Goal: Information Seeking & Learning: Understand process/instructions

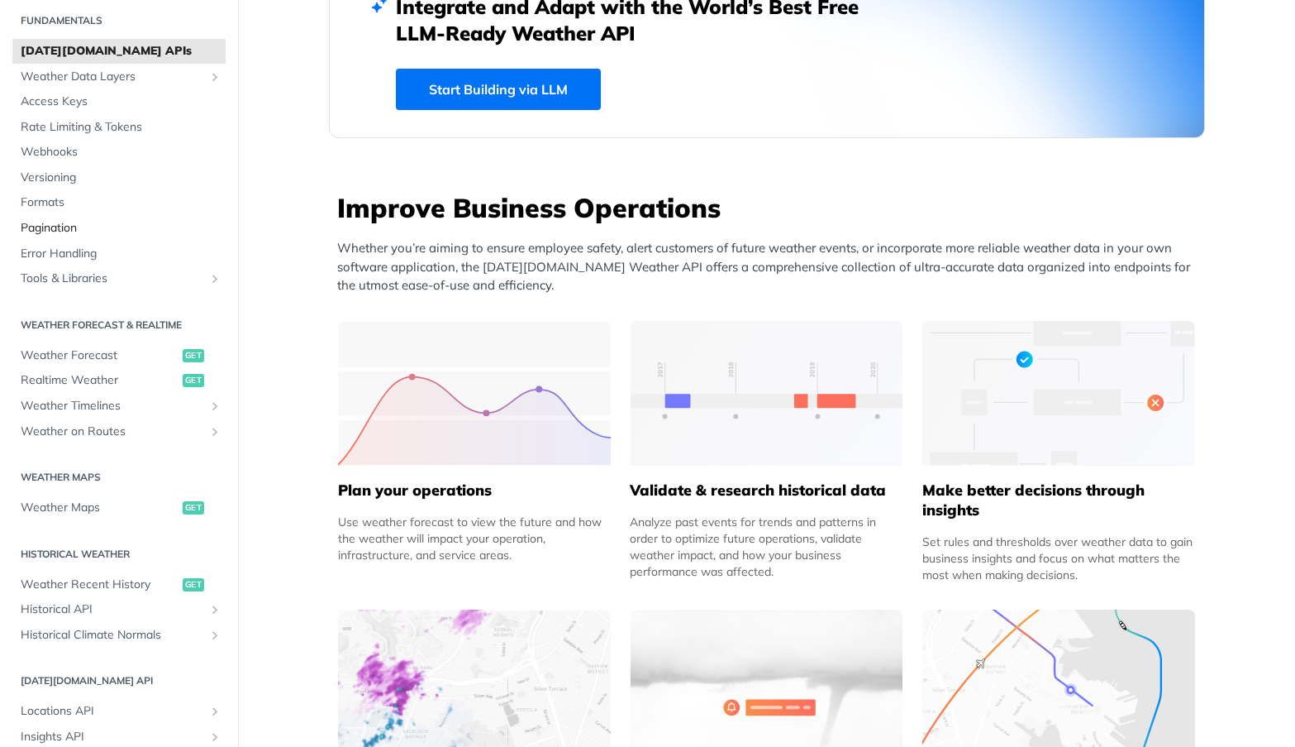
scroll to position [83, 0]
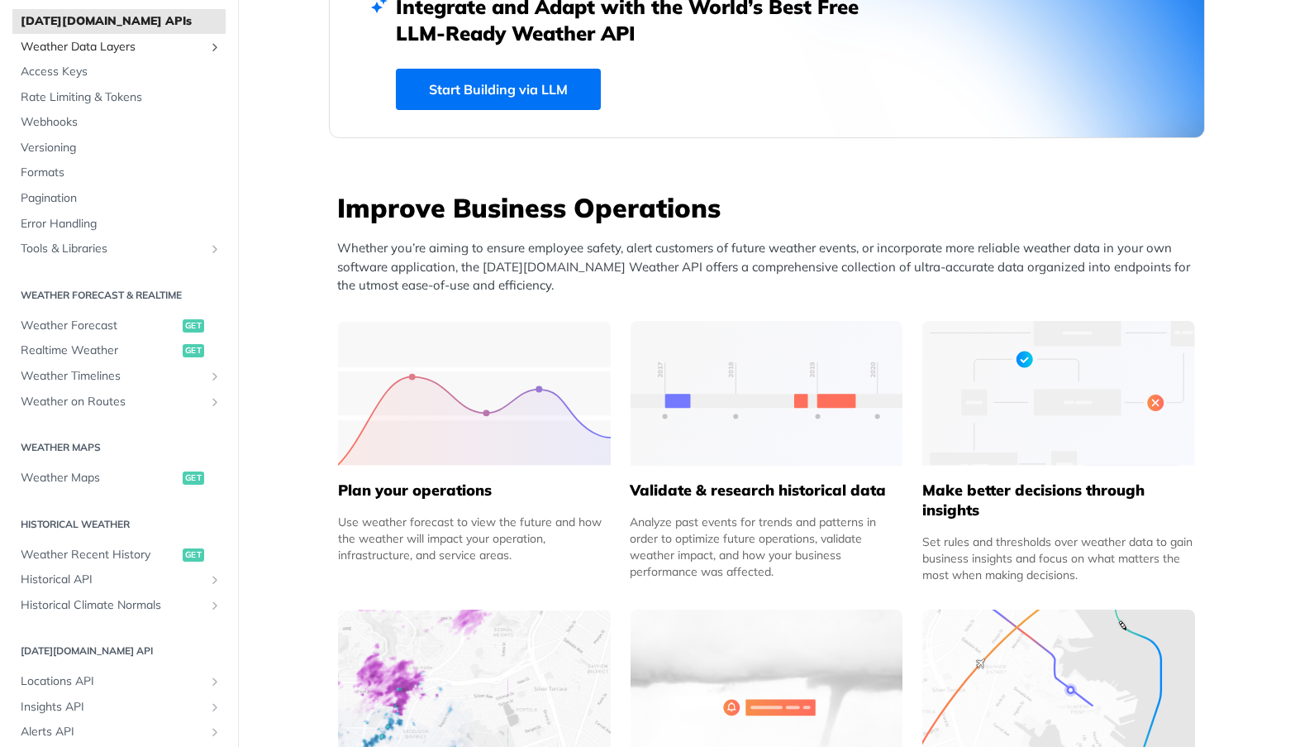
click at [151, 52] on span "Weather Data Layers" at bounding box center [113, 47] width 184 height 17
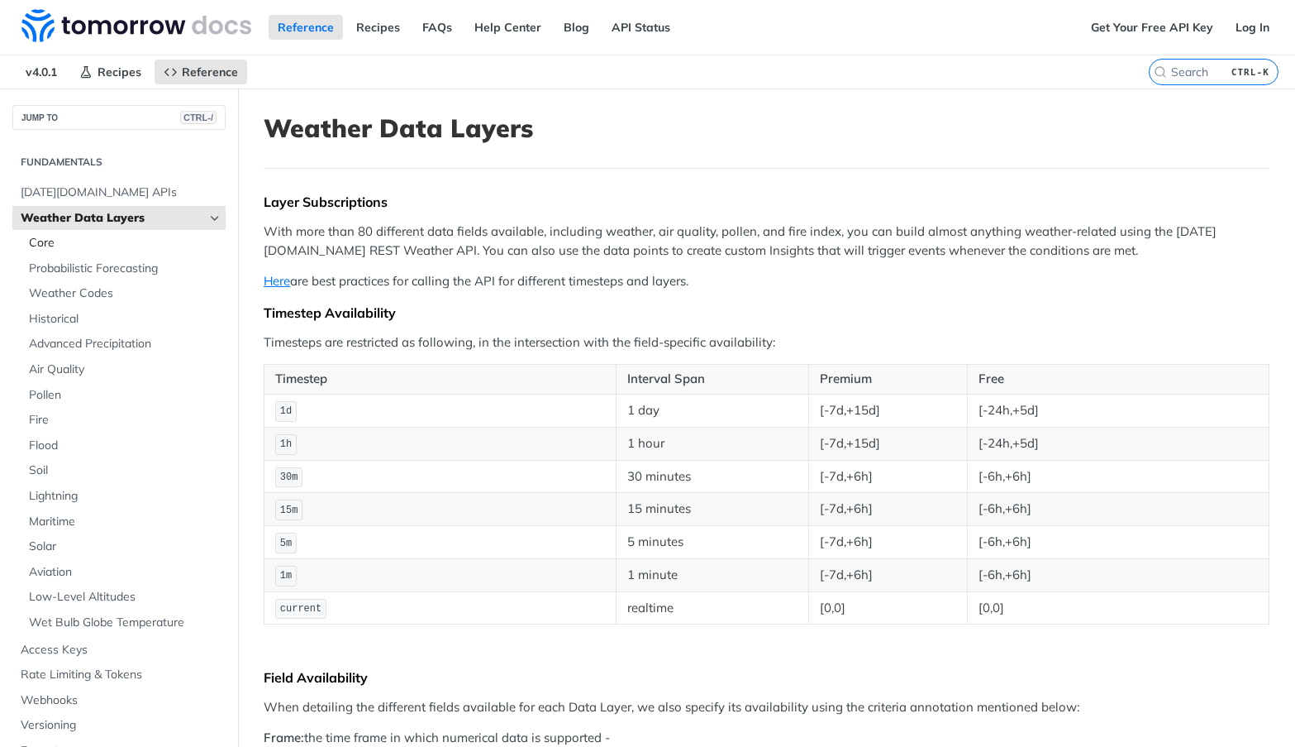
click at [115, 243] on span "Core" at bounding box center [125, 243] width 193 height 17
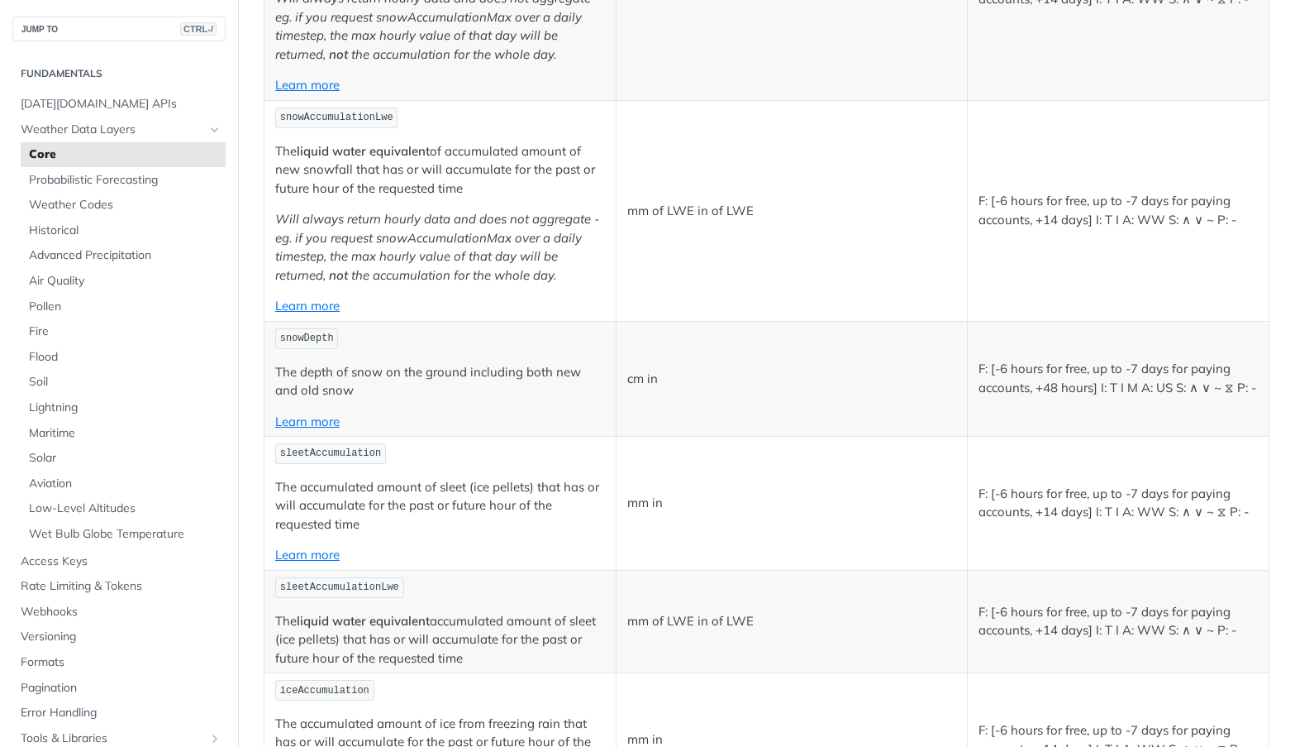
scroll to position [3059, 0]
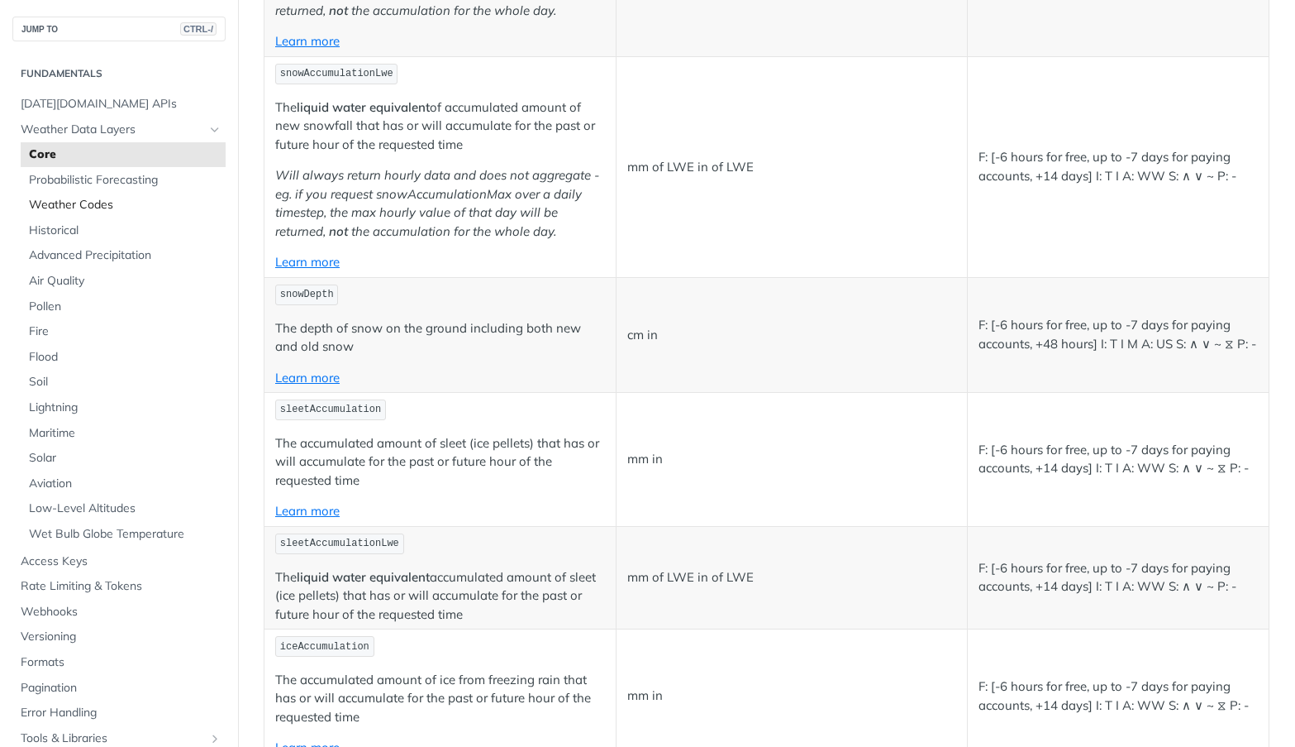
click at [130, 212] on span "Weather Codes" at bounding box center [125, 205] width 193 height 17
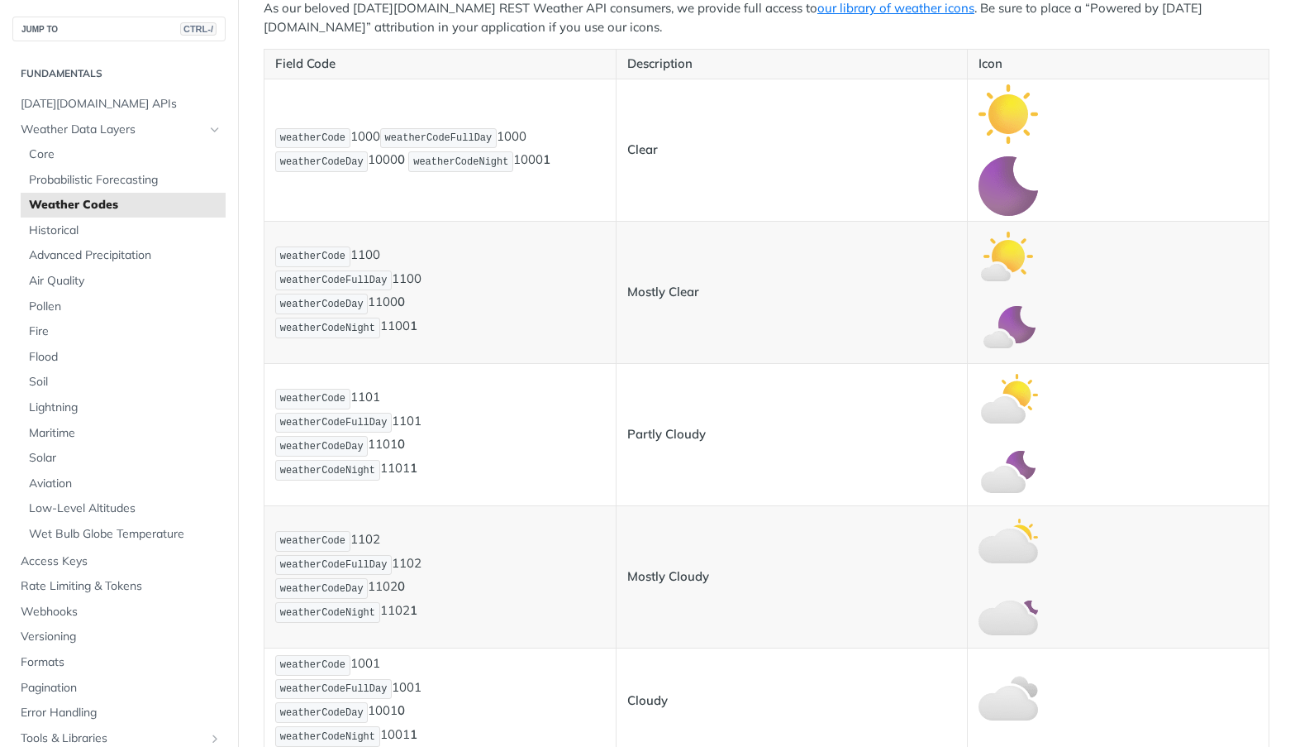
scroll to position [413, 0]
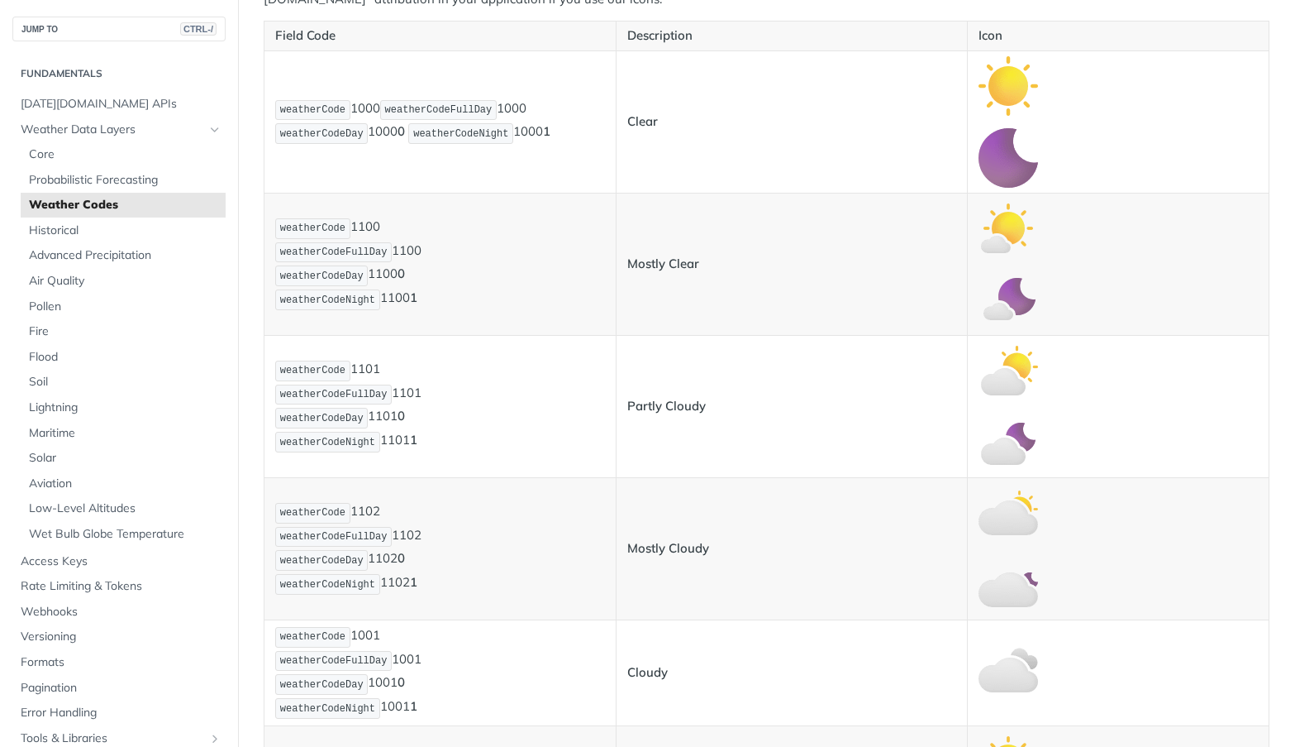
click at [785, 216] on td "Mostly Clear" at bounding box center [792, 264] width 352 height 142
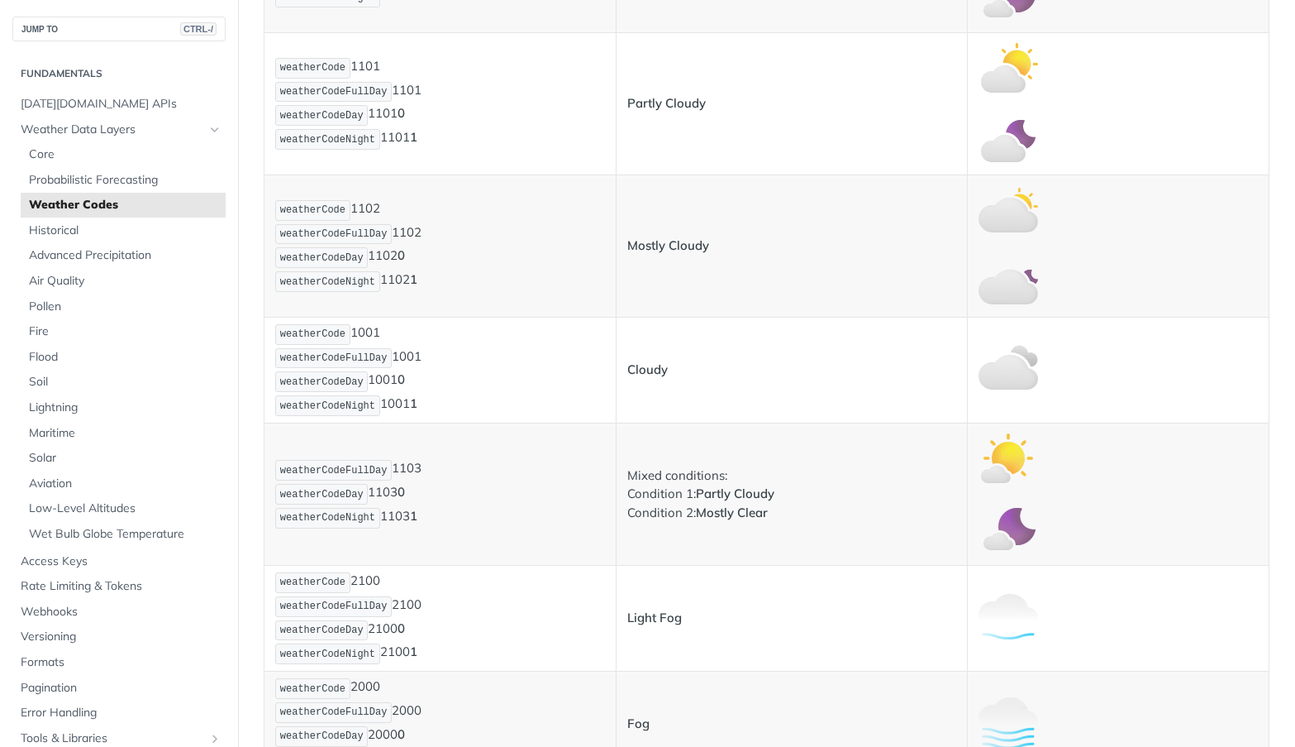
scroll to position [661, 0]
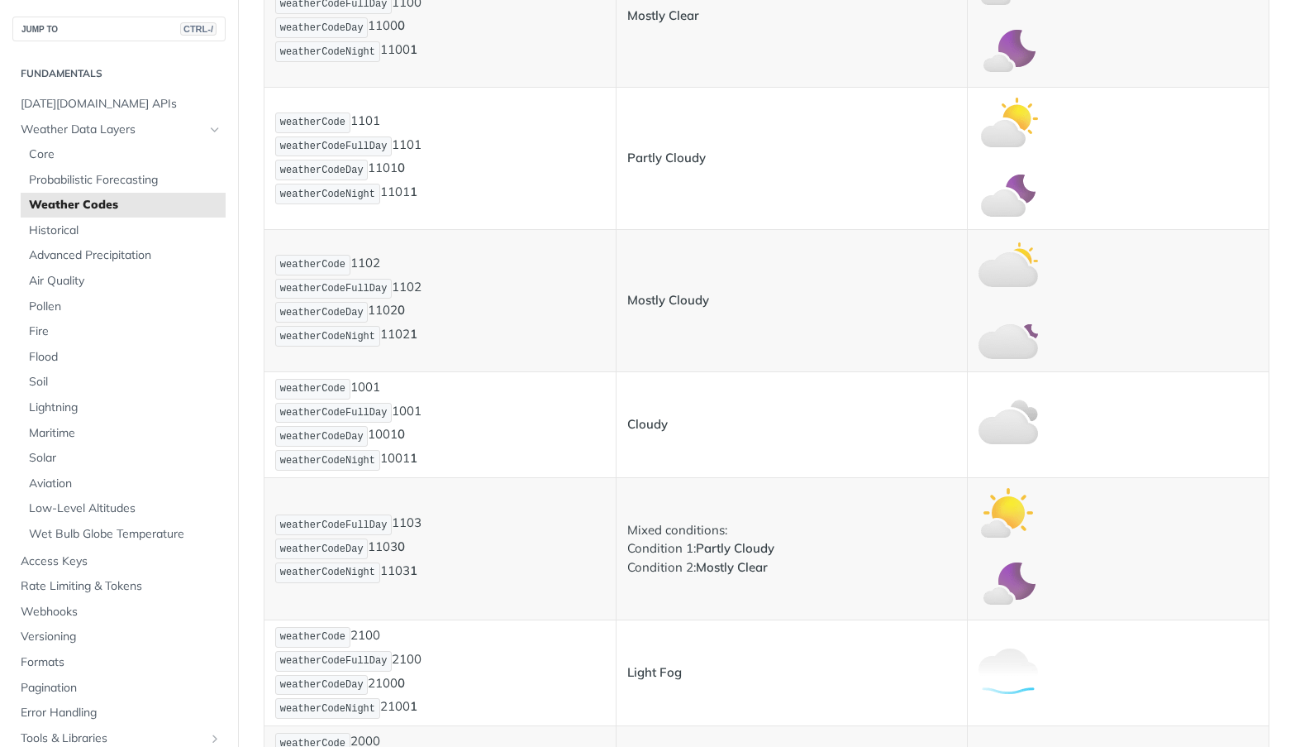
click at [1241, 74] on p at bounding box center [1118, 52] width 279 height 60
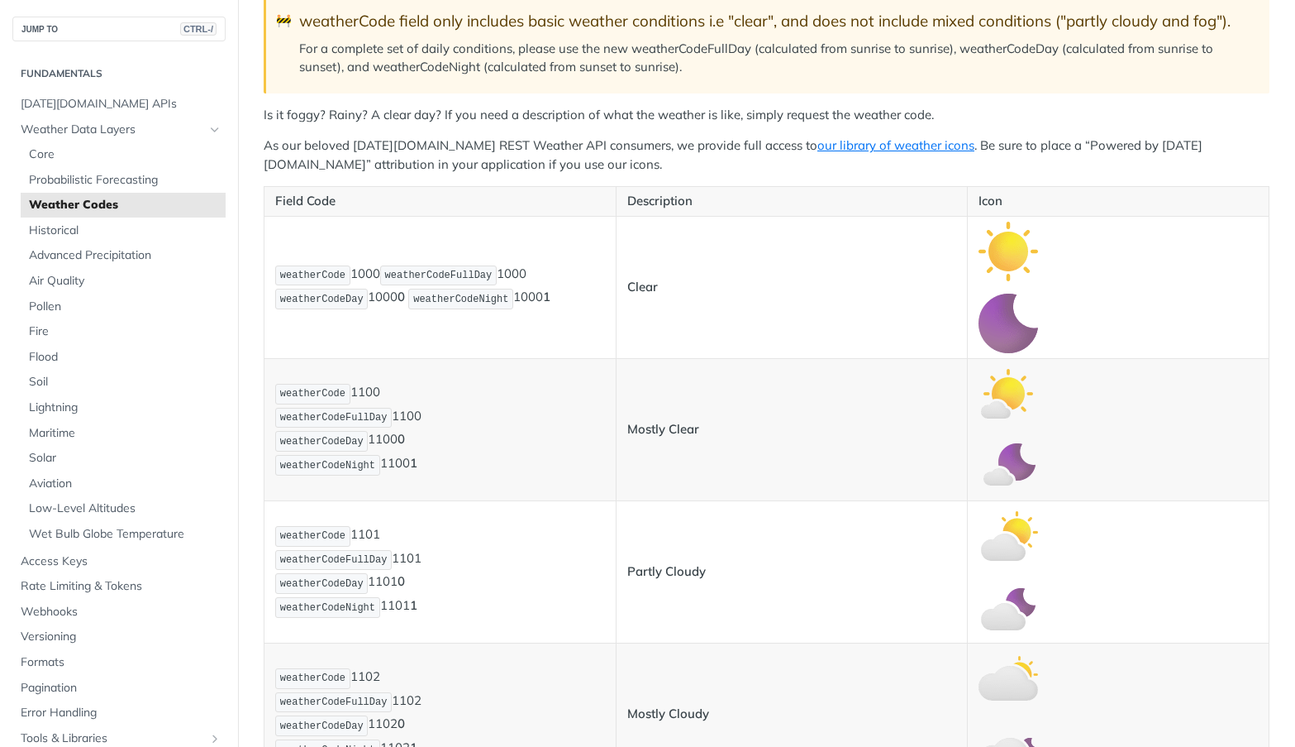
scroll to position [331, 0]
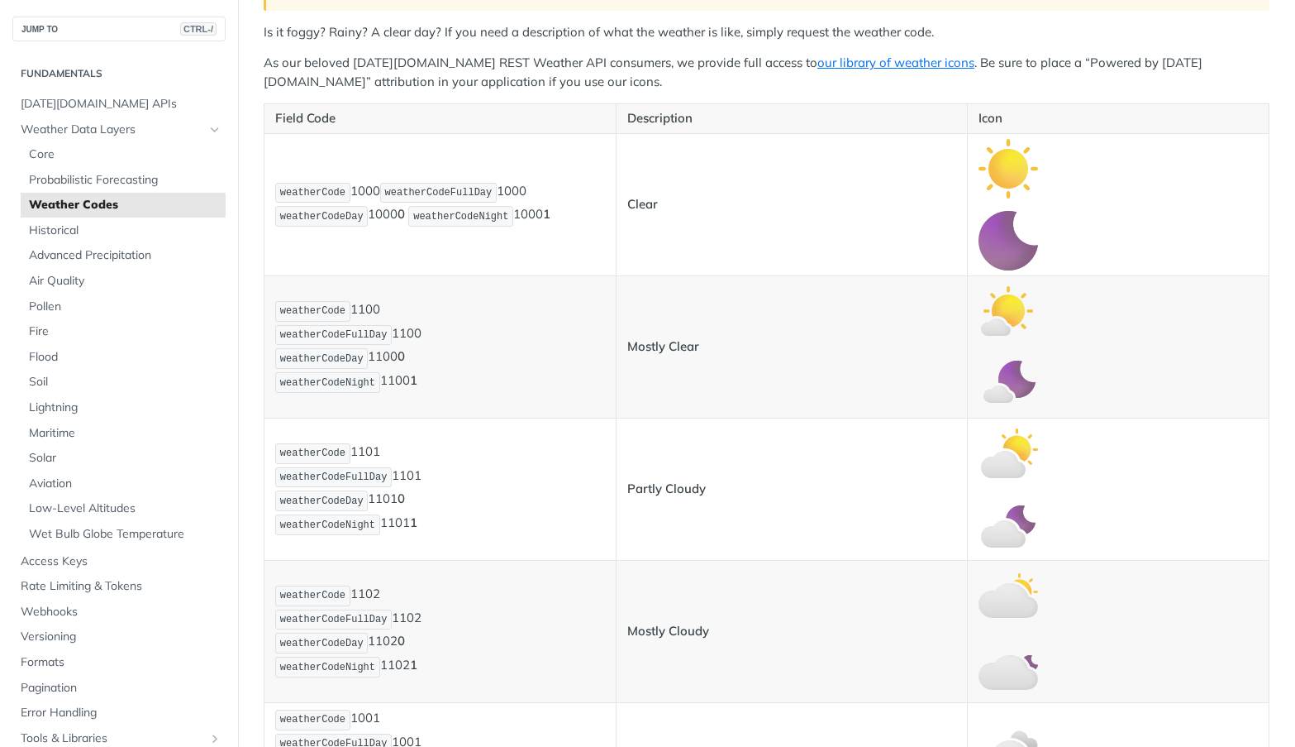
click at [499, 446] on p "weatherCode 1101 weatherCodeFullDay 1101 weatherCodeDay 1101 0 weatherCodeNight…" at bounding box center [440, 488] width 330 height 95
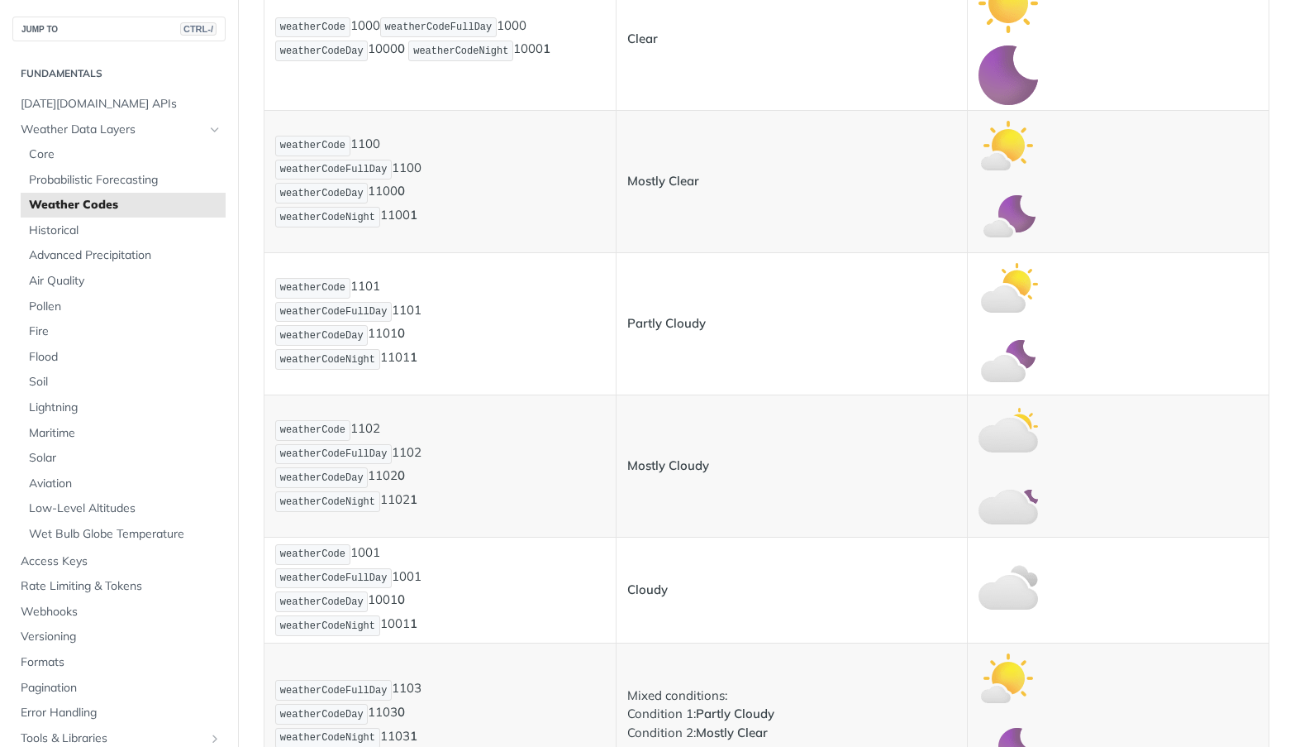
scroll to position [413, 0]
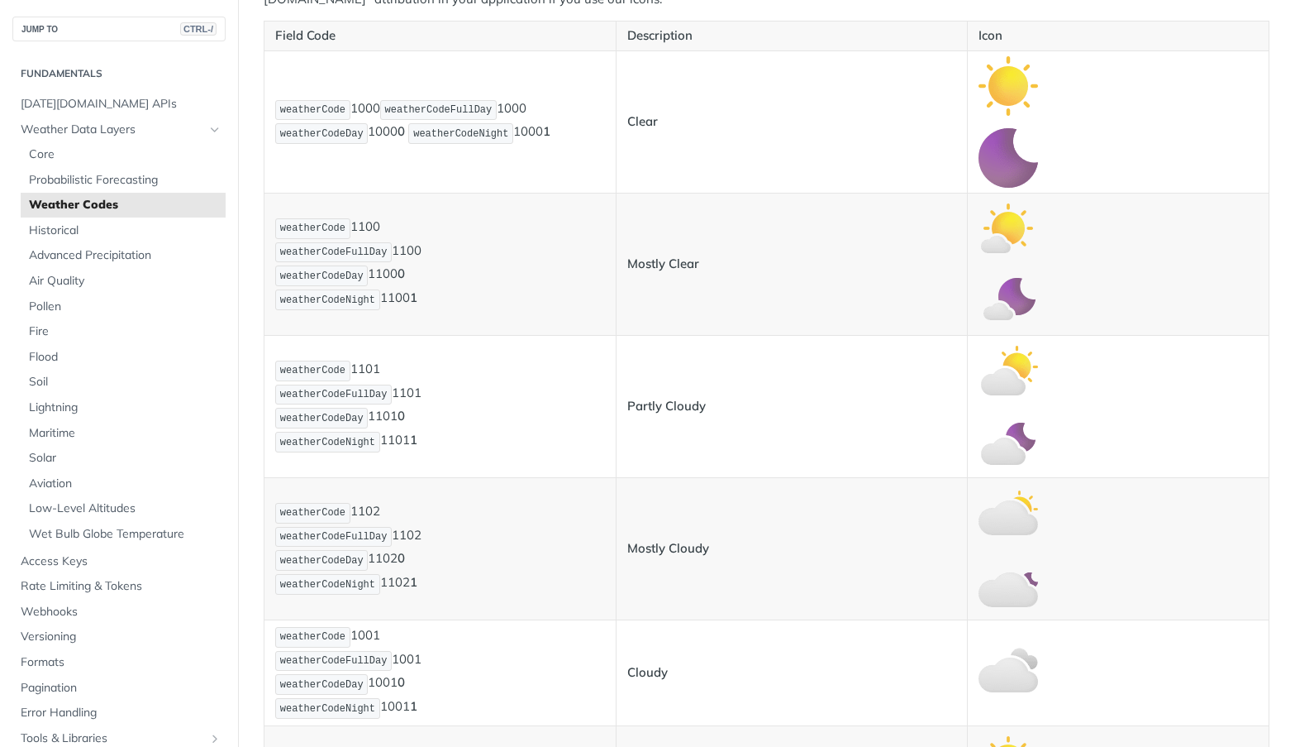
click at [362, 107] on p "weatherCode 1000 weatherCodeFullDay 1000 weatherCodeDay 1000 0 weatherCodeNight…" at bounding box center [440, 122] width 330 height 48
click at [360, 209] on td "weatherCode 1100 weatherCodeFullDay 1100 weatherCodeDay 1100 0 weatherCodeNight…" at bounding box center [441, 264] width 352 height 142
click at [365, 227] on p "weatherCode 1100 weatherCodeFullDay 1100 weatherCodeDay 1100 0 weatherCodeNight…" at bounding box center [440, 264] width 330 height 95
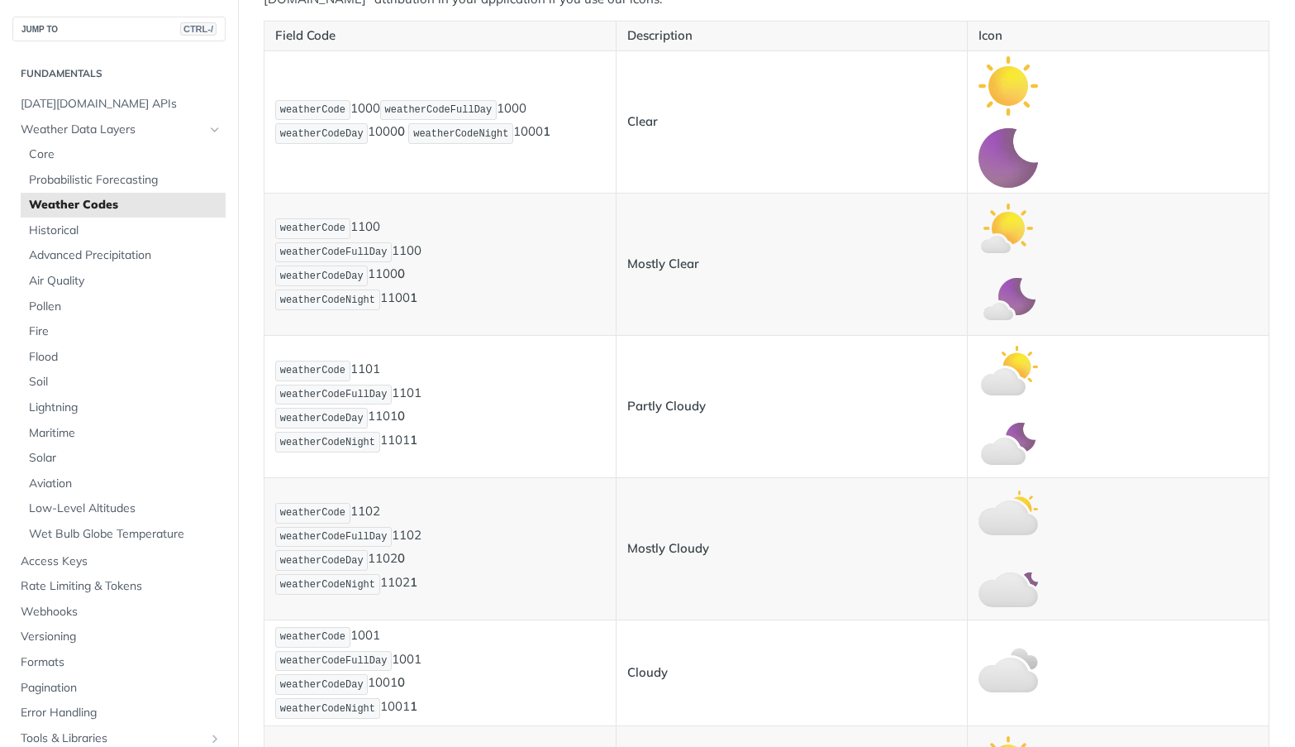
click at [364, 111] on p "weatherCode 1000 weatherCodeFullDay 1000 weatherCodeDay 1000 0 weatherCodeNight…" at bounding box center [440, 122] width 330 height 48
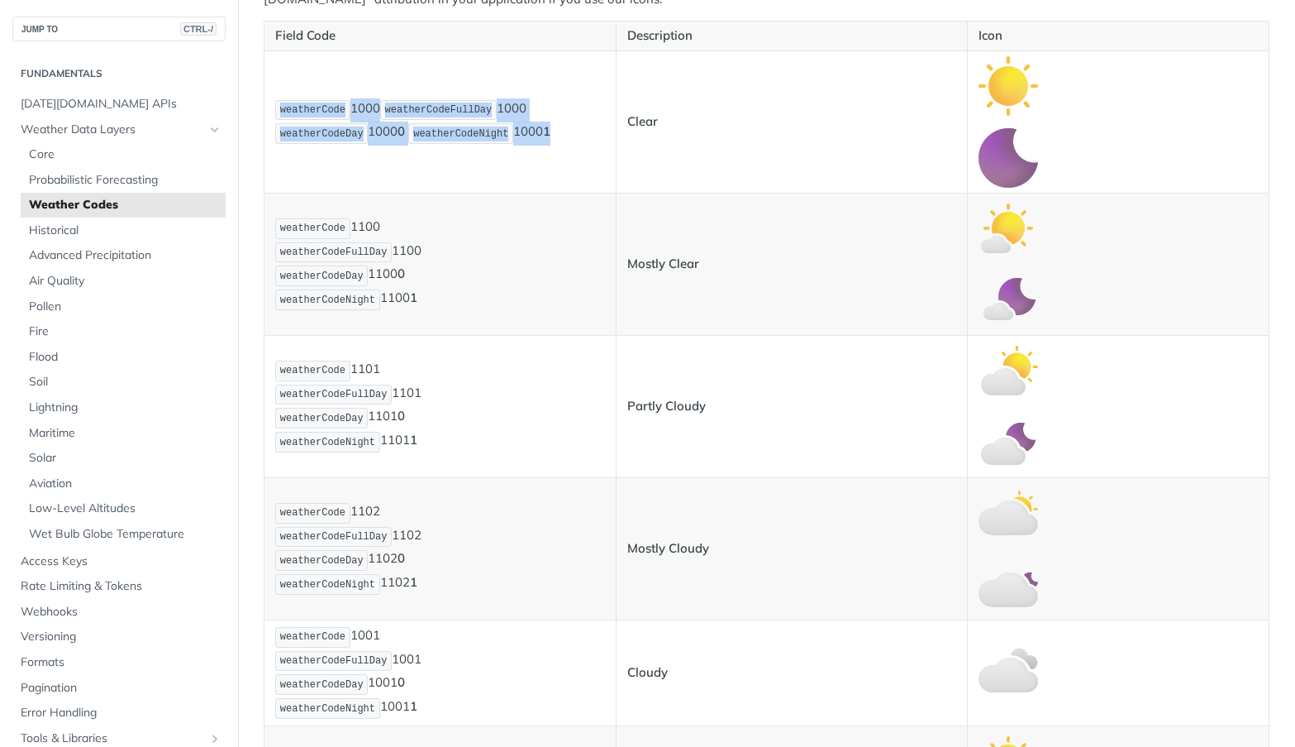
click at [364, 111] on p "weatherCode 1000 weatherCodeFullDay 1000 weatherCodeDay 1000 0 weatherCodeNight…" at bounding box center [440, 122] width 330 height 48
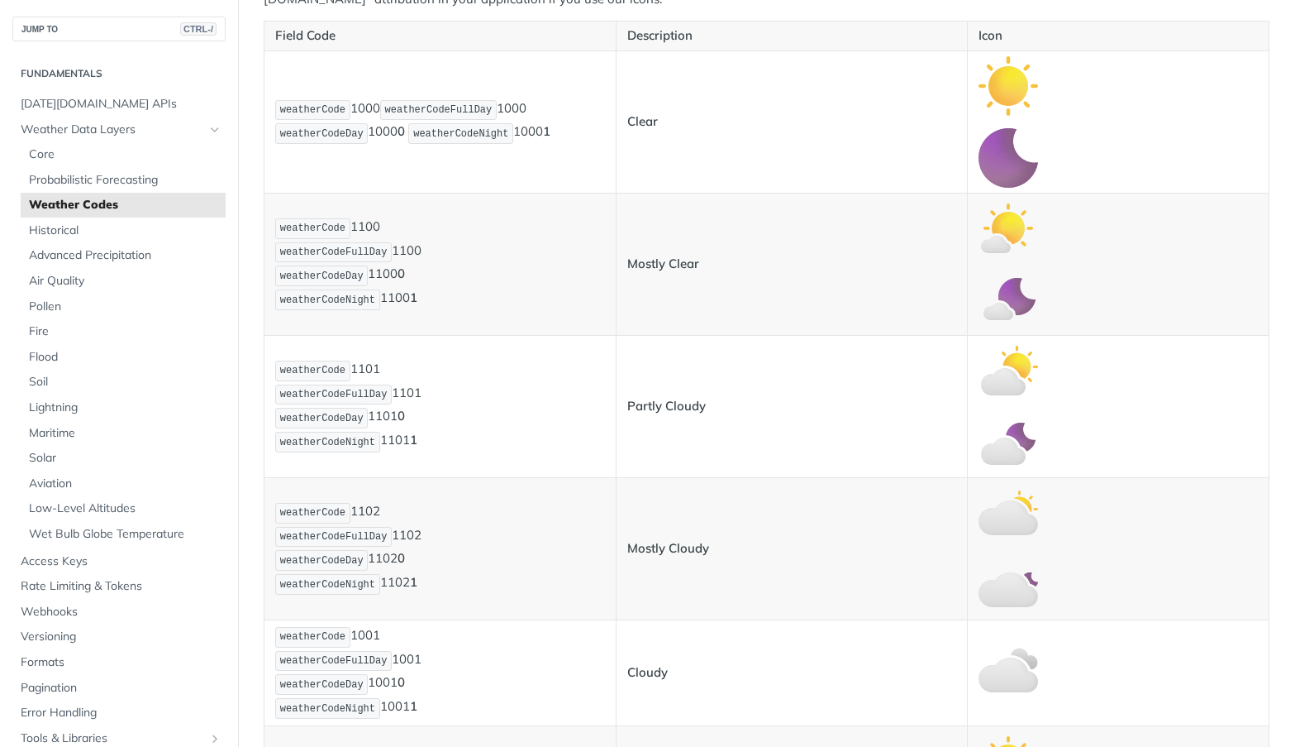
click at [364, 111] on p "weatherCode 1000 weatherCodeFullDay 1000 weatherCodeDay 1000 0 weatherCodeNight…" at bounding box center [440, 122] width 330 height 48
click at [358, 226] on p "weatherCode 1100 weatherCodeFullDay 1100 weatherCodeDay 1100 0 weatherCodeNight…" at bounding box center [440, 264] width 330 height 95
click at [313, 272] on span "weatherCodeDay" at bounding box center [321, 276] width 83 height 12
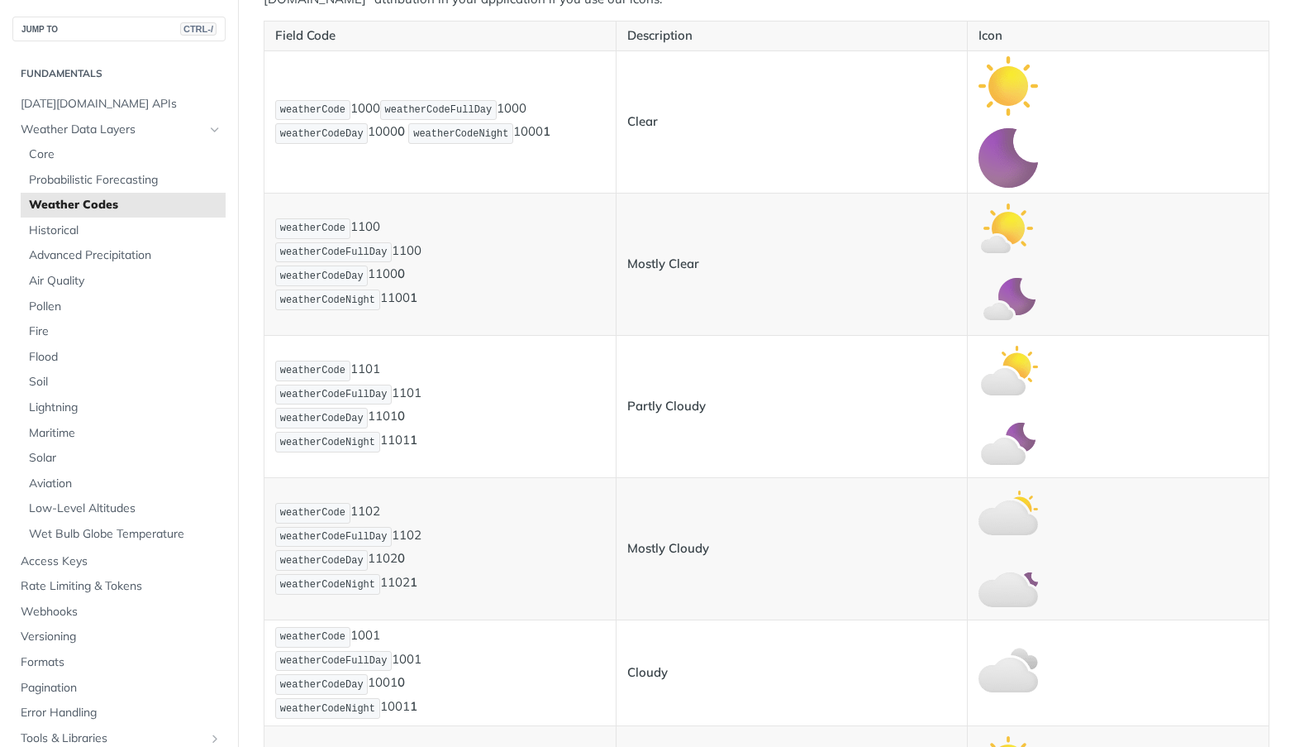
click at [314, 302] on span "weatherCodeNight" at bounding box center [327, 300] width 95 height 12
click at [333, 270] on span "weatherCodeDay" at bounding box center [321, 276] width 83 height 12
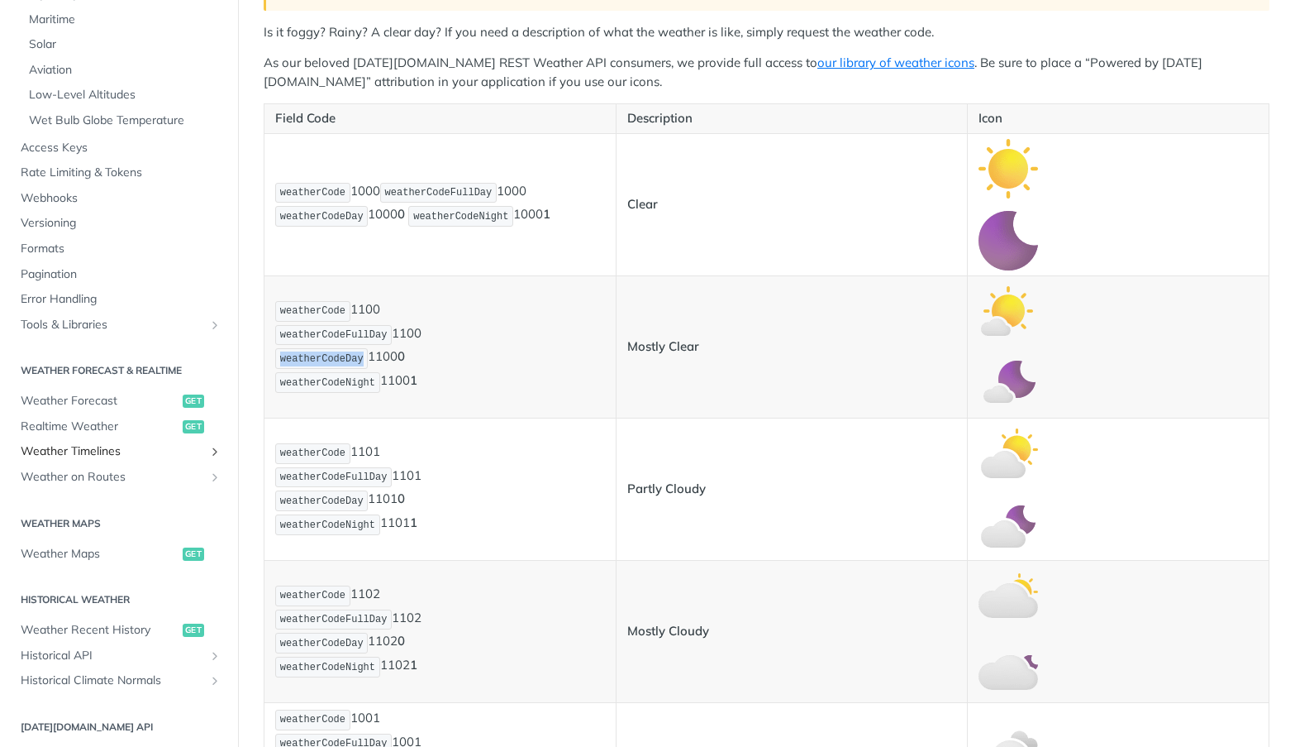
click at [208, 449] on icon "Show subpages for Weather Timelines" at bounding box center [214, 451] width 13 height 13
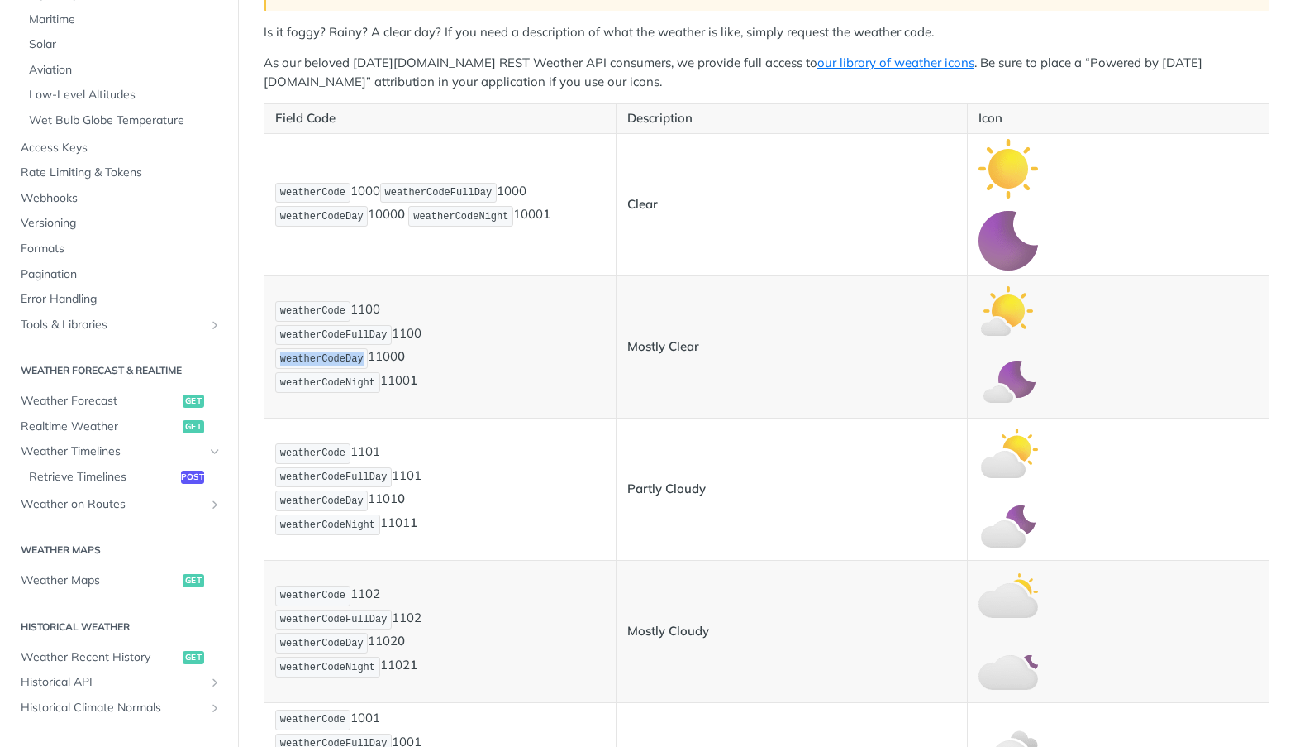
click at [320, 357] on span "weatherCodeDay" at bounding box center [321, 359] width 83 height 12
click at [328, 337] on span "weatherCodeFullDay" at bounding box center [333, 335] width 107 height 12
copy span "weatherCodeFullDay"
click at [337, 351] on code "weatherCodeDay" at bounding box center [321, 358] width 93 height 21
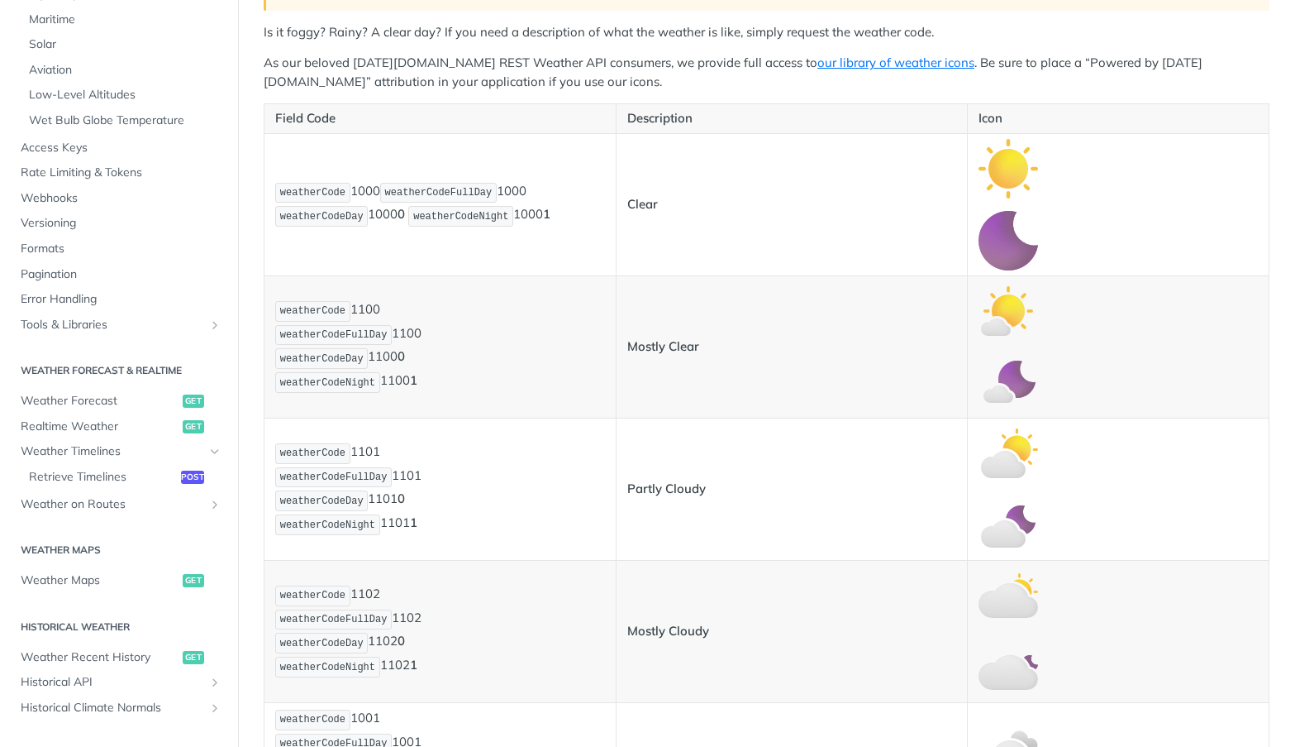
click at [343, 335] on span "weatherCodeFullDay" at bounding box center [333, 335] width 107 height 12
click at [343, 337] on span "weatherCodeFullDay" at bounding box center [333, 335] width 107 height 12
drag, startPoint x: 301, startPoint y: 337, endPoint x: 366, endPoint y: 337, distance: 65.3
click at [366, 337] on span "weatherCodeFullDay" at bounding box center [333, 335] width 107 height 12
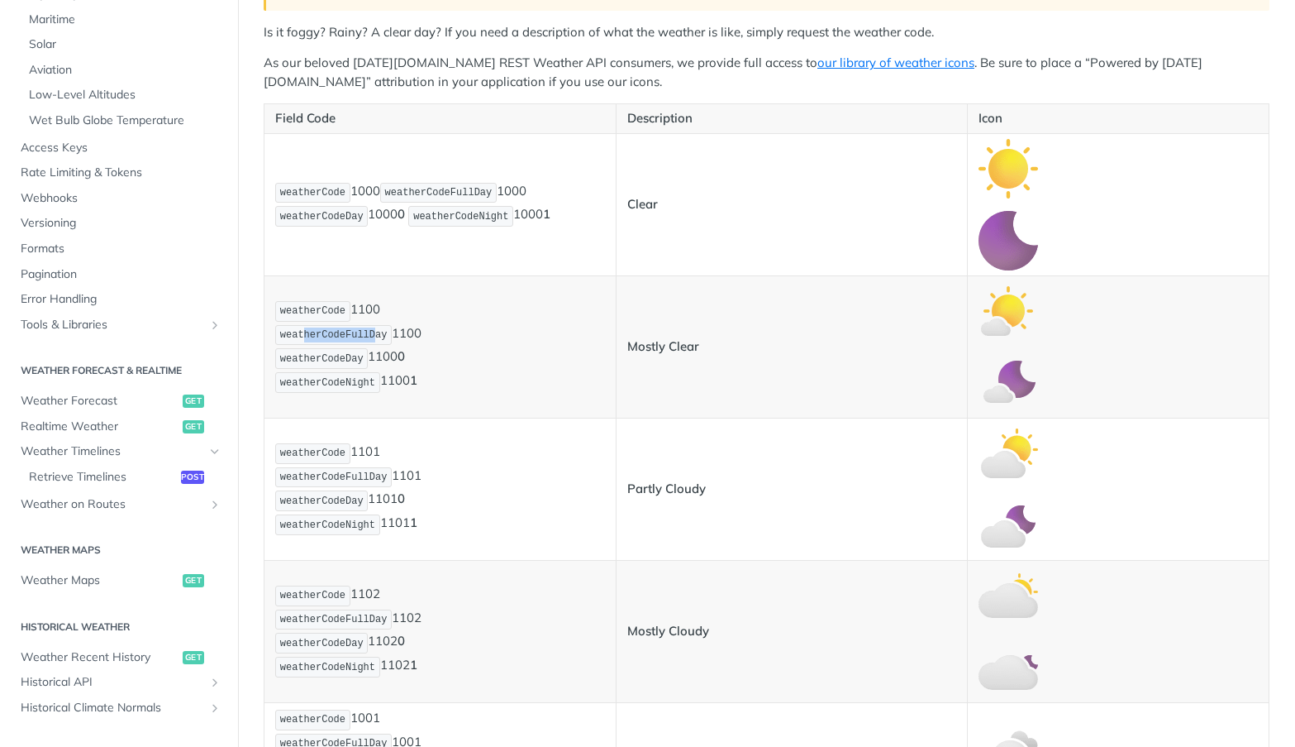
click at [366, 337] on span "weatherCodeFullDay" at bounding box center [333, 335] width 107 height 12
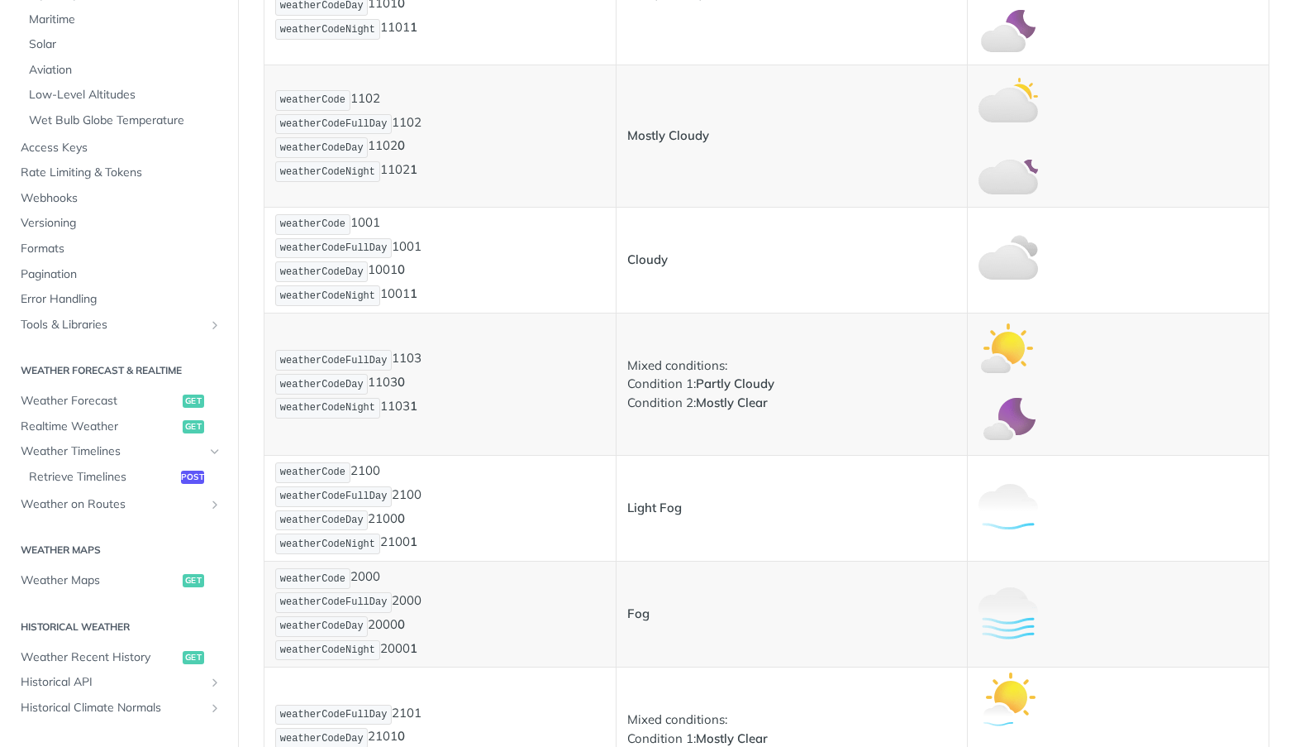
scroll to position [827, 0]
click at [359, 220] on p "weatherCode 1001 weatherCodeFullDay 1001 weatherCodeDay 1001 0 weatherCodeNight…" at bounding box center [440, 259] width 330 height 95
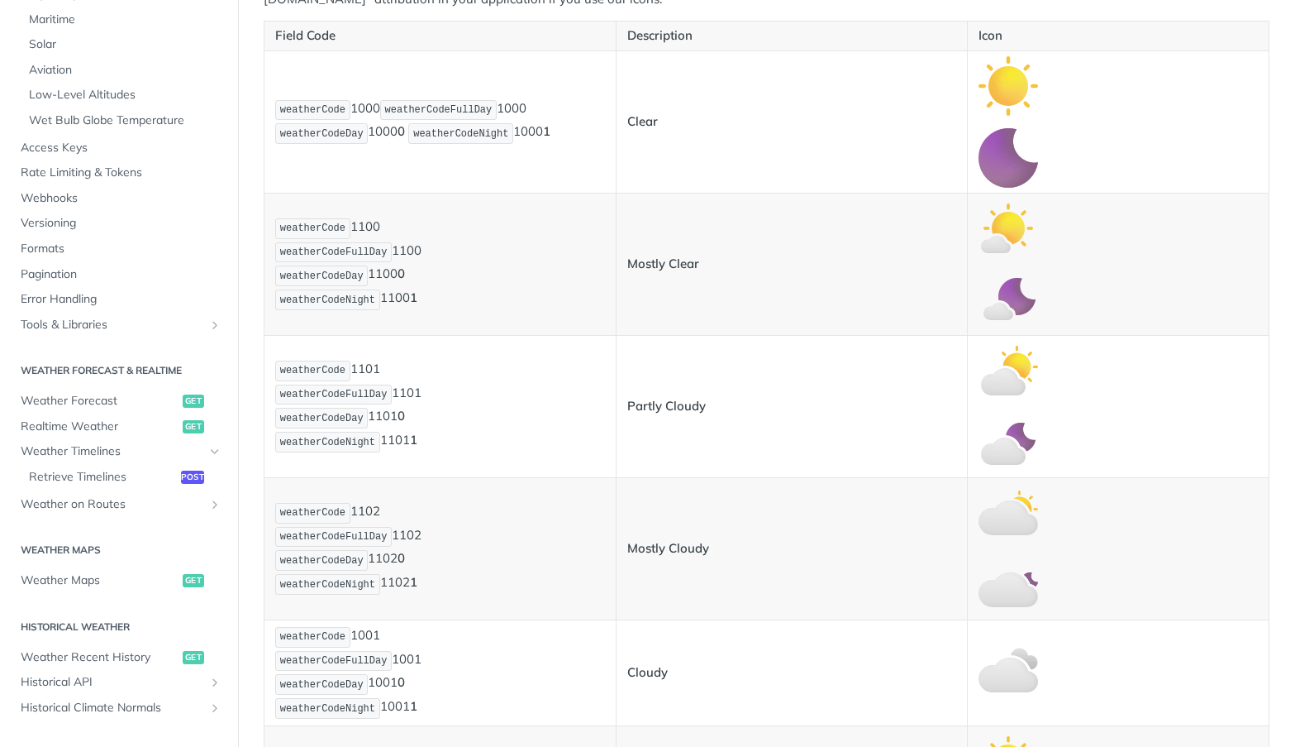
scroll to position [165, 0]
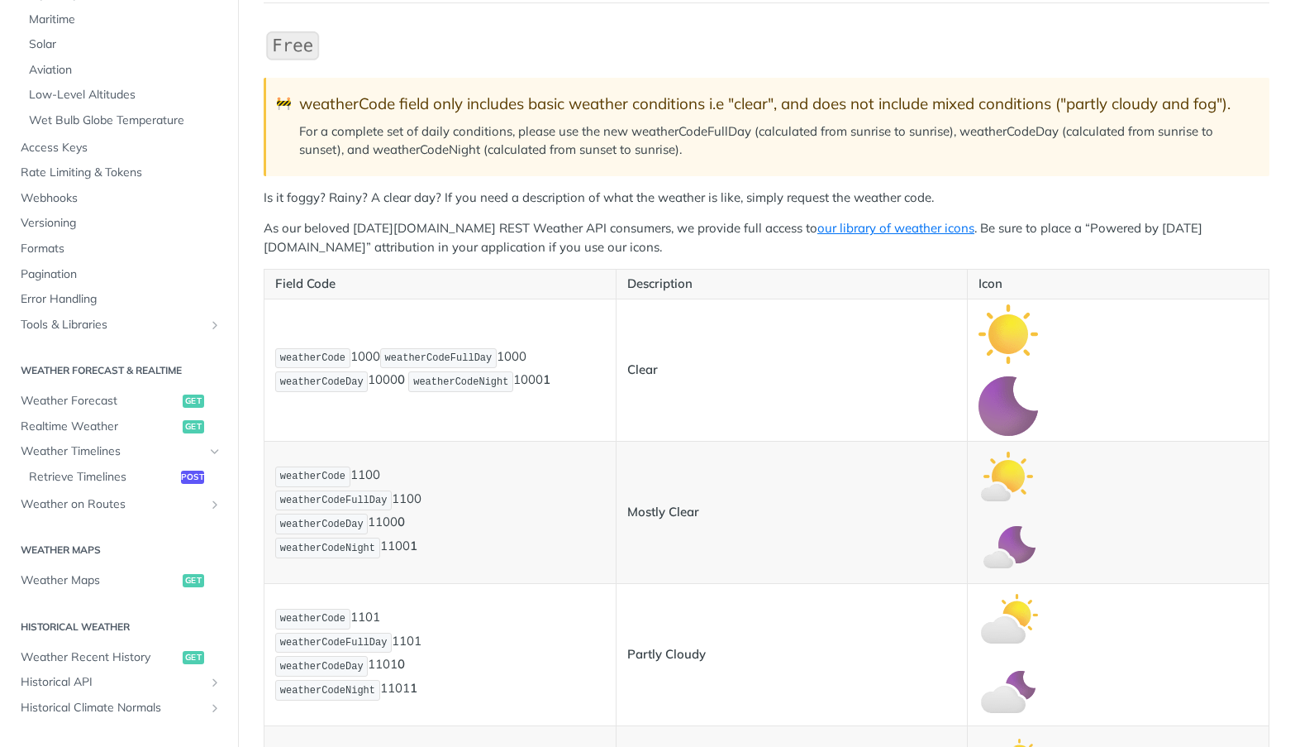
click at [365, 352] on p "weatherCode 1000 weatherCodeFullDay 1000 weatherCodeDay 1000 0 weatherCodeNight…" at bounding box center [440, 370] width 330 height 48
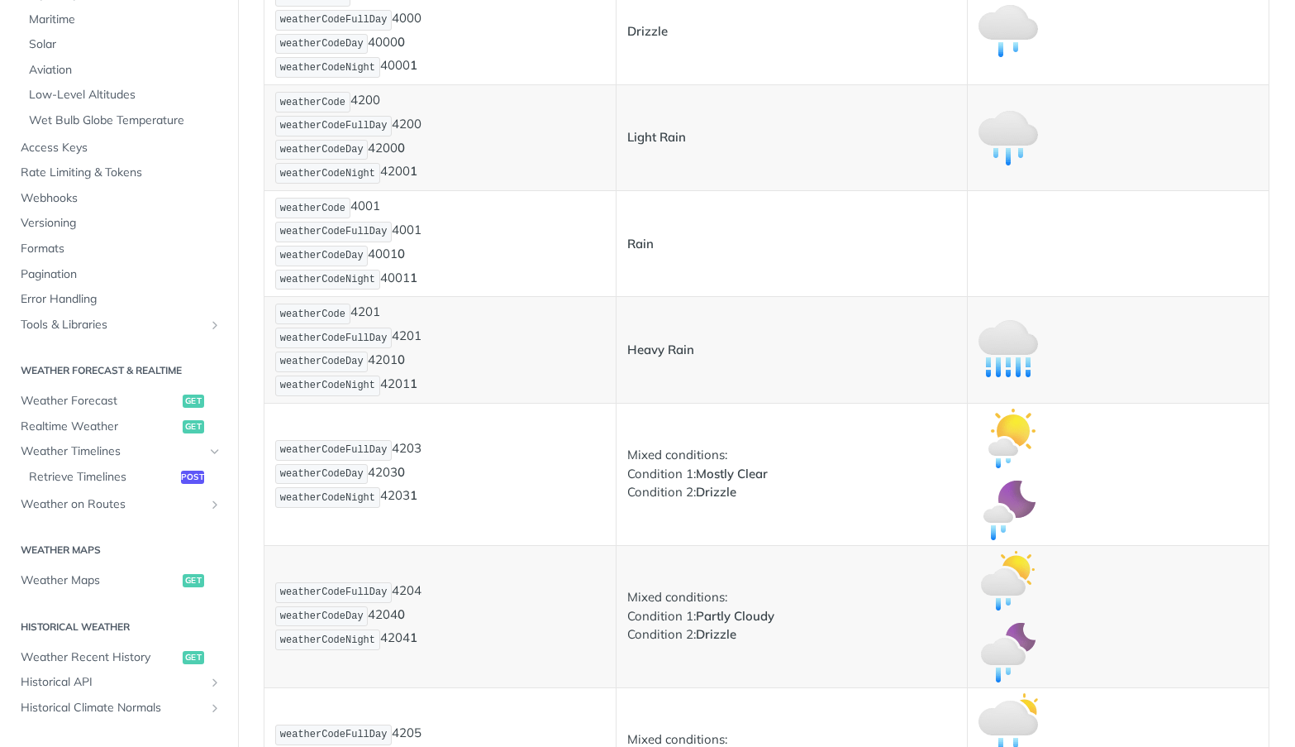
scroll to position [2149, 0]
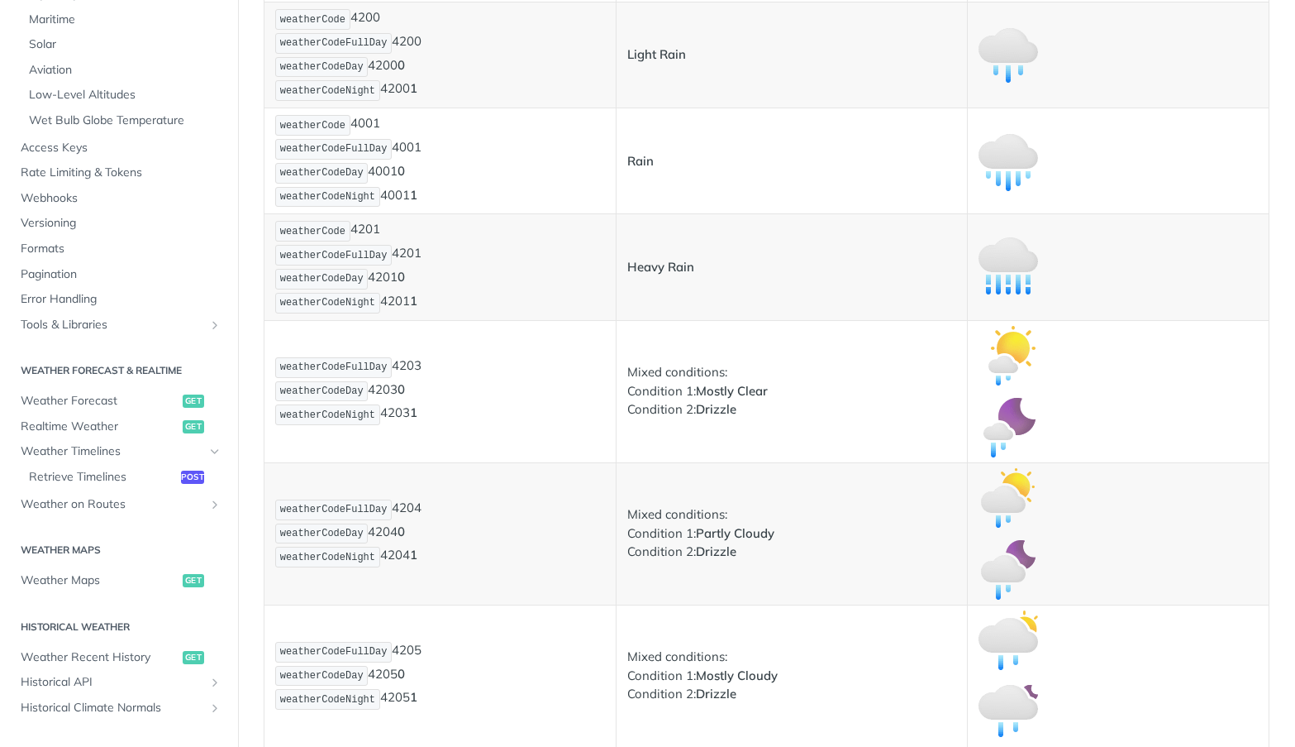
click at [357, 103] on p "weatherCode 4200 weatherCodeFullDay 4200 weatherCodeDay 4200 0 weatherCodeNight…" at bounding box center [440, 54] width 330 height 95
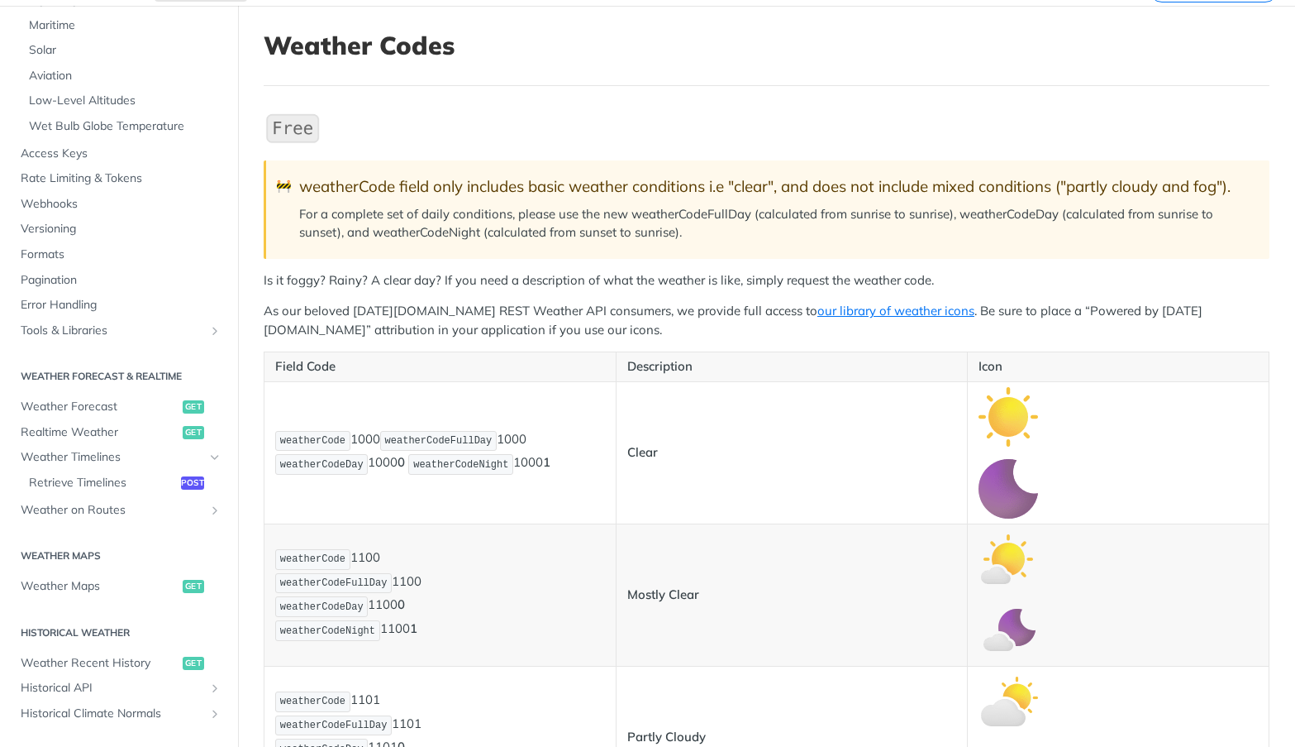
scroll to position [413, 0]
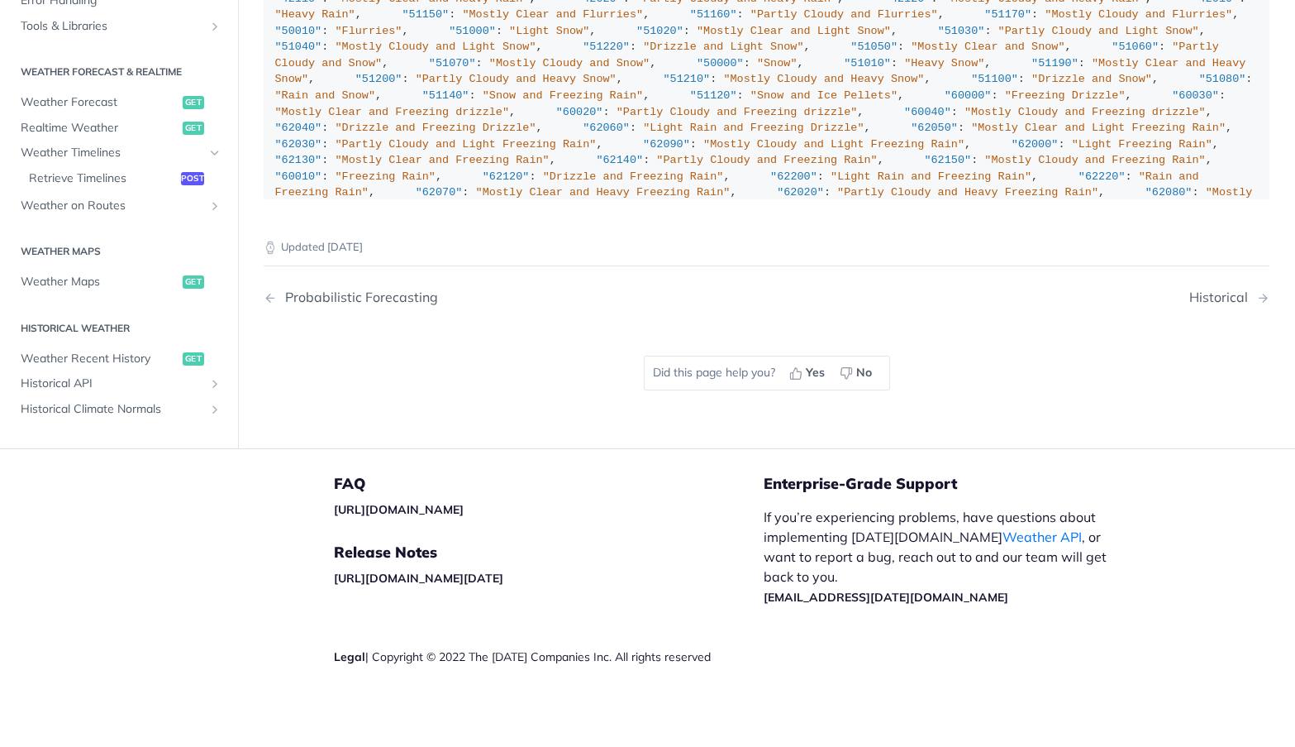
scroll to position [0, 0]
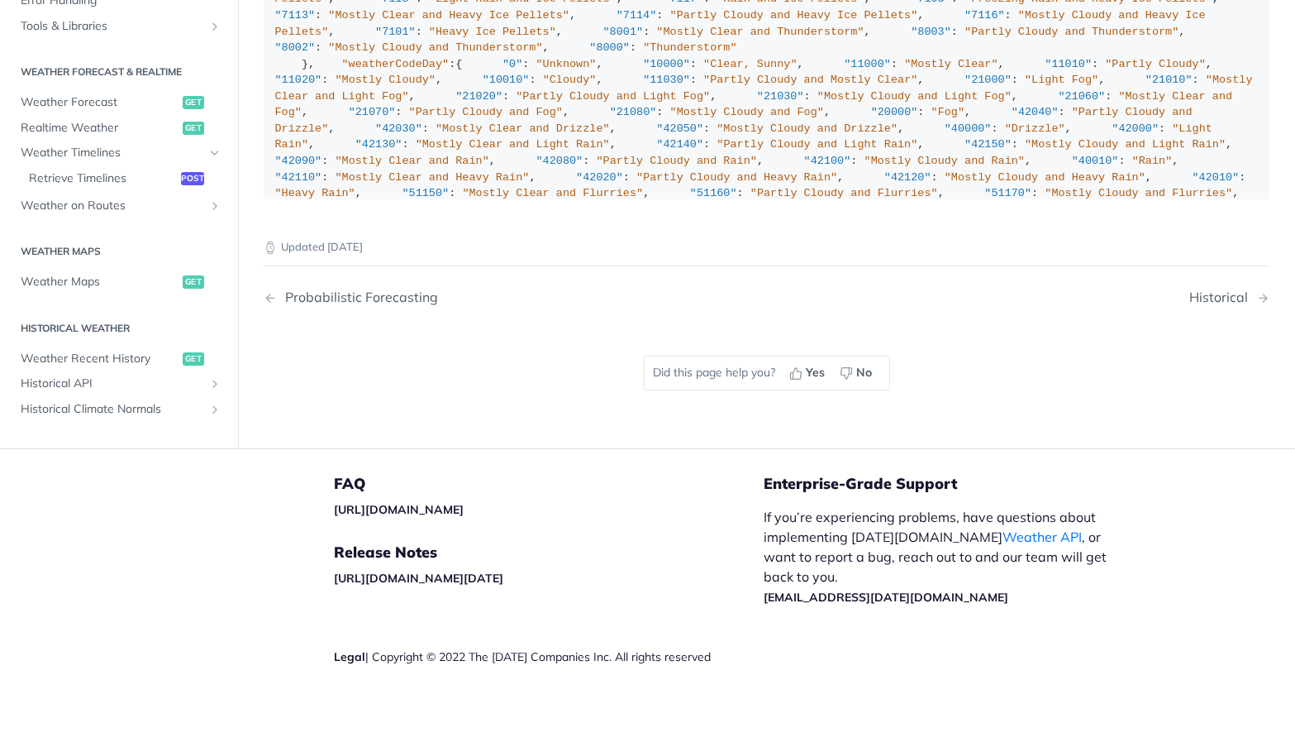
drag, startPoint x: 505, startPoint y: 109, endPoint x: 265, endPoint y: 96, distance: 240.1
click at [584, 145] on div ""weatherCode" : { "0" : "Unknown" , "1000" : "Clear, Sunny" , "1100" : "Mostly …" at bounding box center [767, 242] width 984 height 1407
drag, startPoint x: 469, startPoint y: 160, endPoint x: 267, endPoint y: 132, distance: 203.5
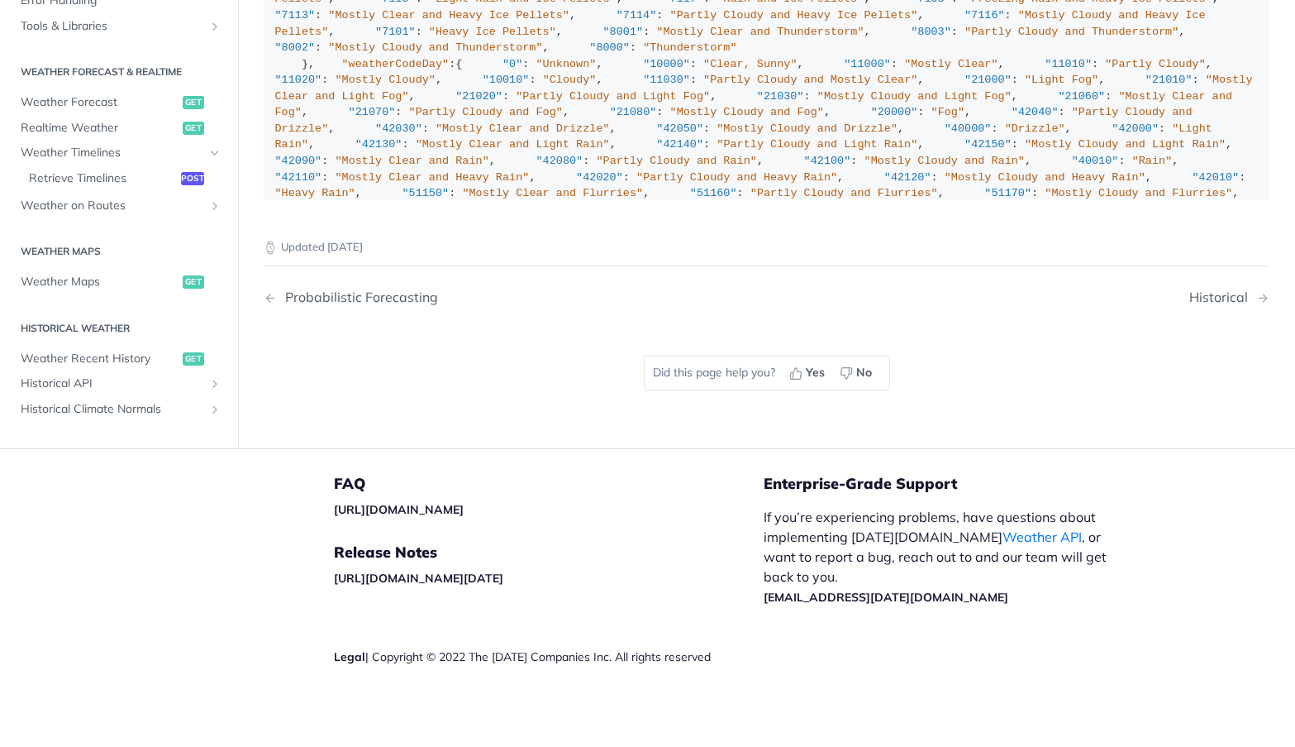
click at [576, 206] on div ""weatherCode" : { "0" : "Unknown" , "1000" : "Clear, Sunny" , "1100" : "Mostly …" at bounding box center [767, 242] width 984 height 1407
drag, startPoint x: 336, startPoint y: 462, endPoint x: 260, endPoint y: 66, distance: 403.1
copy div ""weatherCode" : { "0" : "Unknown" , "1000" : "Clear, Sunny" , "1100" : "Mostly …"
click at [481, 269] on div ""weatherCode" : { "0" : "Unknown" , "1000" : "Clear, Sunny" , "1100" : "Mostly …" at bounding box center [767, 242] width 984 height 1407
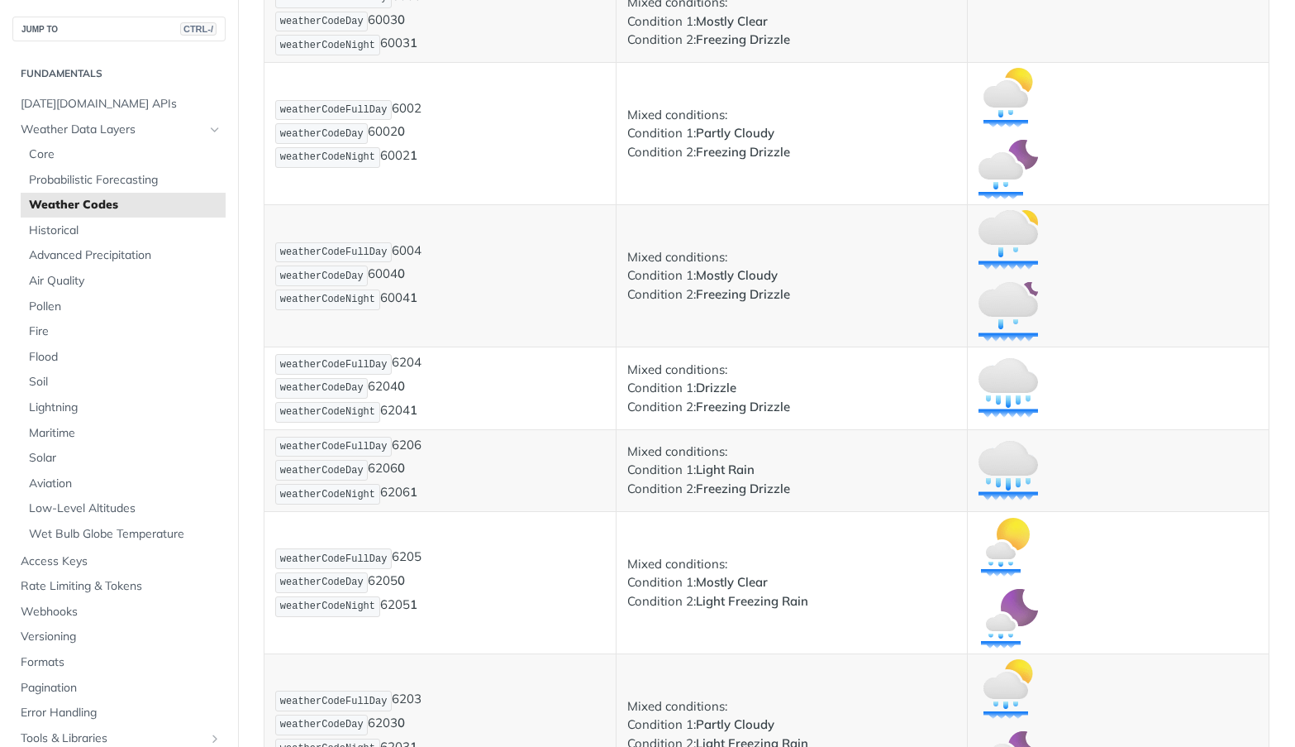
drag, startPoint x: 675, startPoint y: 563, endPoint x: 676, endPoint y: 508, distance: 54.6
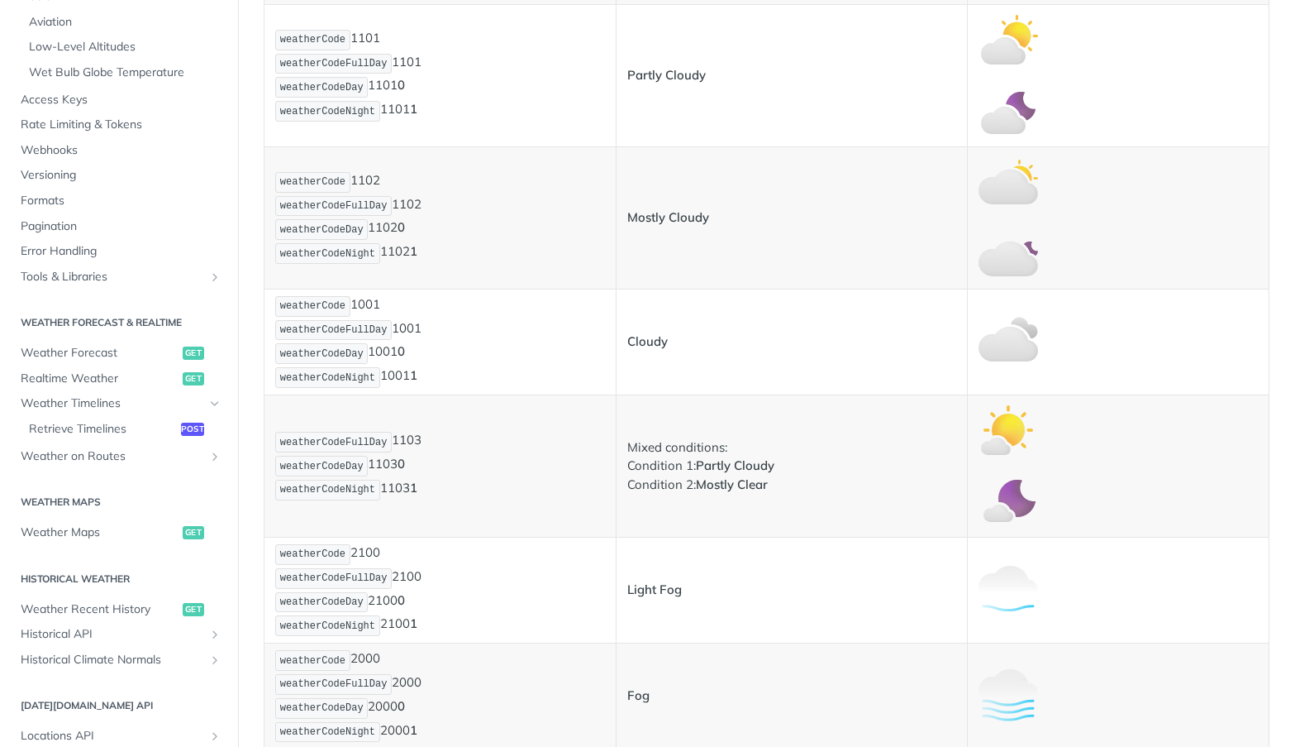
scroll to position [537, 0]
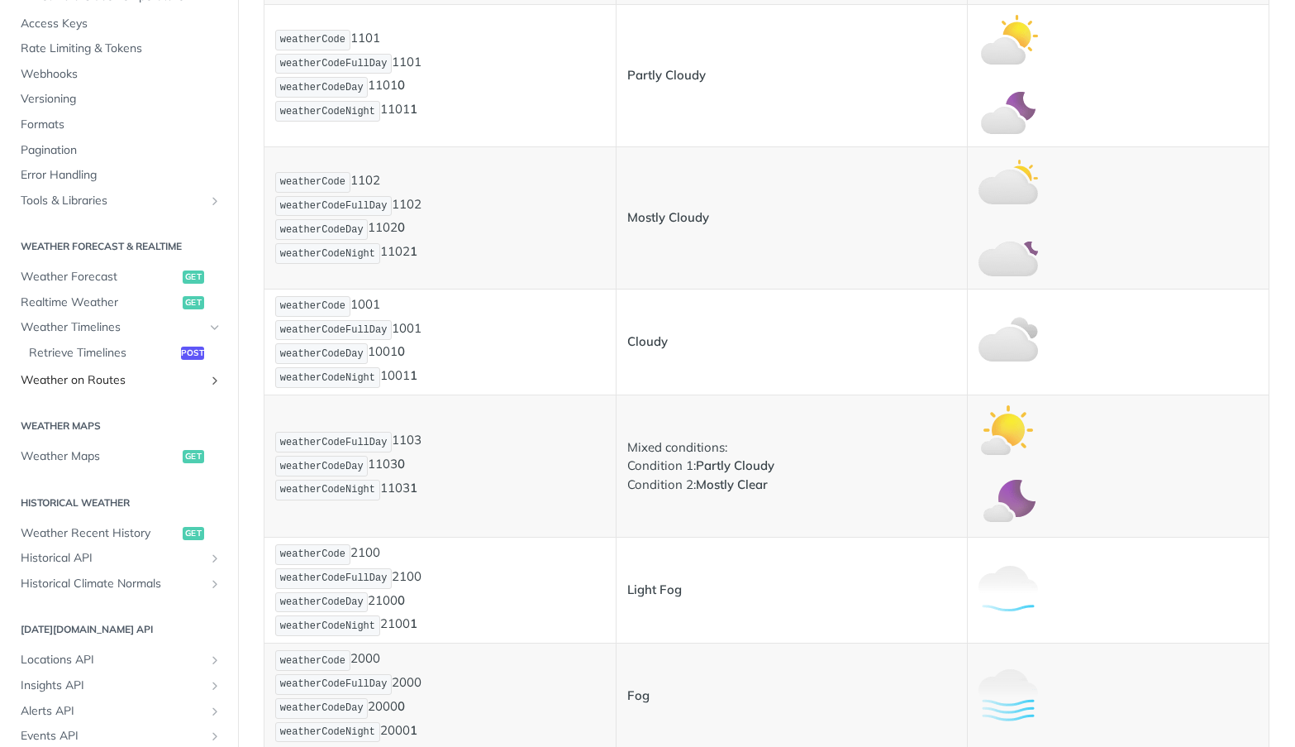
click at [203, 387] on link "Weather on Routes" at bounding box center [118, 380] width 213 height 25
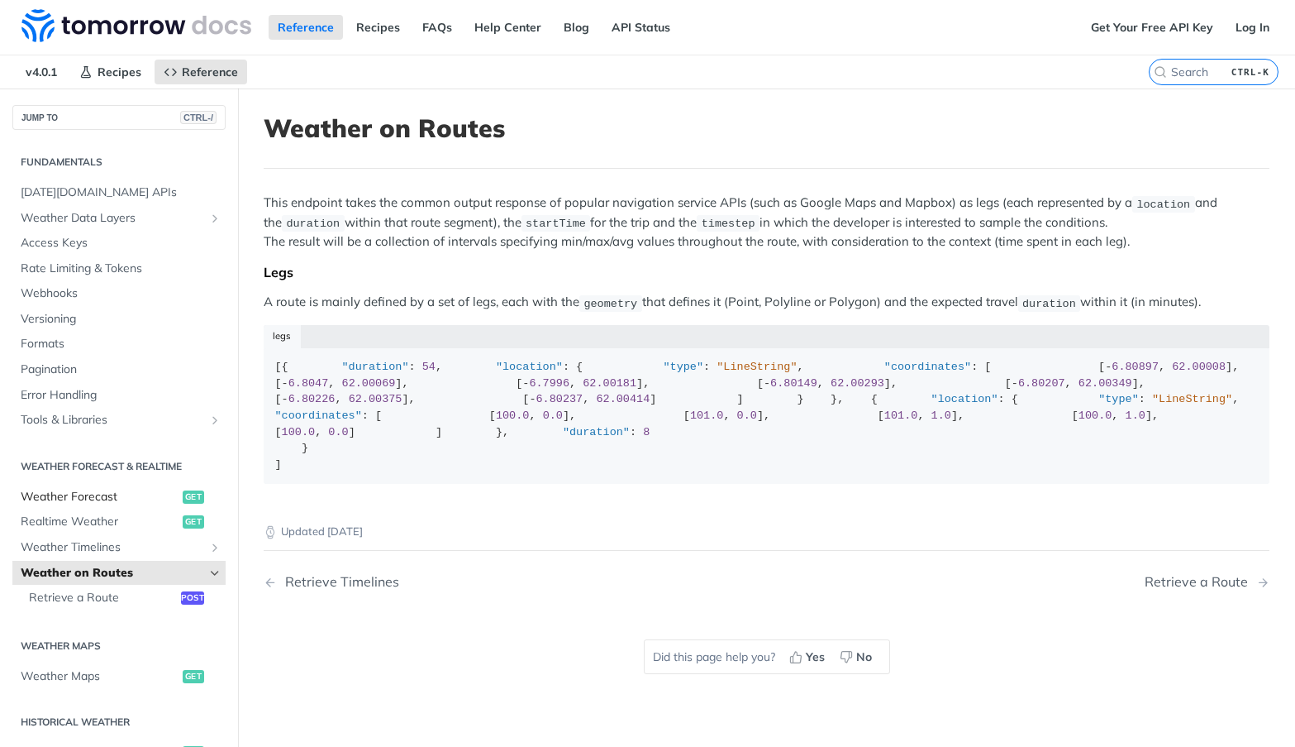
click at [64, 496] on span "Weather Forecast" at bounding box center [100, 497] width 158 height 17
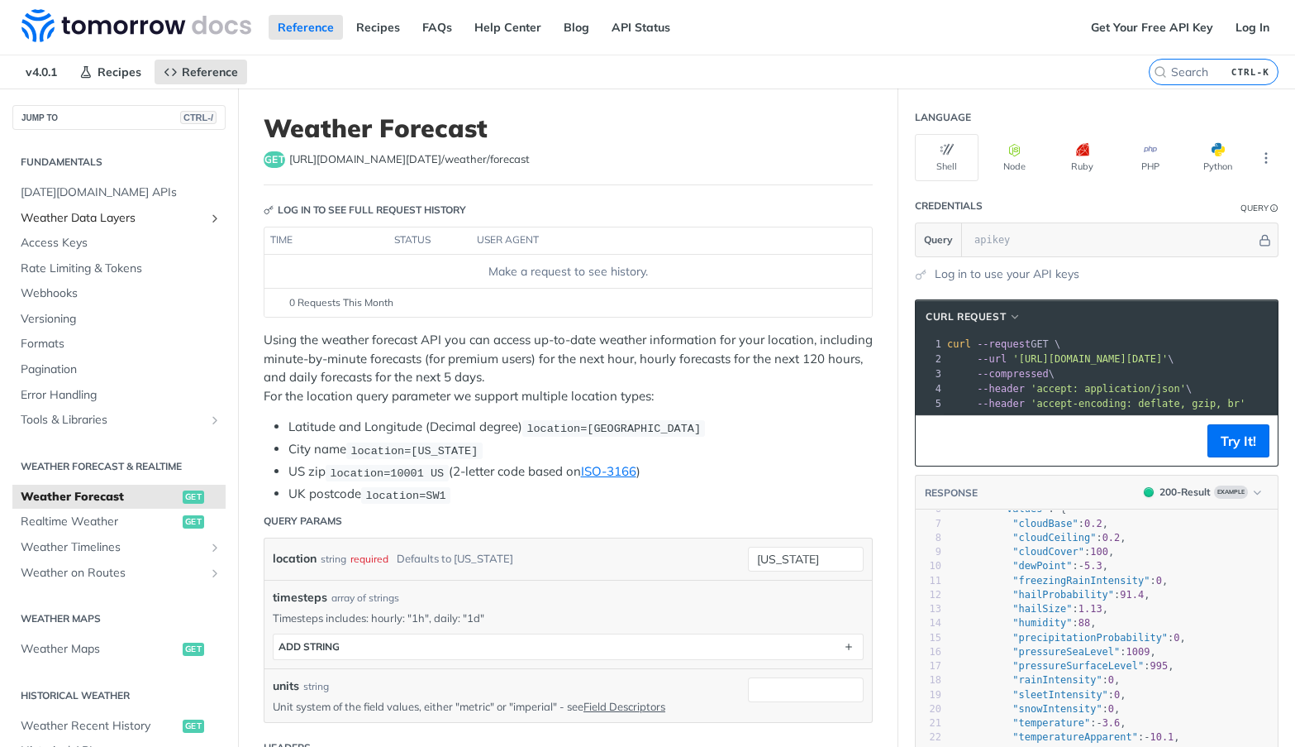
click at [131, 221] on span "Weather Data Layers" at bounding box center [113, 218] width 184 height 17
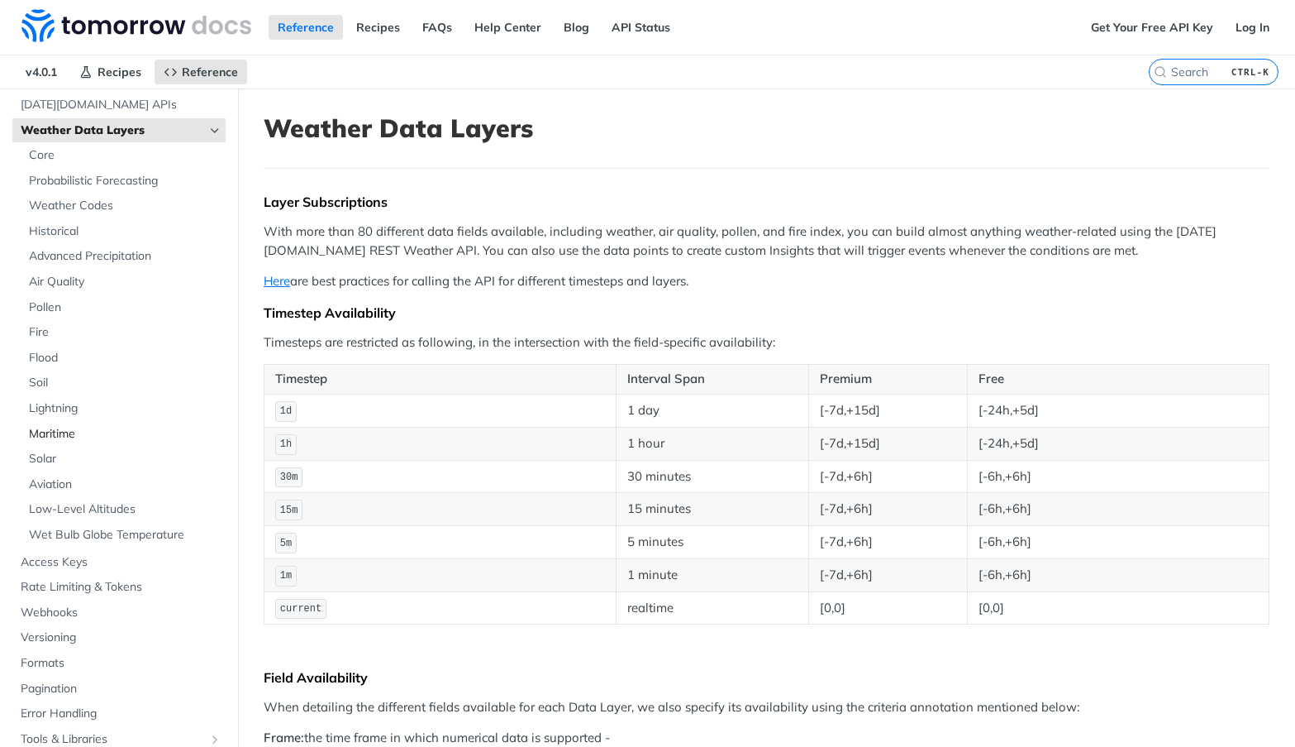
scroll to position [83, 0]
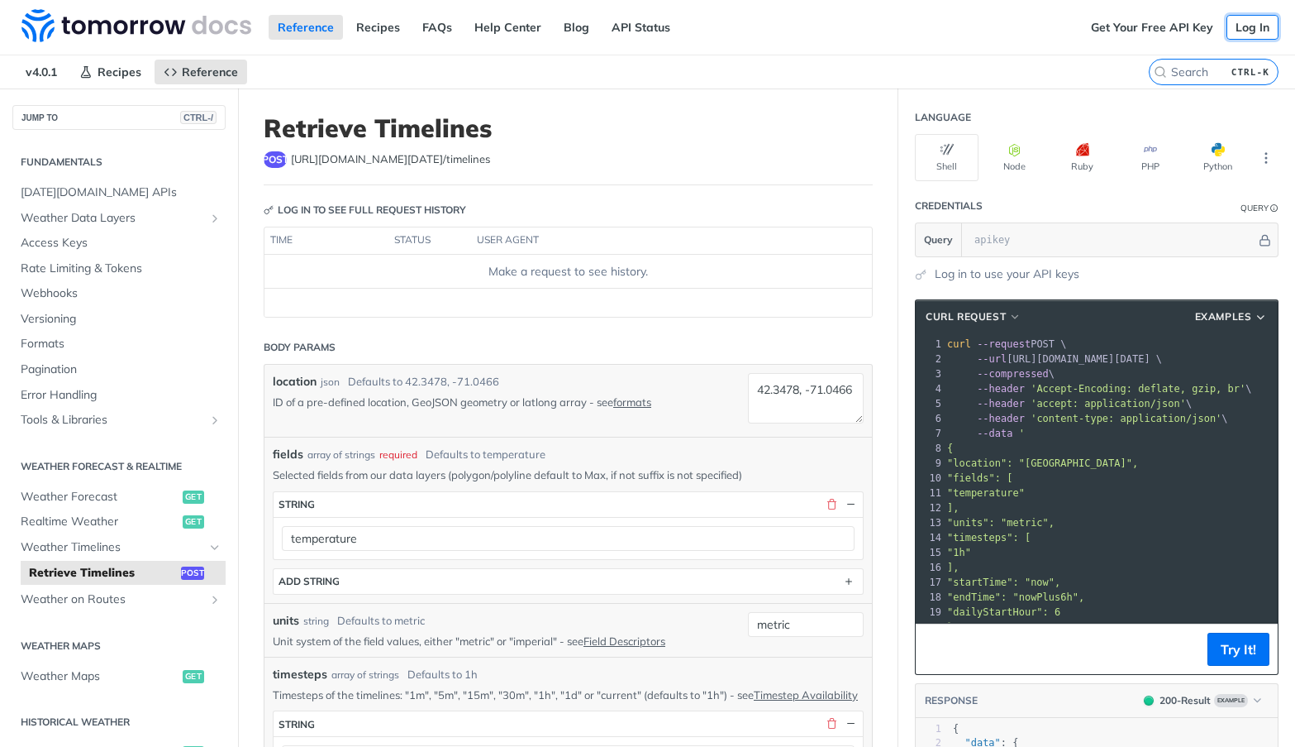
click at [1248, 35] on link "Log In" at bounding box center [1253, 27] width 52 height 25
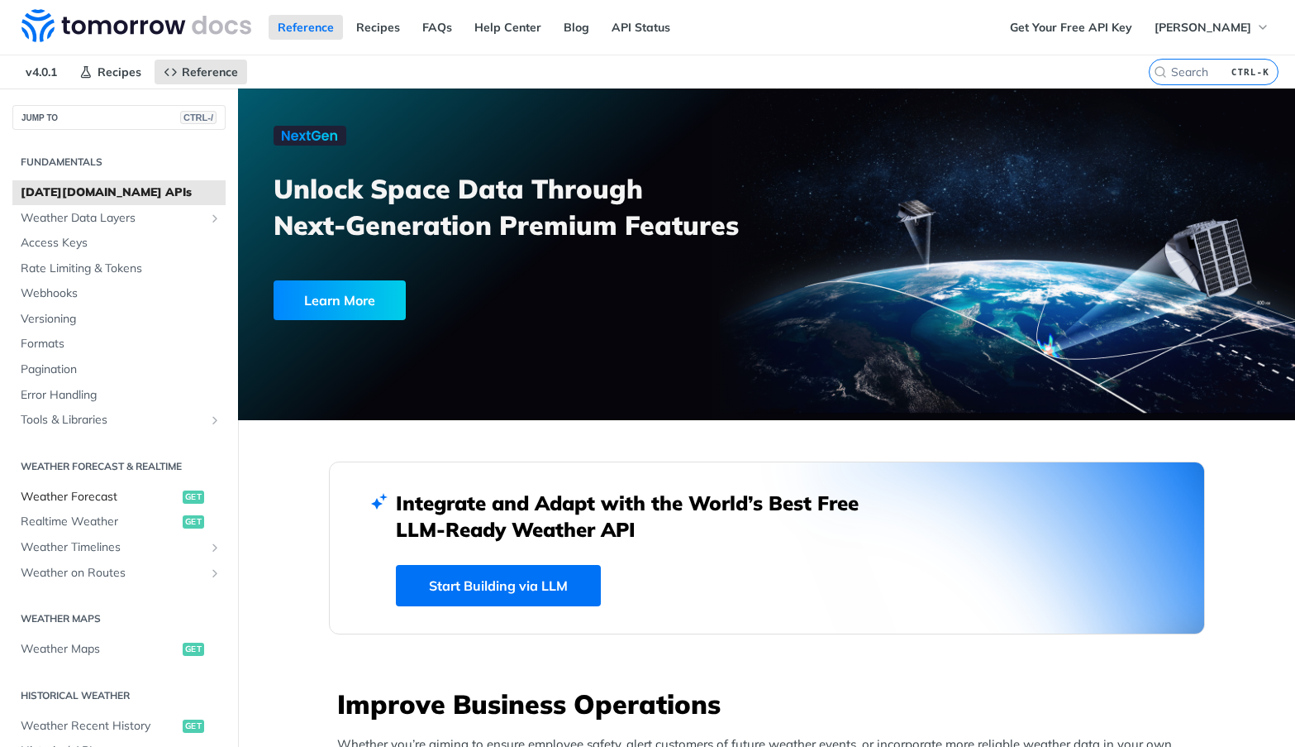
scroll to position [165, 0]
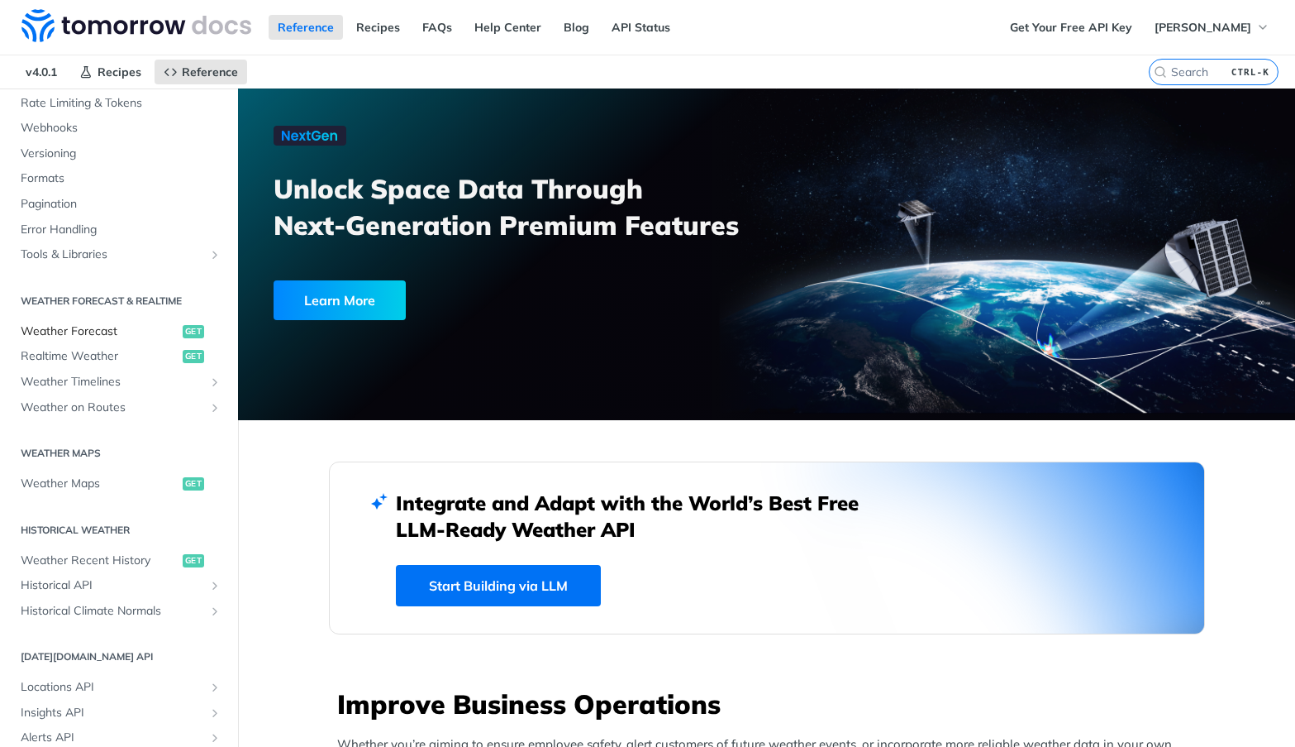
click at [123, 332] on span "Weather Forecast" at bounding box center [100, 331] width 158 height 17
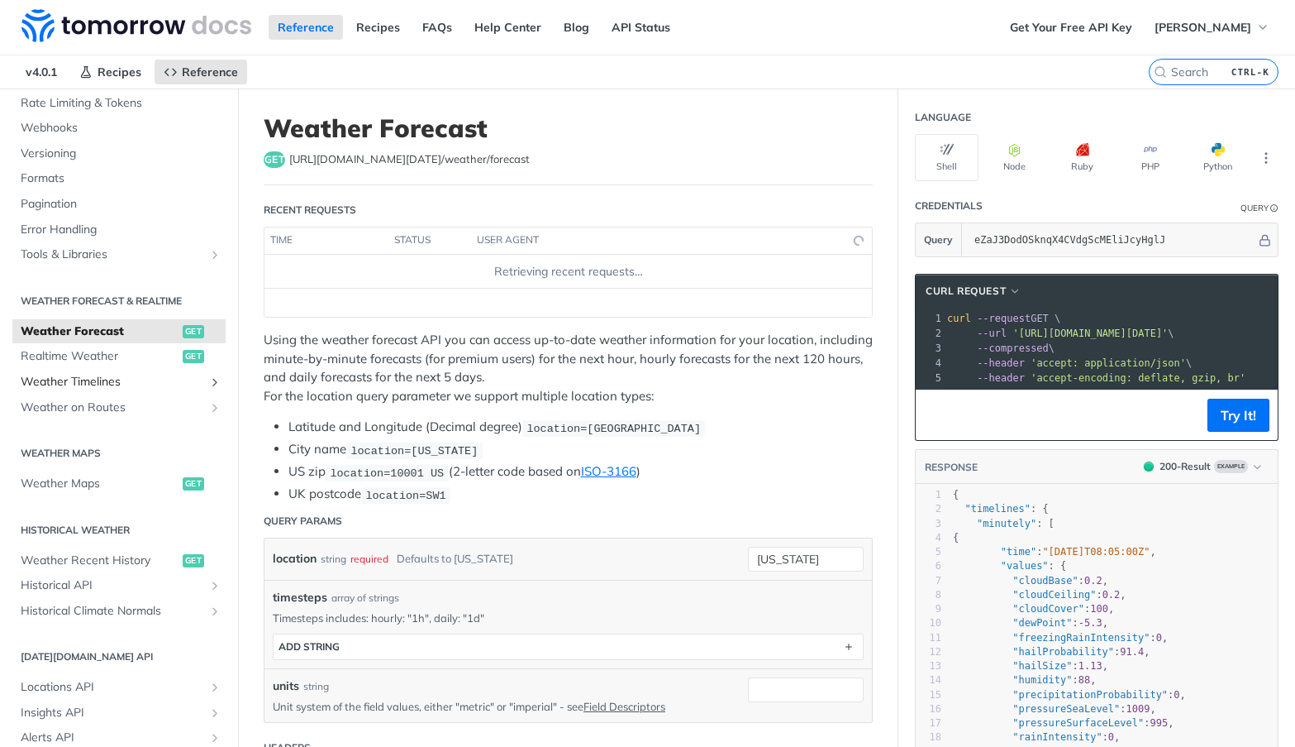
click at [183, 382] on span "Weather Timelines" at bounding box center [113, 382] width 184 height 17
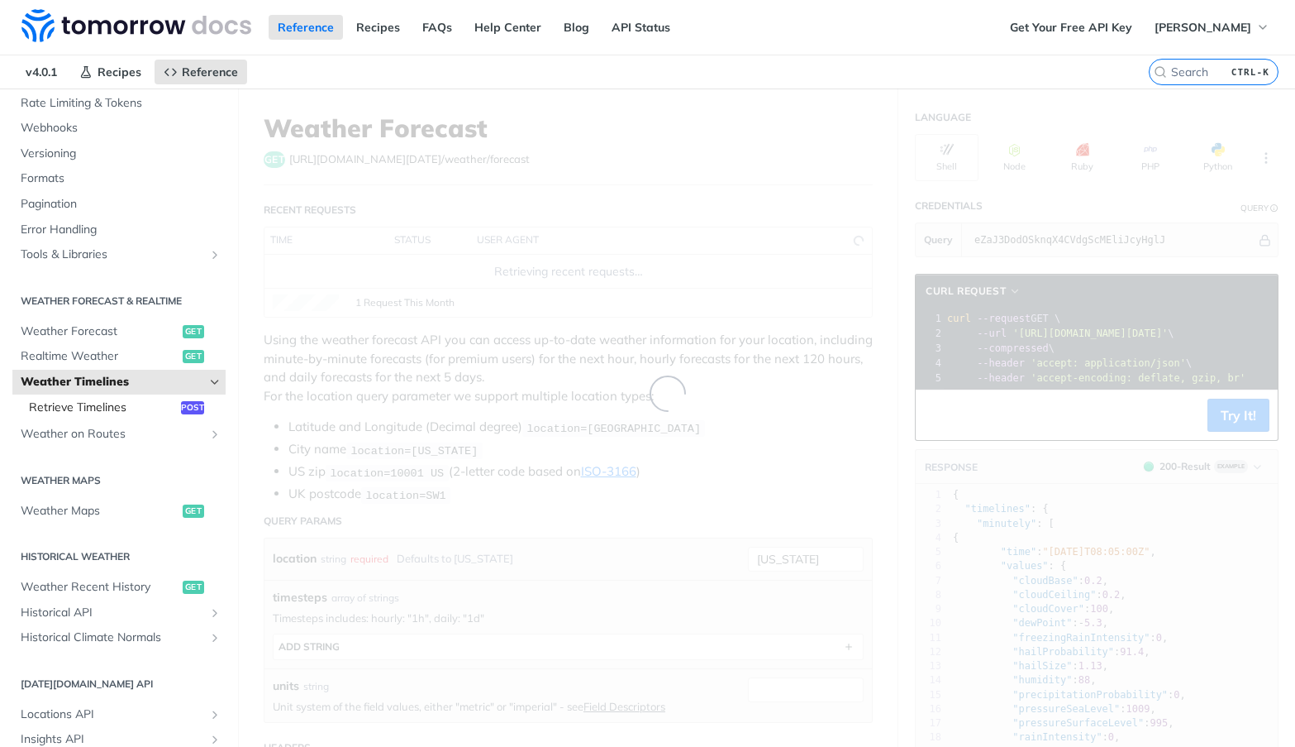
click at [132, 411] on span "Retrieve Timelines" at bounding box center [103, 407] width 148 height 17
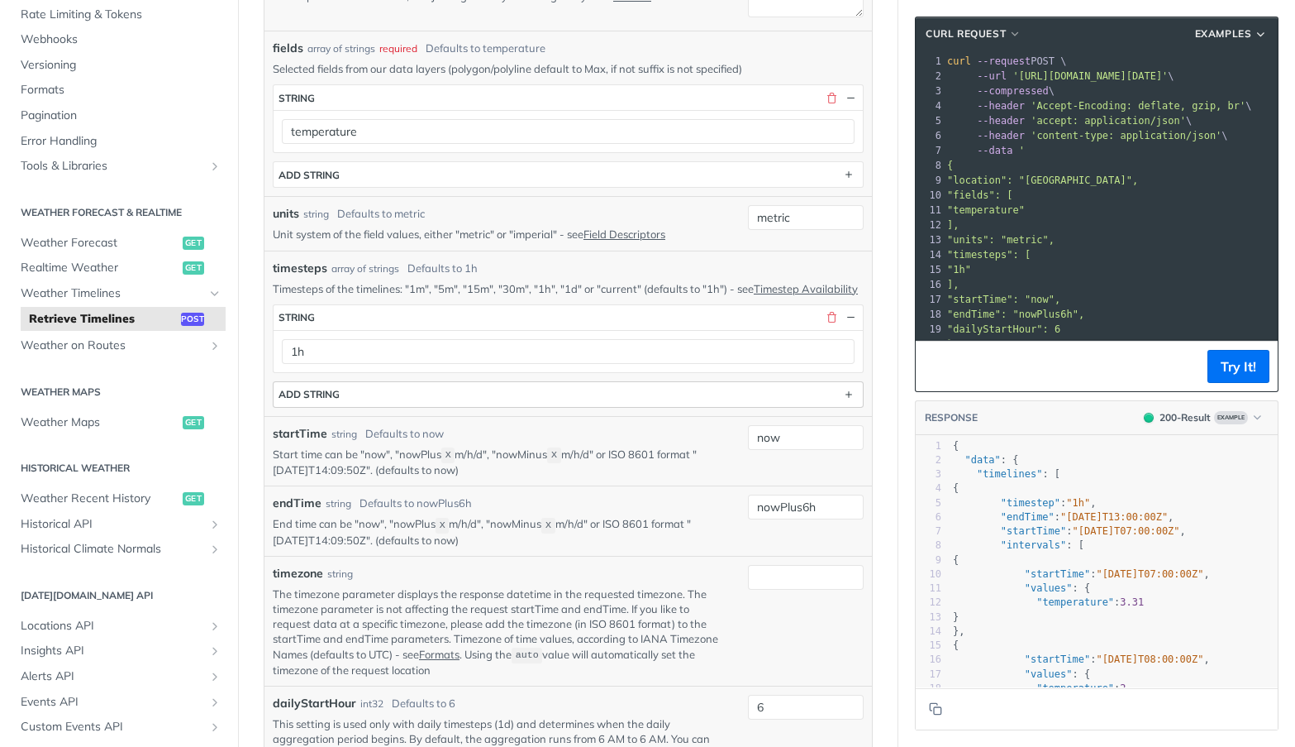
scroll to position [496, 0]
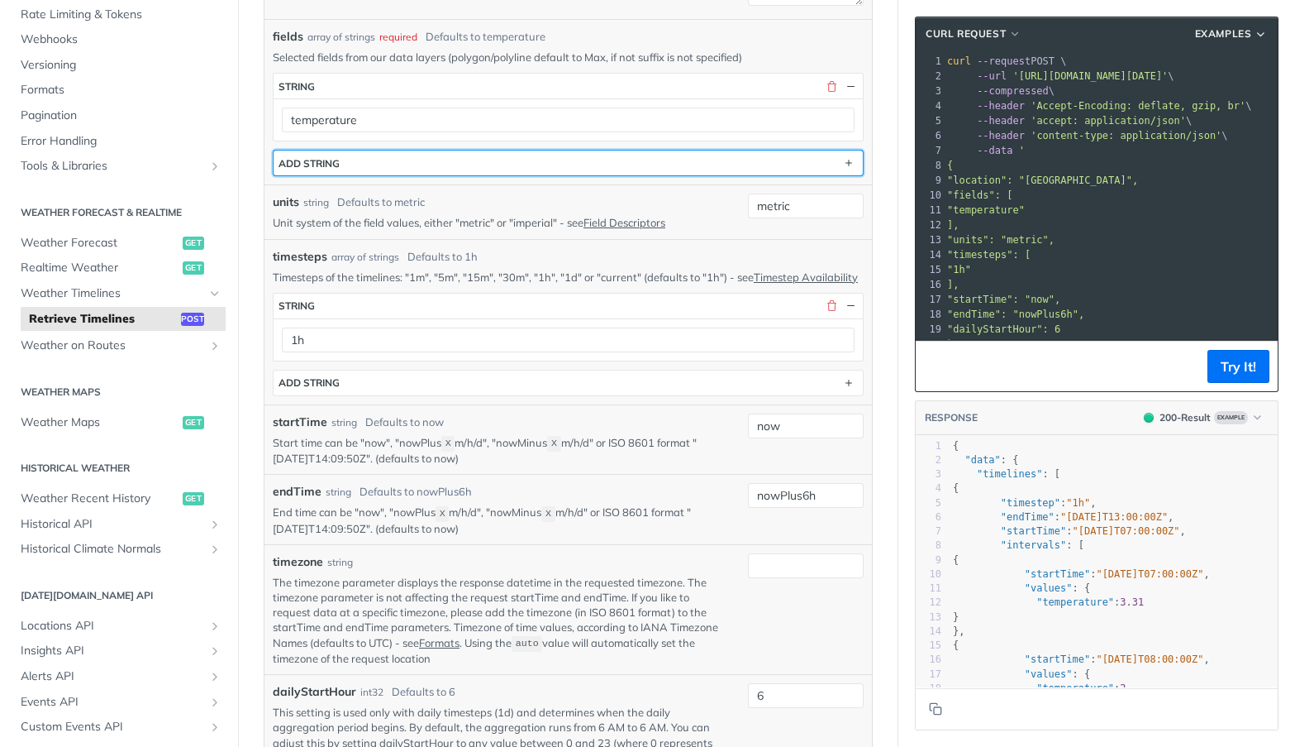
click at [824, 172] on button "ADD string" at bounding box center [568, 162] width 589 height 25
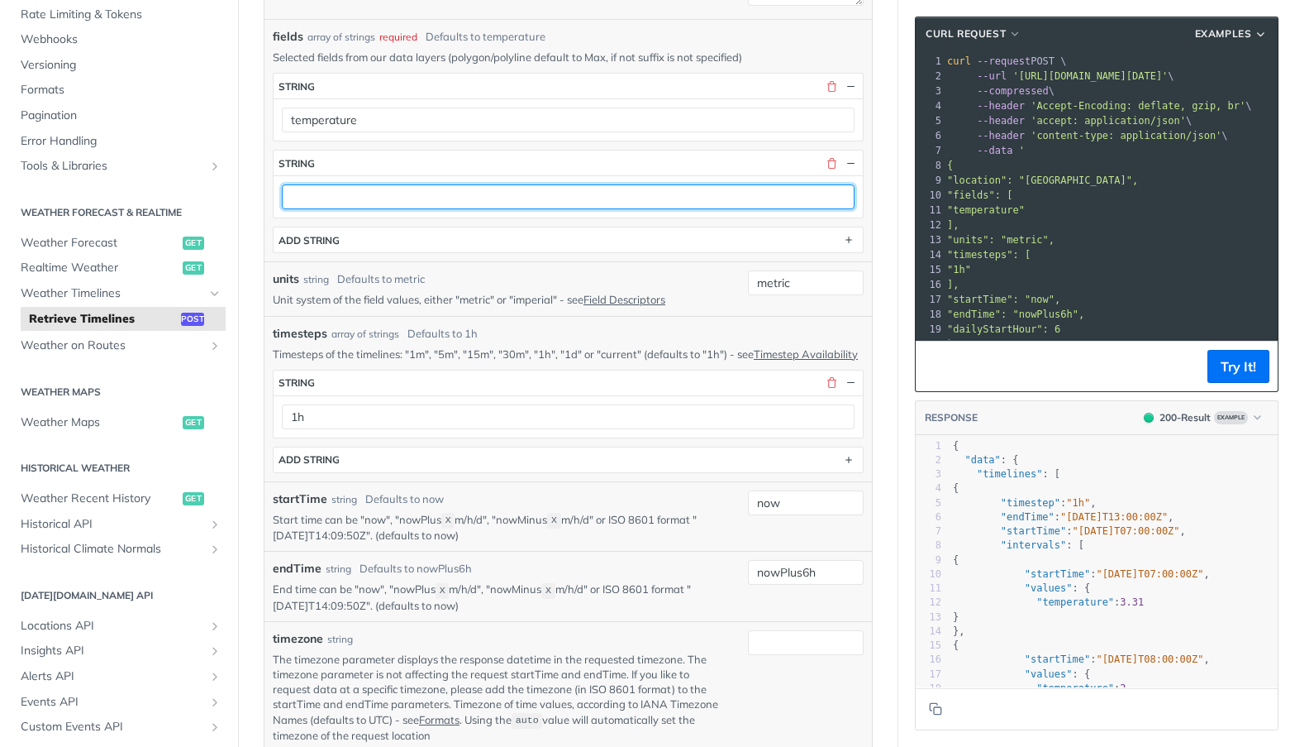
click at [481, 199] on input "text" at bounding box center [568, 196] width 573 height 25
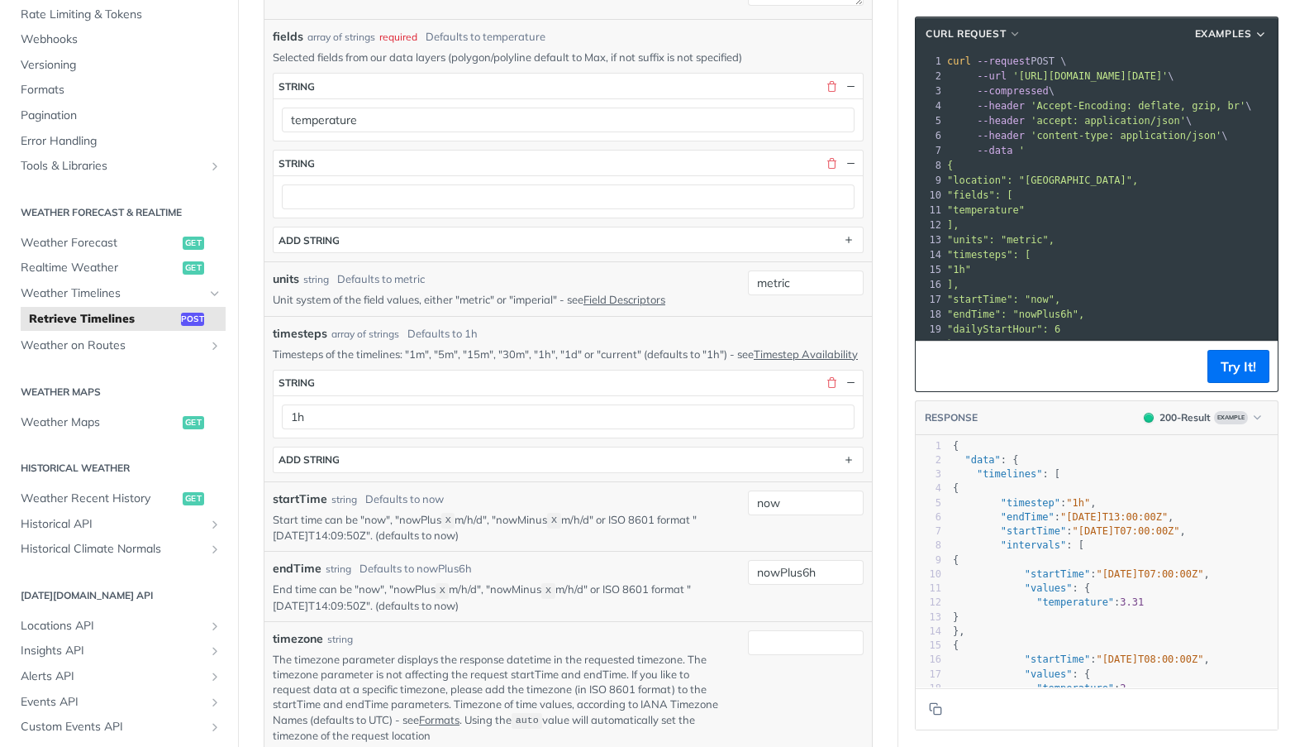
click at [426, 210] on div at bounding box center [568, 196] width 589 height 42
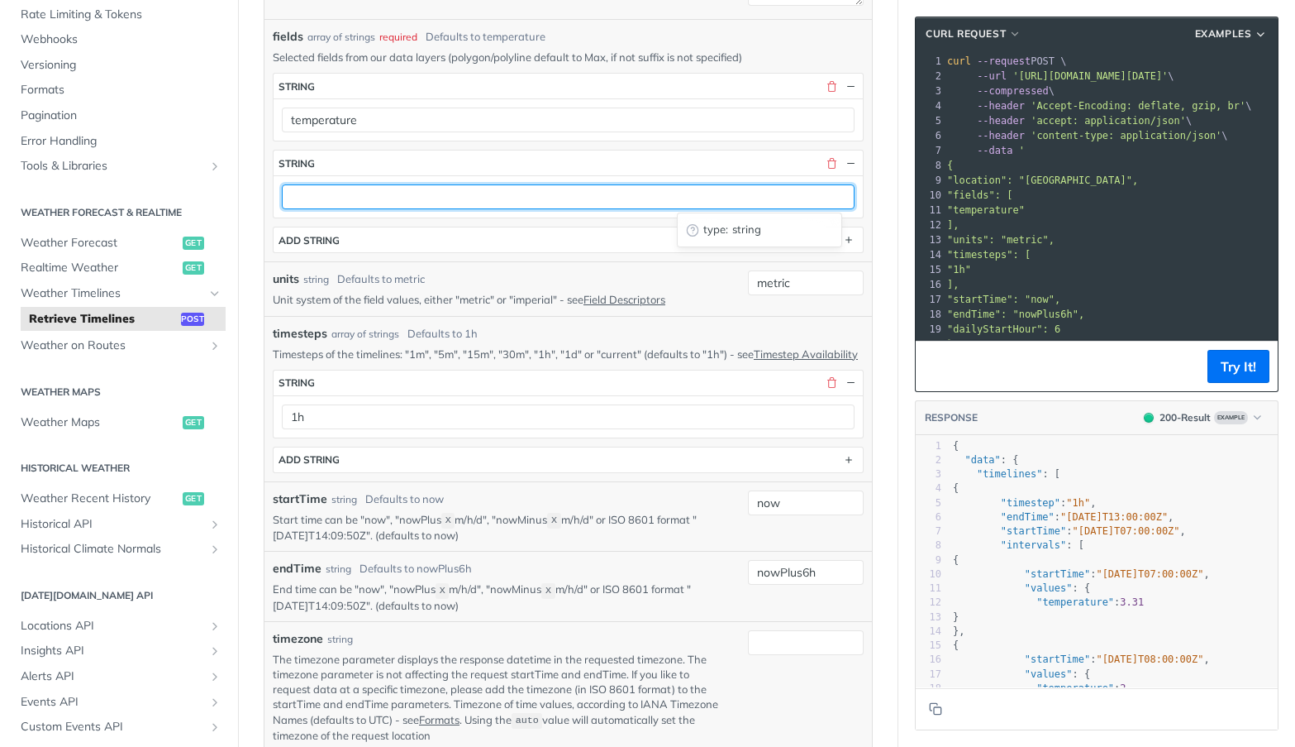
click at [435, 201] on input "text" at bounding box center [568, 196] width 573 height 25
paste input "weatherCodeFullDay"
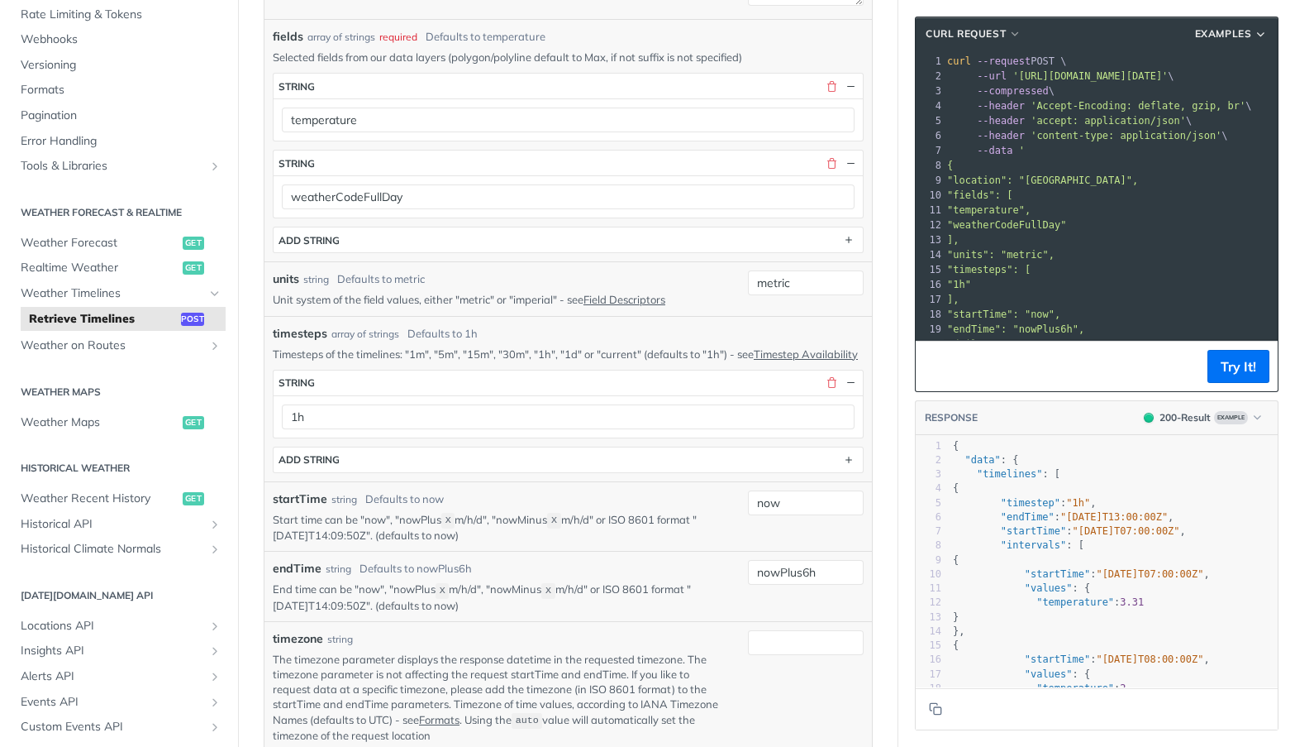
click at [874, 183] on article "Retrieve Timelines post https://api.tomorrow.io/v4 /timelines Recent Requests t…" at bounding box center [568, 708] width 661 height 2232
click at [1246, 368] on button "Try It!" at bounding box center [1239, 366] width 62 height 33
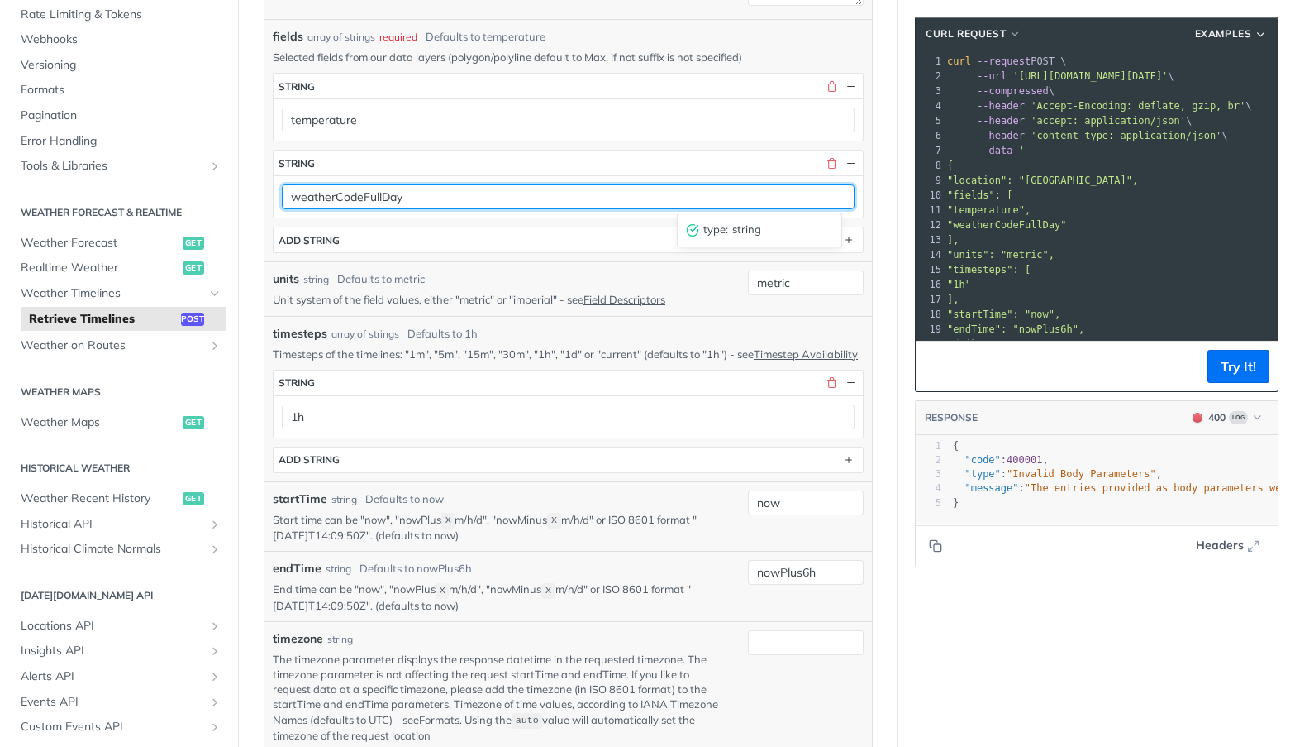
drag, startPoint x: 363, startPoint y: 198, endPoint x: 438, endPoint y: 202, distance: 75.3
click at [438, 202] on input "weatherCodeFullDay" at bounding box center [568, 196] width 573 height 25
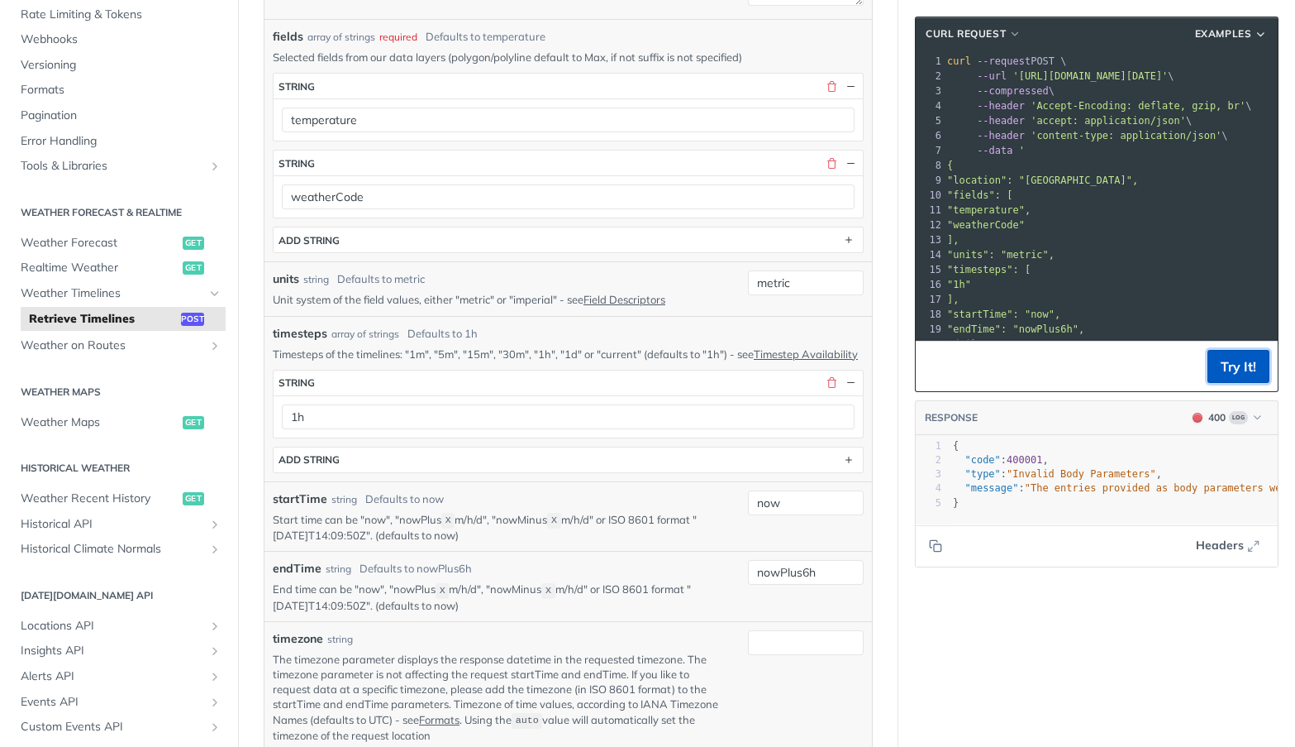
click at [1215, 365] on button "Try It!" at bounding box center [1239, 366] width 62 height 33
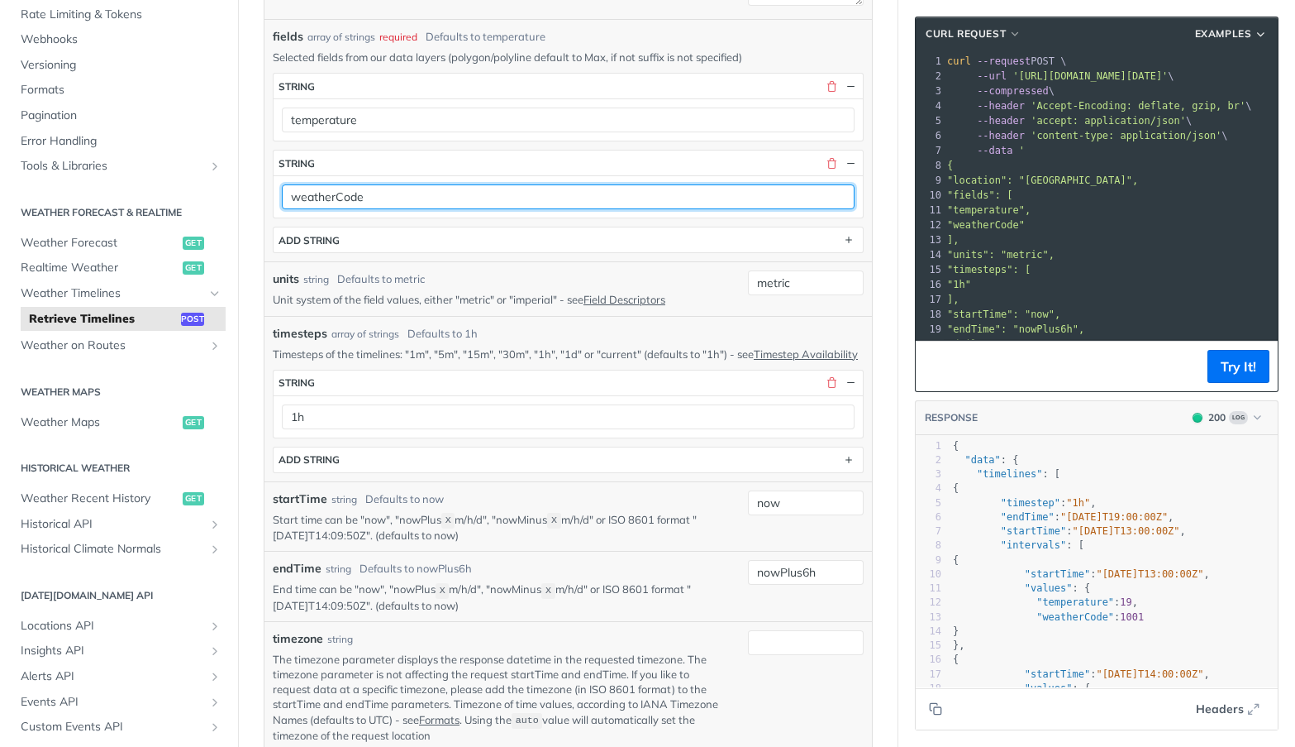
click at [385, 203] on input "weatherCode" at bounding box center [568, 196] width 573 height 25
type input "weatherCodeFullDay"
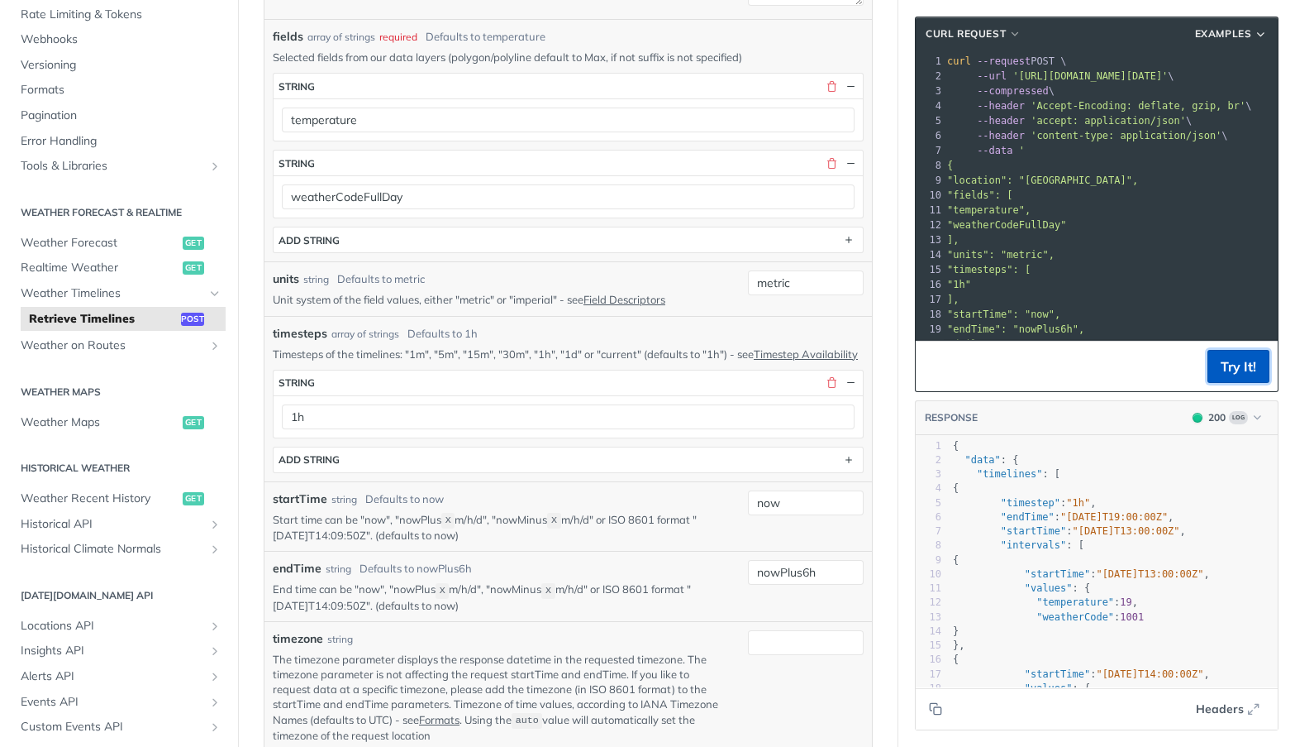
click at [1229, 373] on button "Try It!" at bounding box center [1239, 366] width 62 height 33
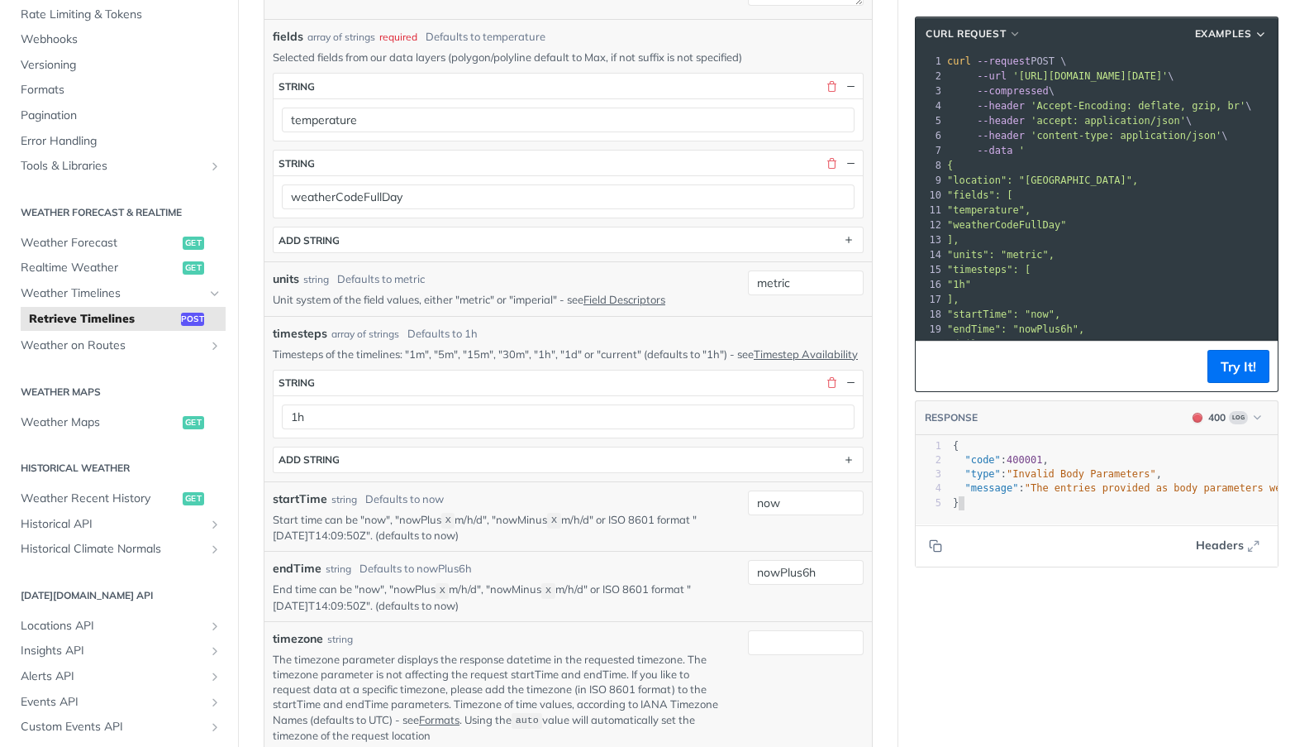
drag, startPoint x: 1016, startPoint y: 511, endPoint x: 1057, endPoint y: 511, distance: 41.3
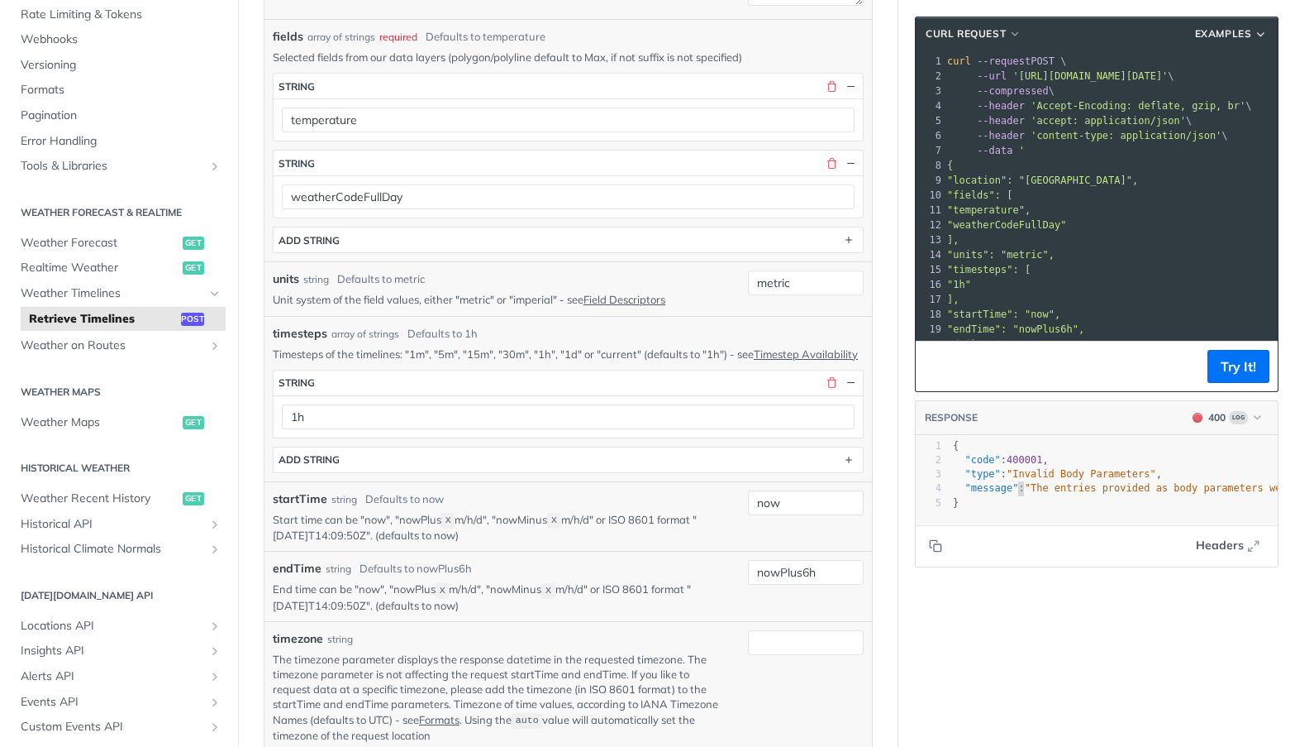
type textarea ""message": "The entries provided as body parameters were not valid for the requ…"
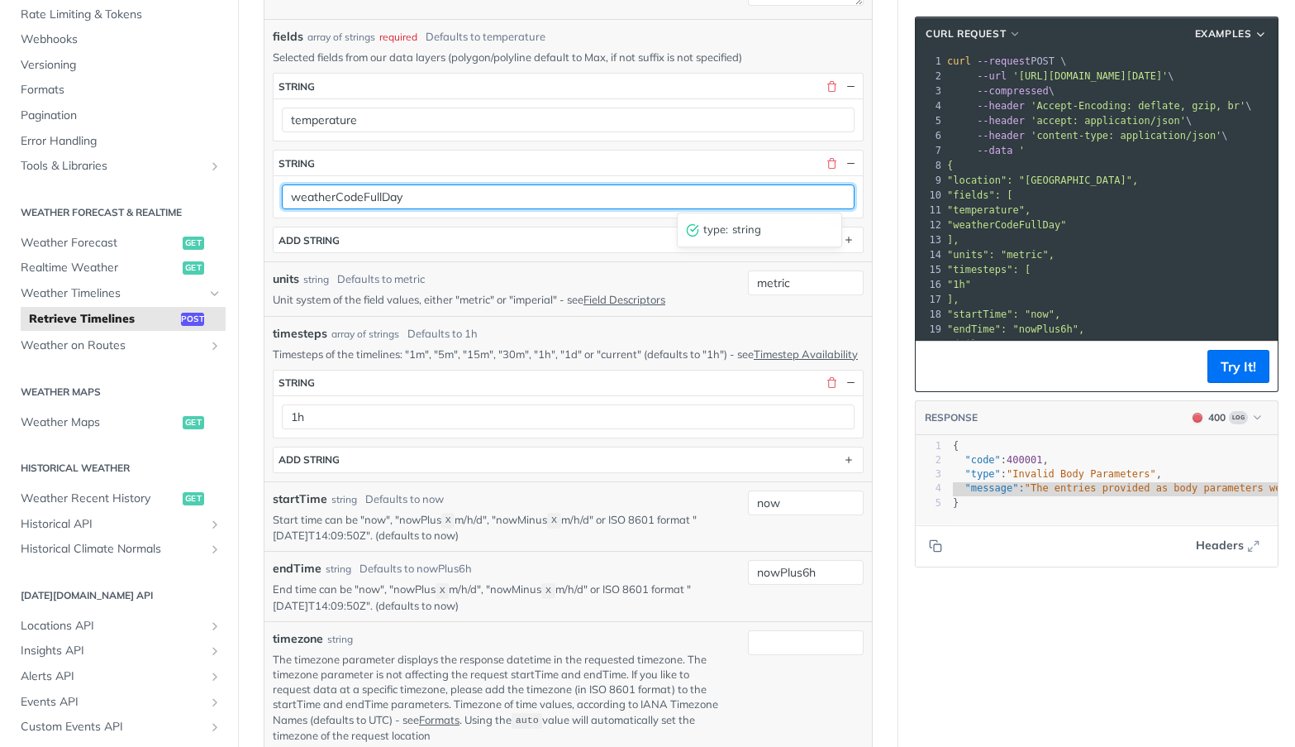
drag, startPoint x: 409, startPoint y: 200, endPoint x: 360, endPoint y: 203, distance: 48.9
click at [360, 203] on input "weatherCodeFullDay" at bounding box center [568, 196] width 573 height 25
type input "weatherCode"
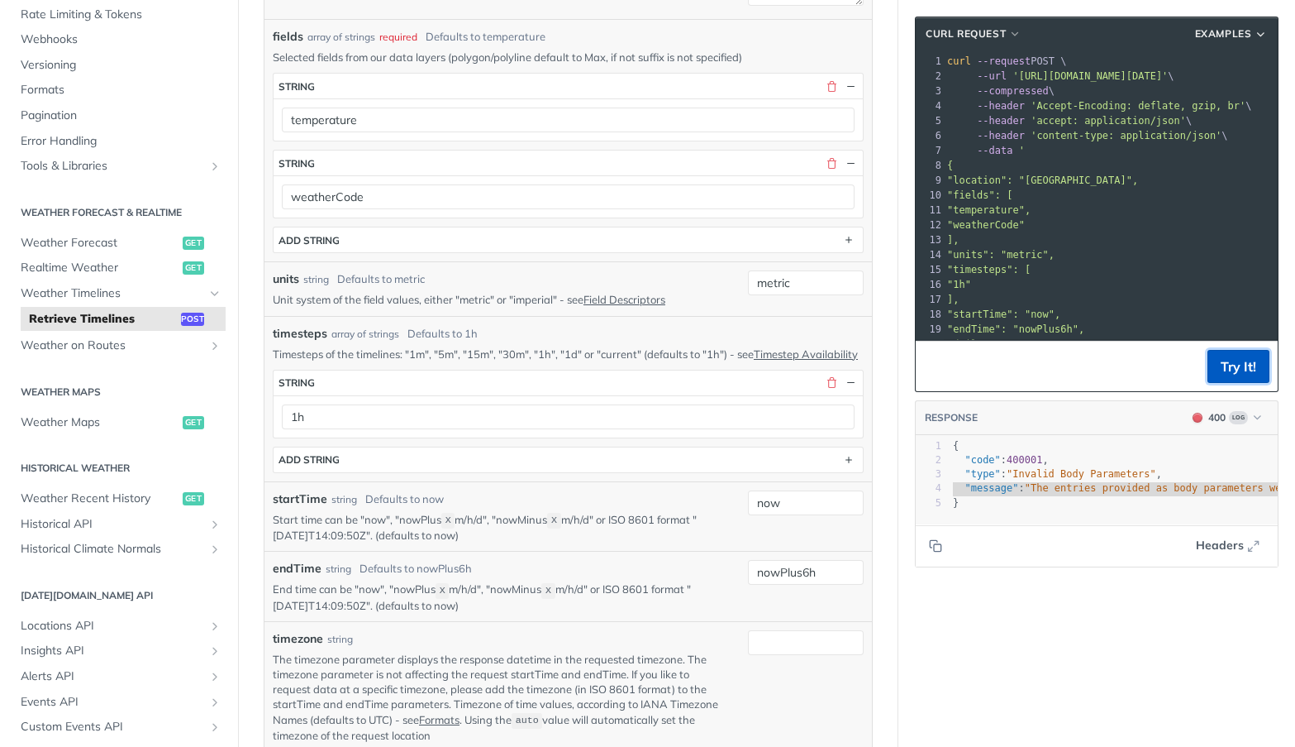
click at [1208, 372] on button "Try It!" at bounding box center [1239, 366] width 62 height 33
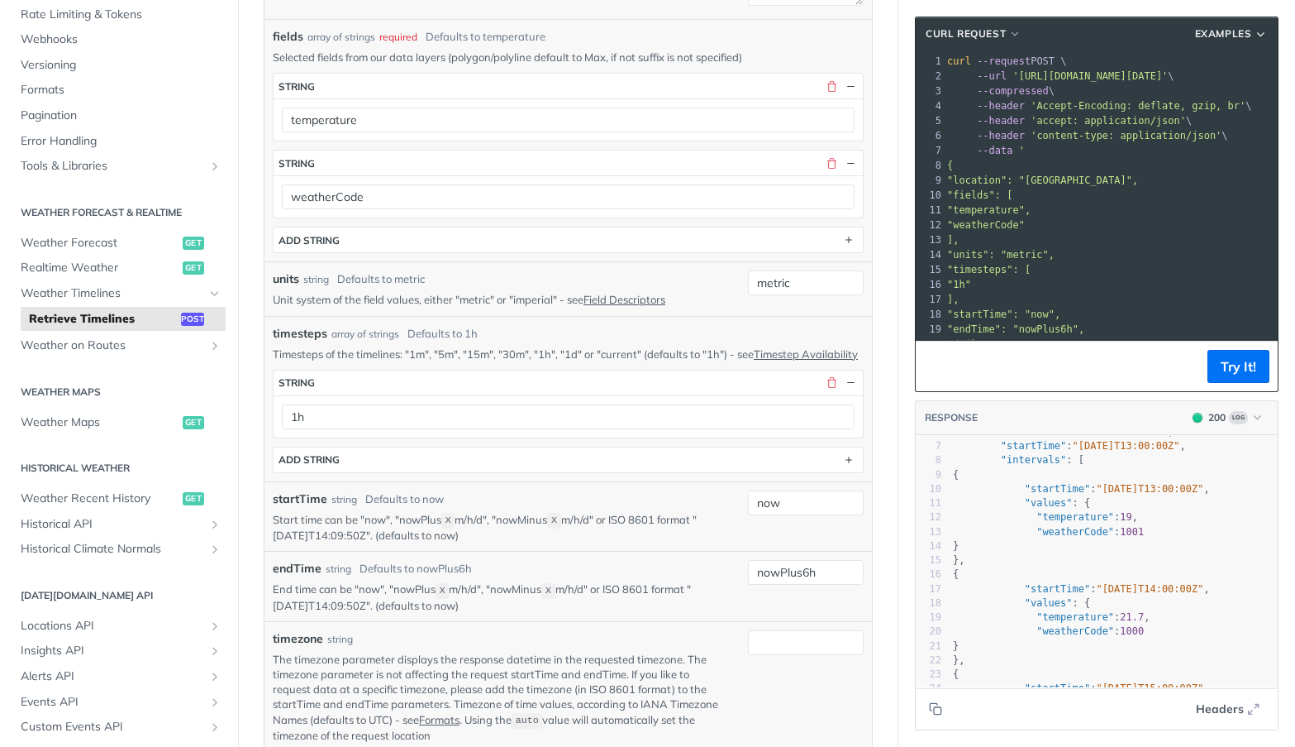
scroll to position [165, 0]
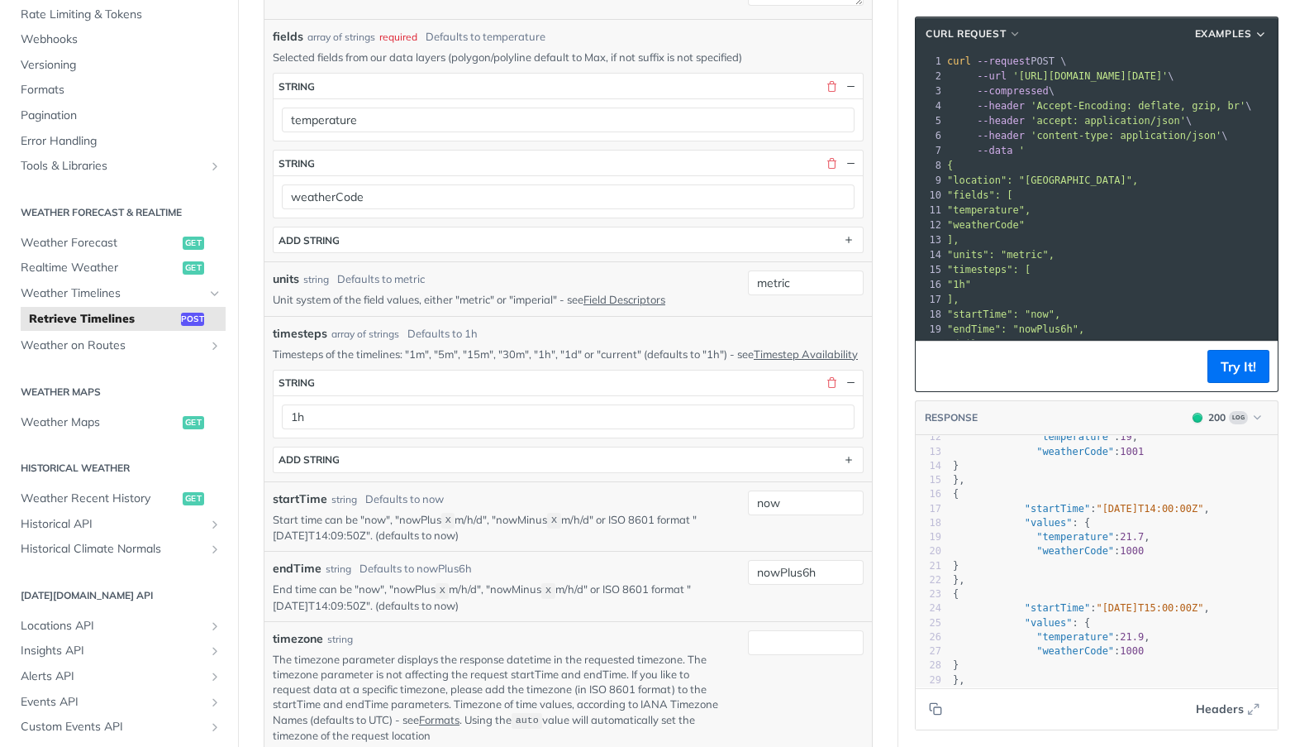
click at [1062, 459] on pre "}" at bounding box center [1114, 466] width 328 height 14
type textarea "weatherCode"
drag, startPoint x: 1062, startPoint y: 458, endPoint x: 1056, endPoint y: 481, distance: 24.1
click at [1062, 459] on pre "}" at bounding box center [1114, 466] width 328 height 14
click at [1047, 547] on span ""weatherCode"" at bounding box center [1076, 551] width 78 height 12
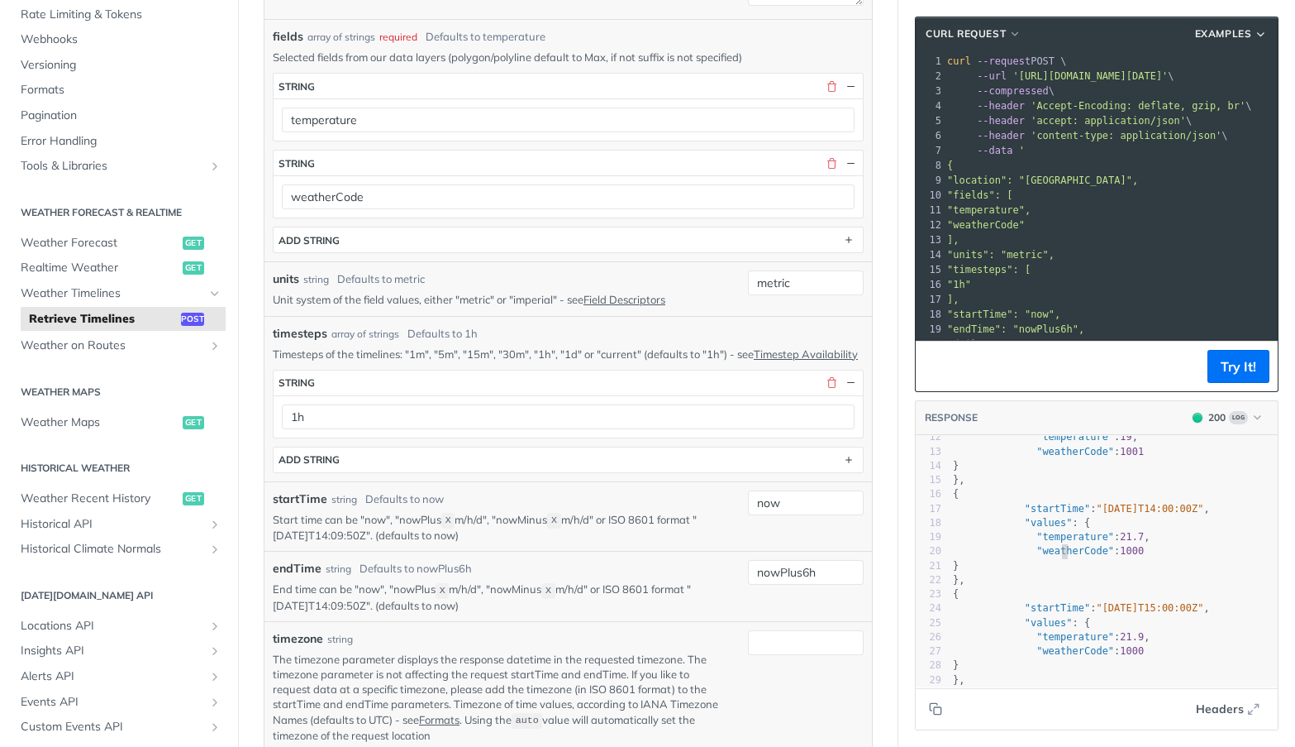
type textarea "weatherCode"
click at [1047, 547] on span ""weatherCode"" at bounding box center [1076, 551] width 78 height 12
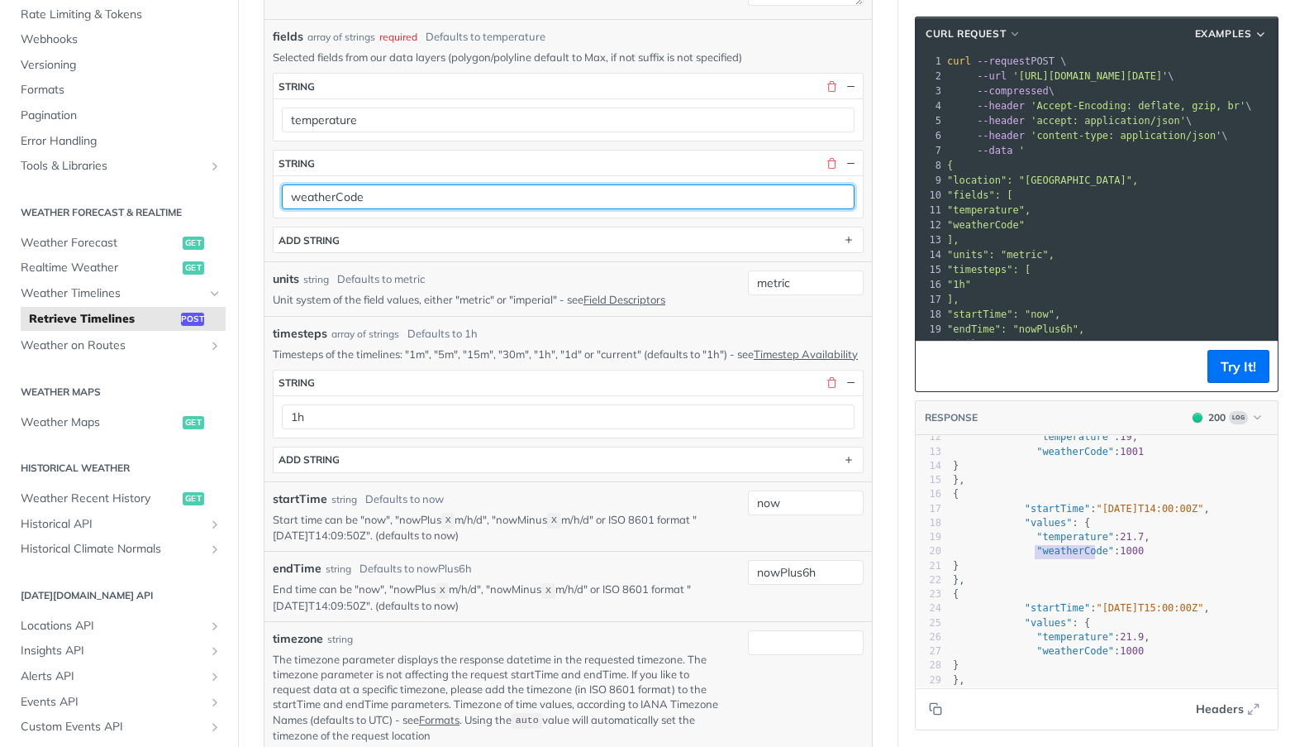
click at [394, 200] on input "weatherCode" at bounding box center [568, 196] width 573 height 25
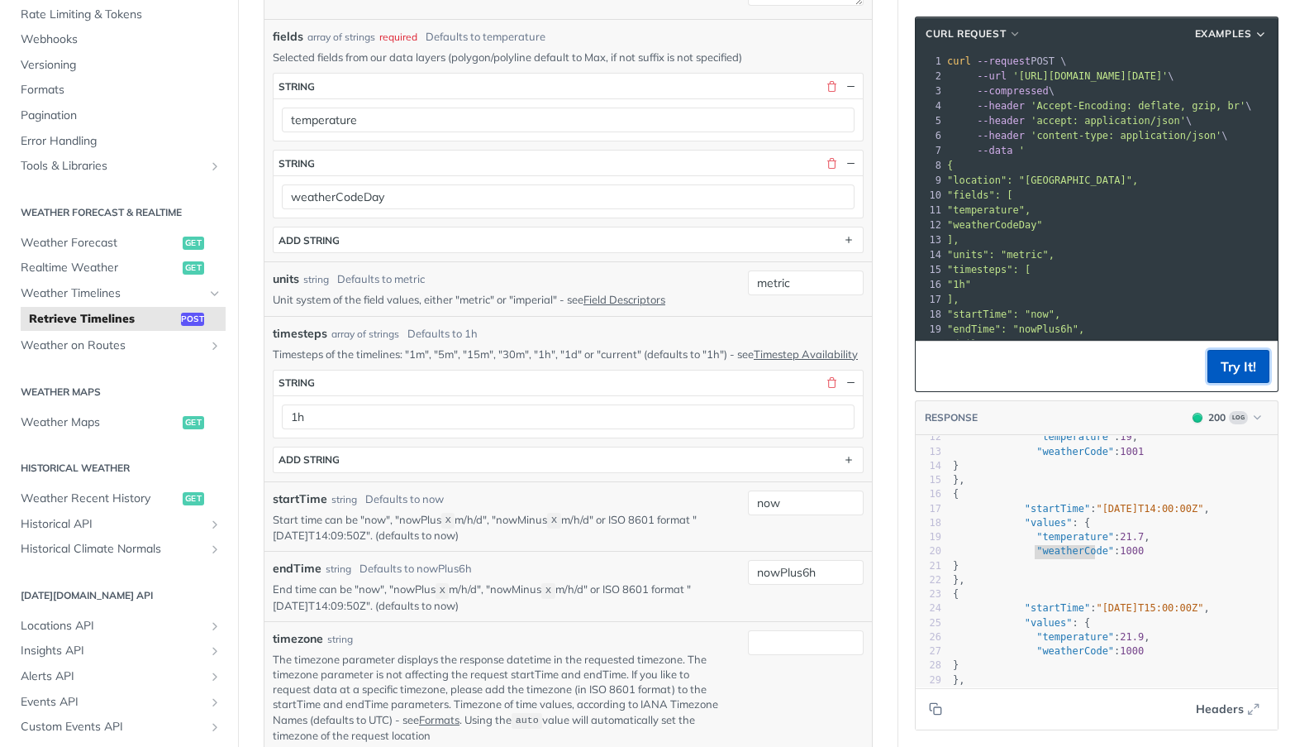
click at [1246, 372] on button "Try It!" at bounding box center [1239, 366] width 62 height 33
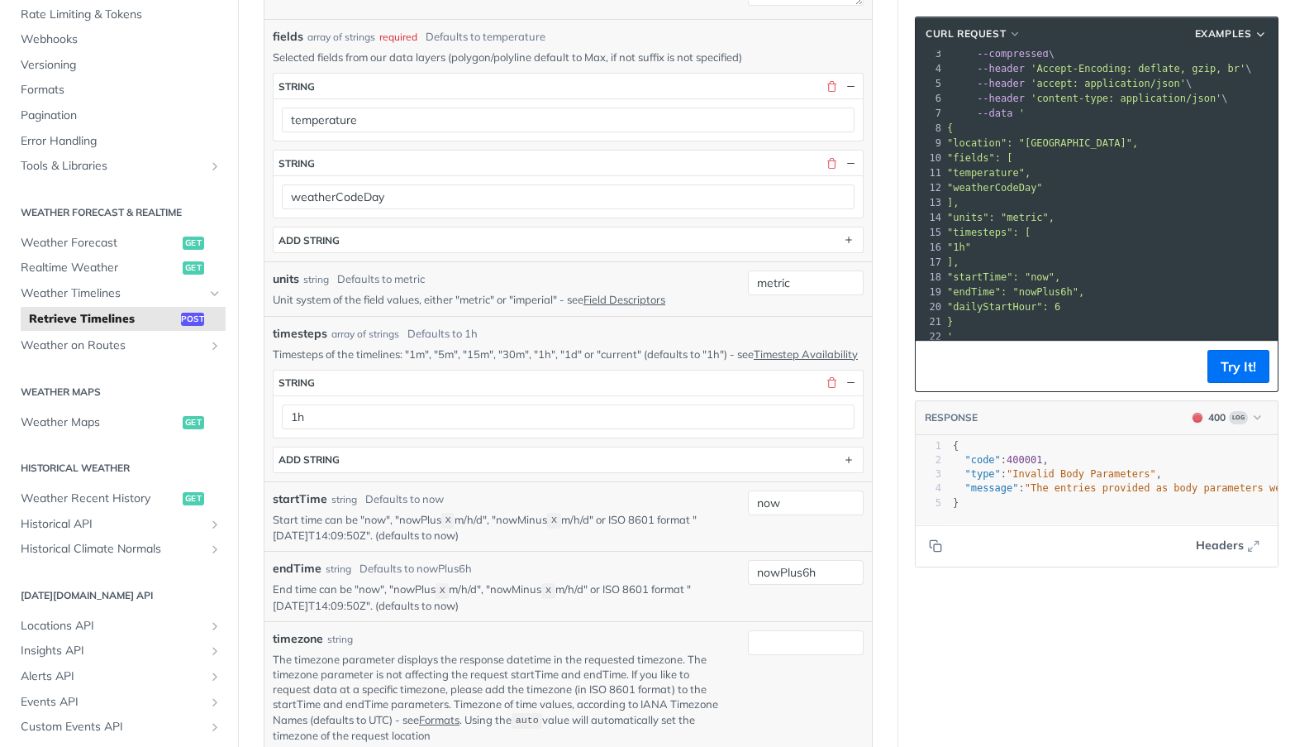
scroll to position [56, 0]
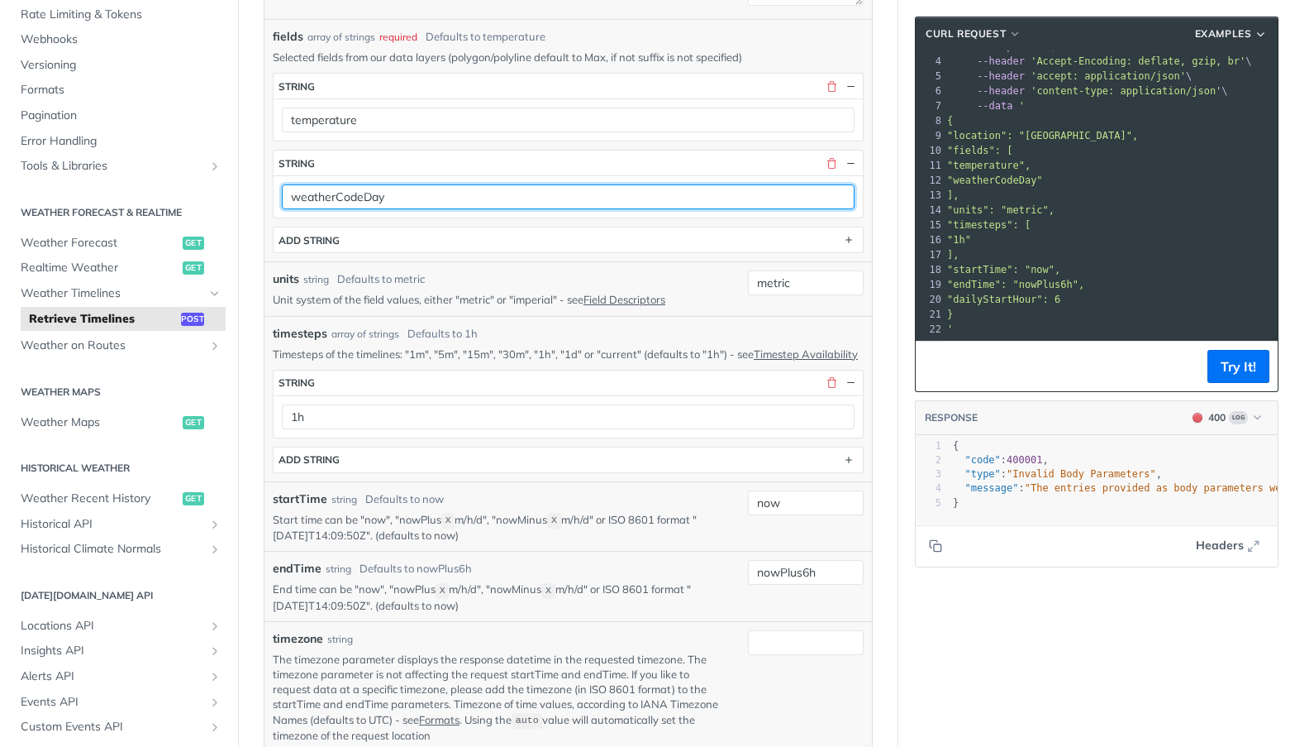
drag, startPoint x: 361, startPoint y: 201, endPoint x: 420, endPoint y: 210, distance: 59.4
click at [420, 210] on div "weatherCodeDay type : string" at bounding box center [568, 196] width 589 height 42
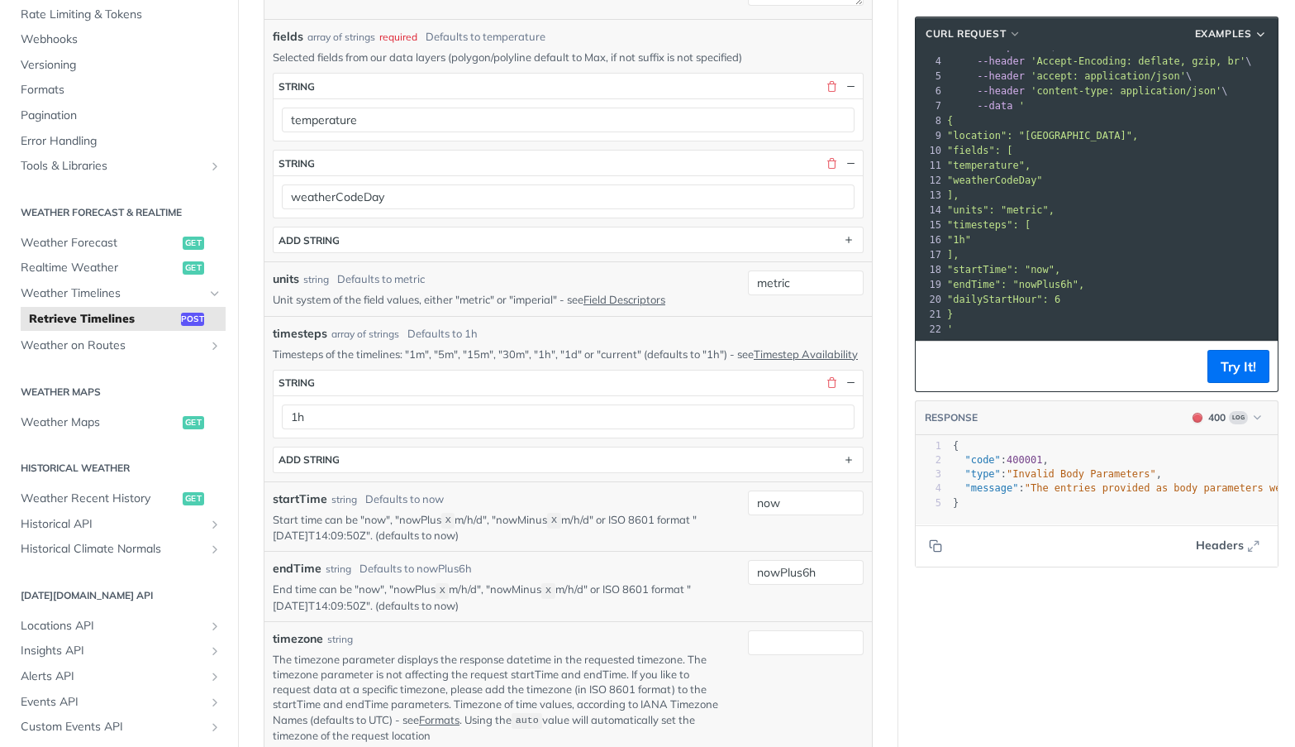
click at [420, 210] on div "weatherCodeDay type : string" at bounding box center [568, 196] width 589 height 42
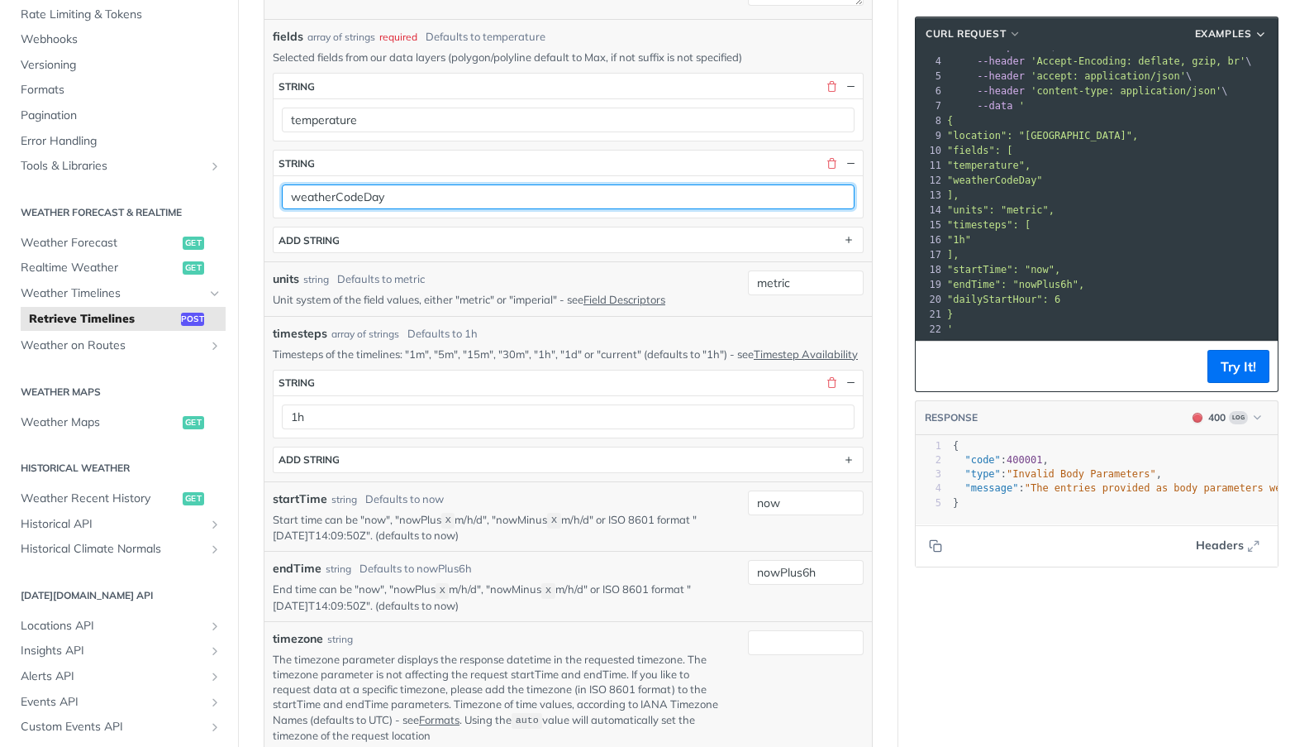
drag, startPoint x: 451, startPoint y: 193, endPoint x: 360, endPoint y: 179, distance: 91.2
click at [360, 179] on div "weatherCodeDay" at bounding box center [568, 196] width 589 height 42
type input "weatherCode"
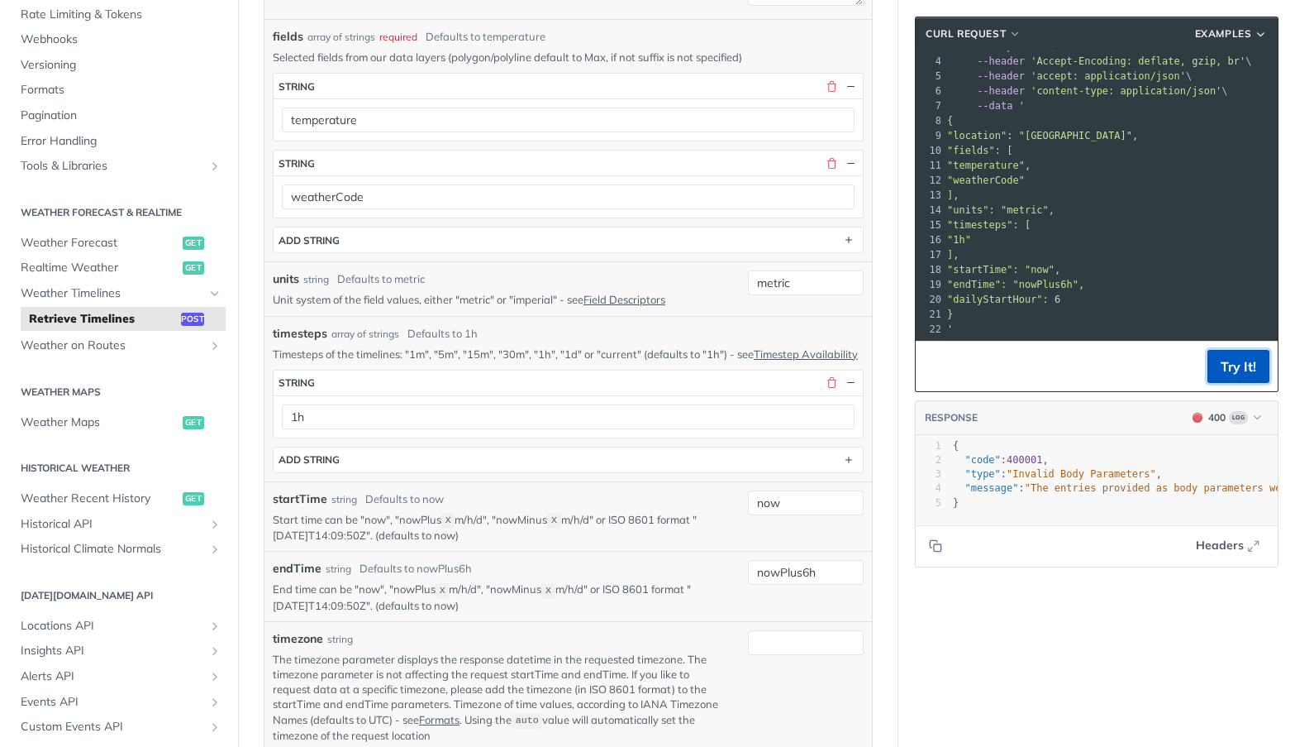
click at [1243, 367] on button "Try It!" at bounding box center [1239, 366] width 62 height 33
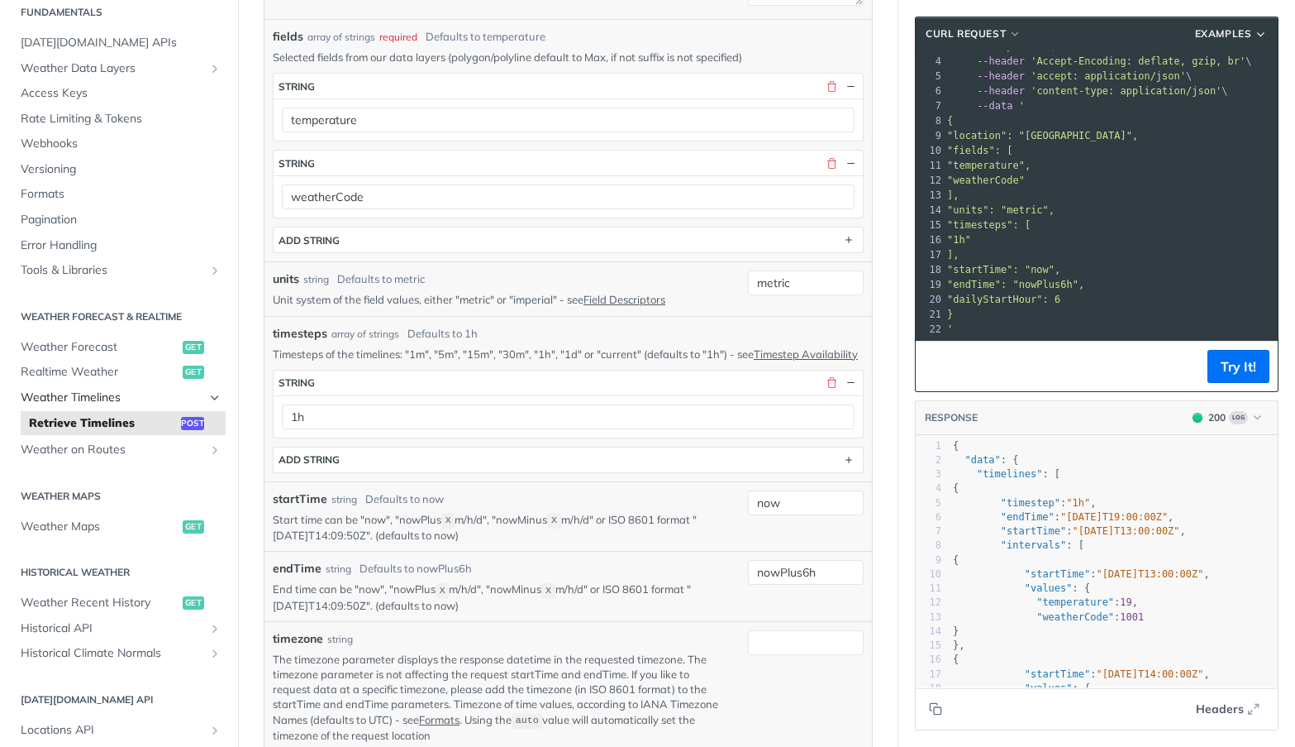
scroll to position [0, 0]
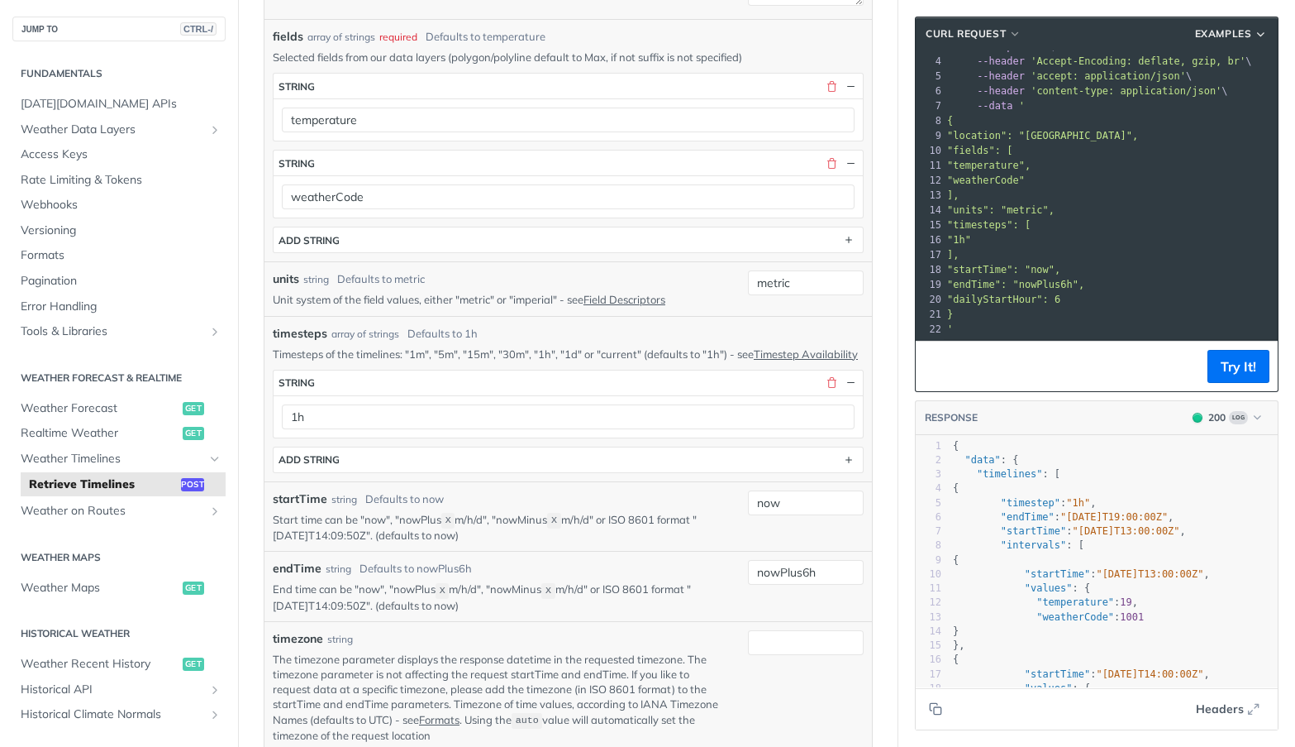
click at [1026, 188] on pre "]," at bounding box center [1195, 195] width 502 height 15
click at [1010, 204] on span ""units": "metric"," at bounding box center [1000, 210] width 107 height 12
drag, startPoint x: 1010, startPoint y: 193, endPoint x: 1018, endPoint y: 247, distance: 55.1
click at [1010, 204] on span ""units": "metric"," at bounding box center [1000, 210] width 107 height 12
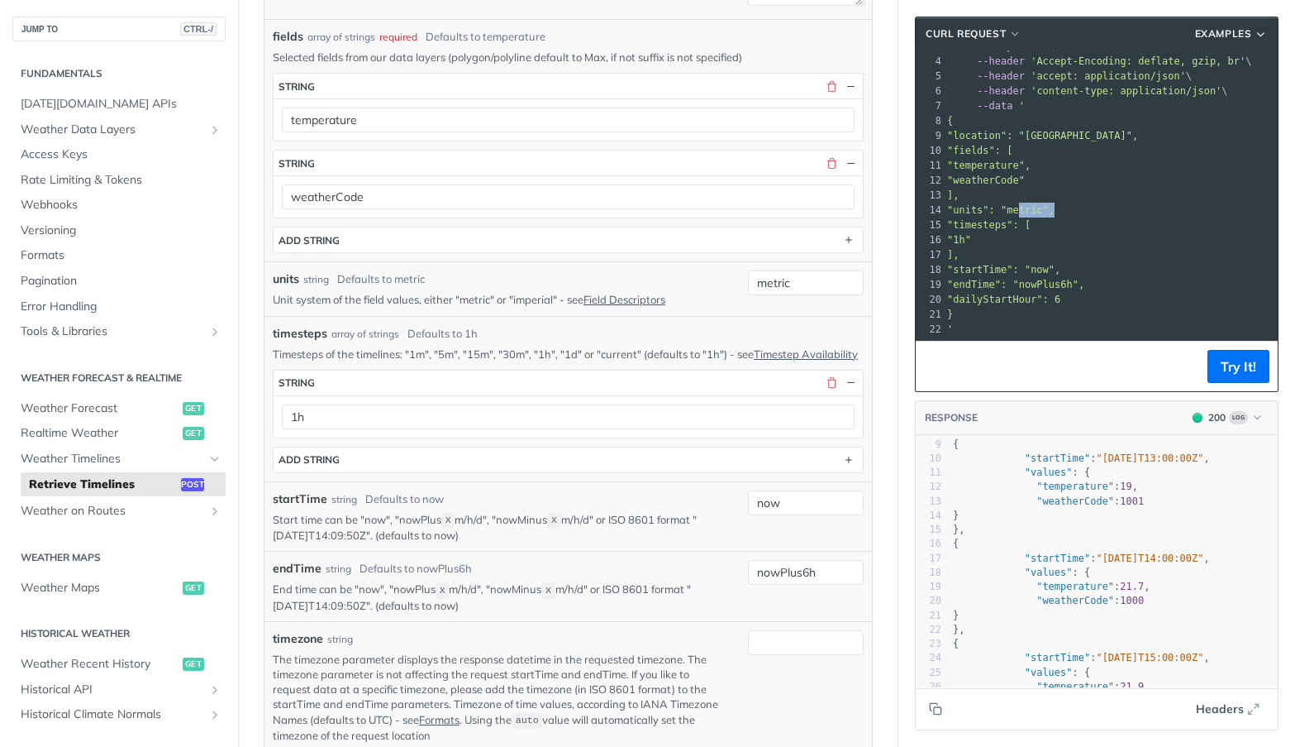
scroll to position [83, 0]
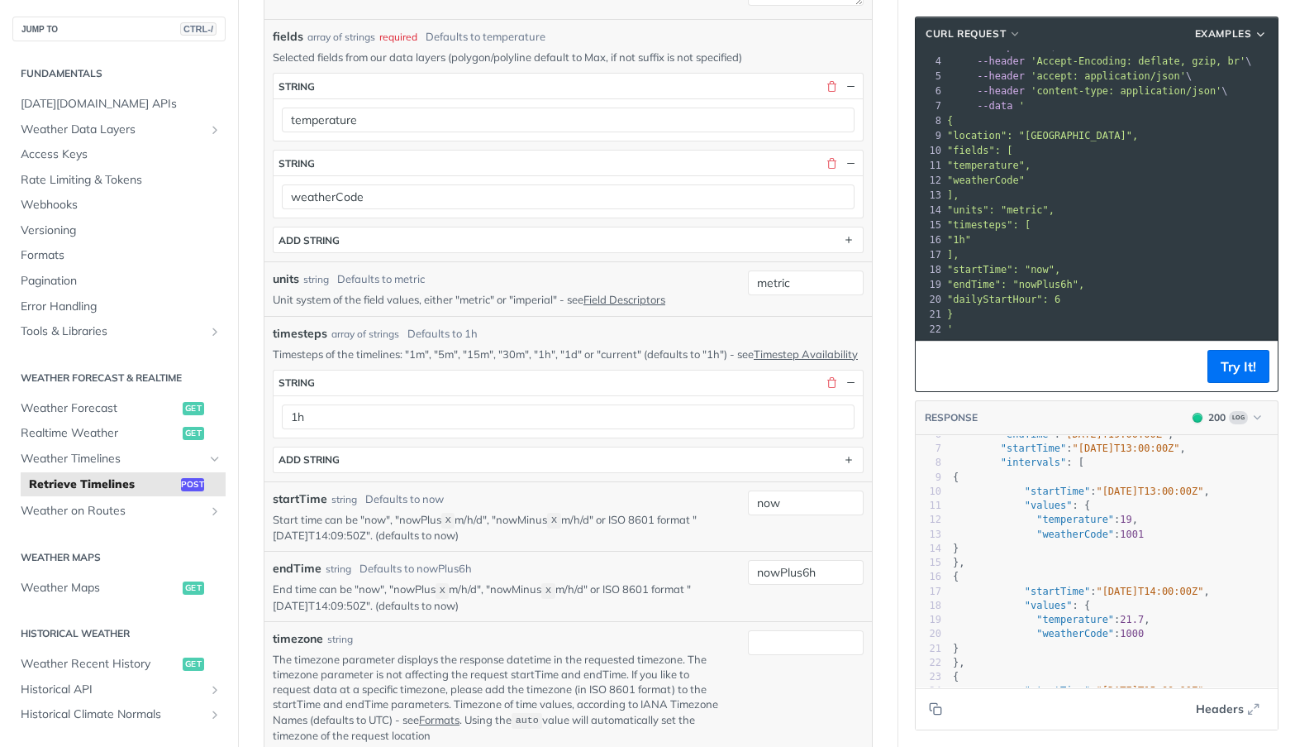
click at [1014, 204] on span ""units": "metric"," at bounding box center [1000, 210] width 107 height 12
click at [779, 290] on input "metric" at bounding box center [806, 282] width 116 height 25
click at [529, 301] on p "Unit system of the field values, either "metric" or "imperial" - see Field Desc…" at bounding box center [498, 299] width 451 height 15
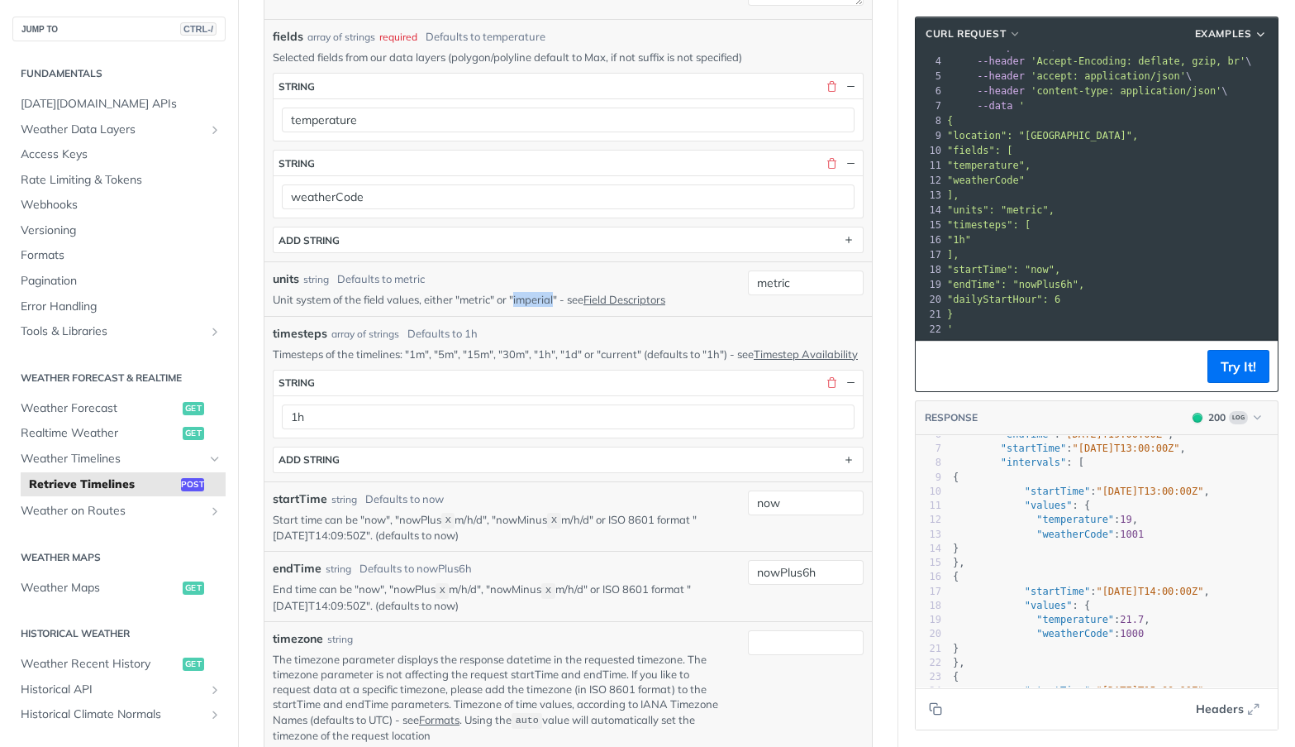
click at [529, 301] on p "Unit system of the field values, either "metric" or "imperial" - see Field Desc…" at bounding box center [498, 299] width 451 height 15
copy p "imperial"
click at [789, 281] on input "metric" at bounding box center [806, 282] width 116 height 25
paste input "imperial"
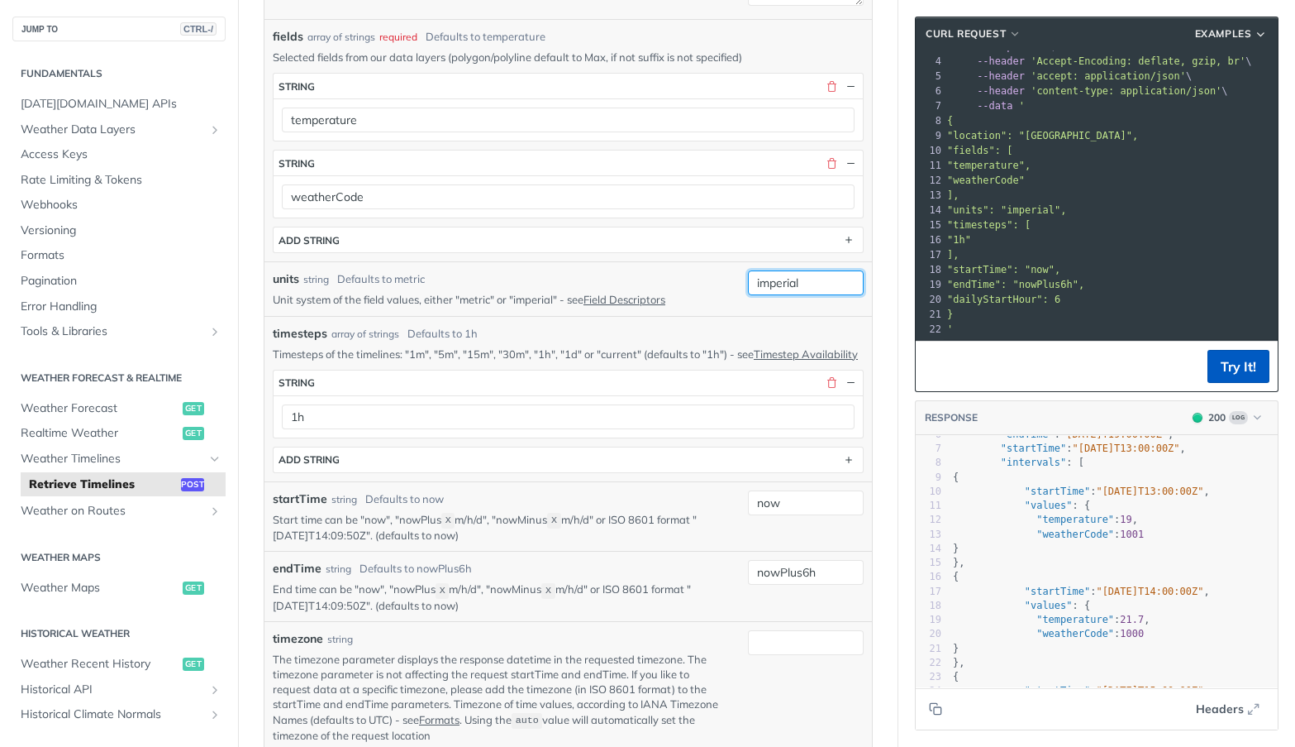
type input "imperial"
click at [1212, 375] on button "Try It!" at bounding box center [1239, 366] width 62 height 33
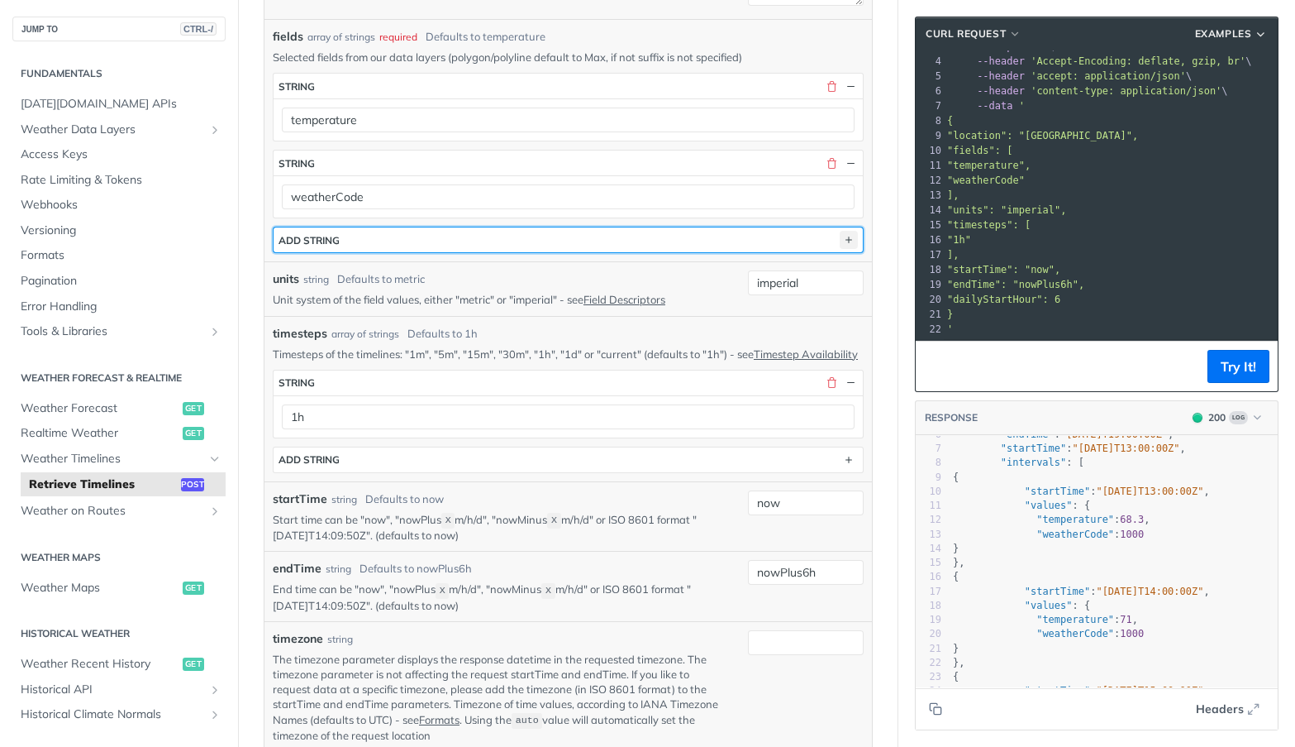
click at [840, 245] on icon "button" at bounding box center [849, 240] width 18 height 18
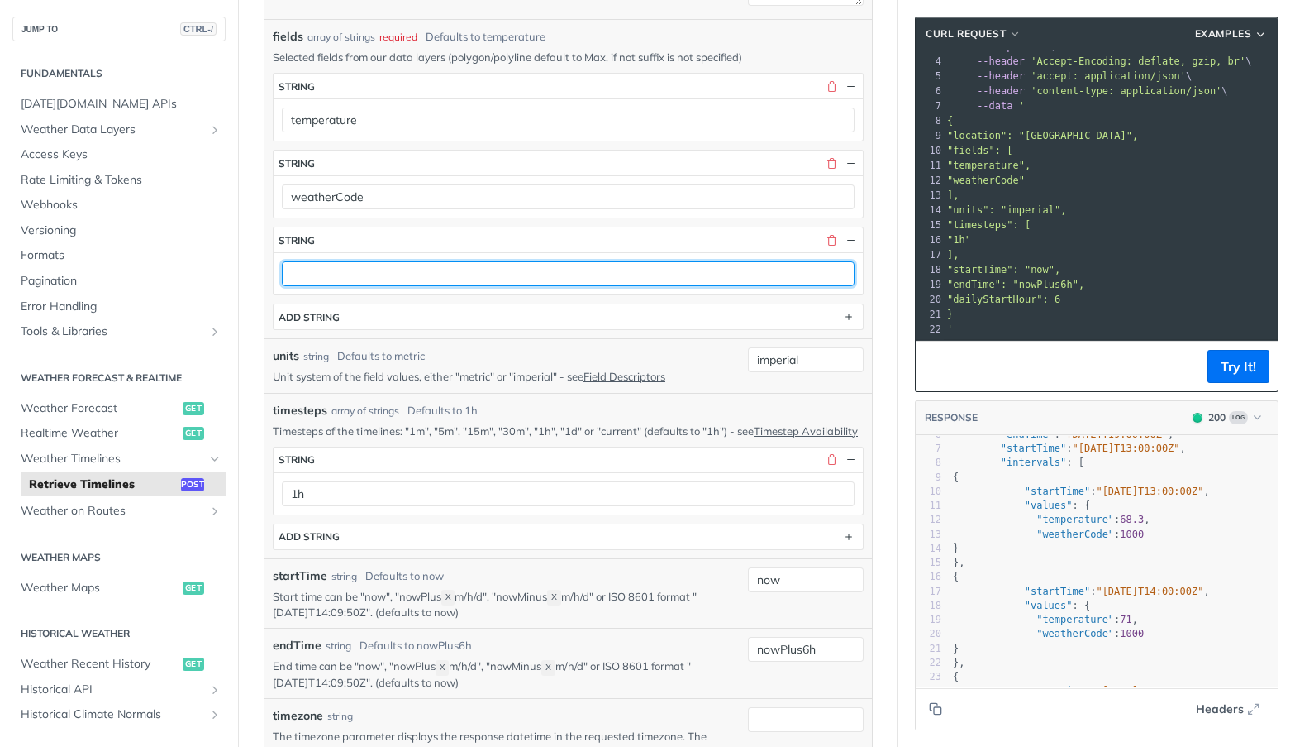
click at [372, 278] on input "text" at bounding box center [568, 273] width 573 height 25
paste input "precipitationIntensity"
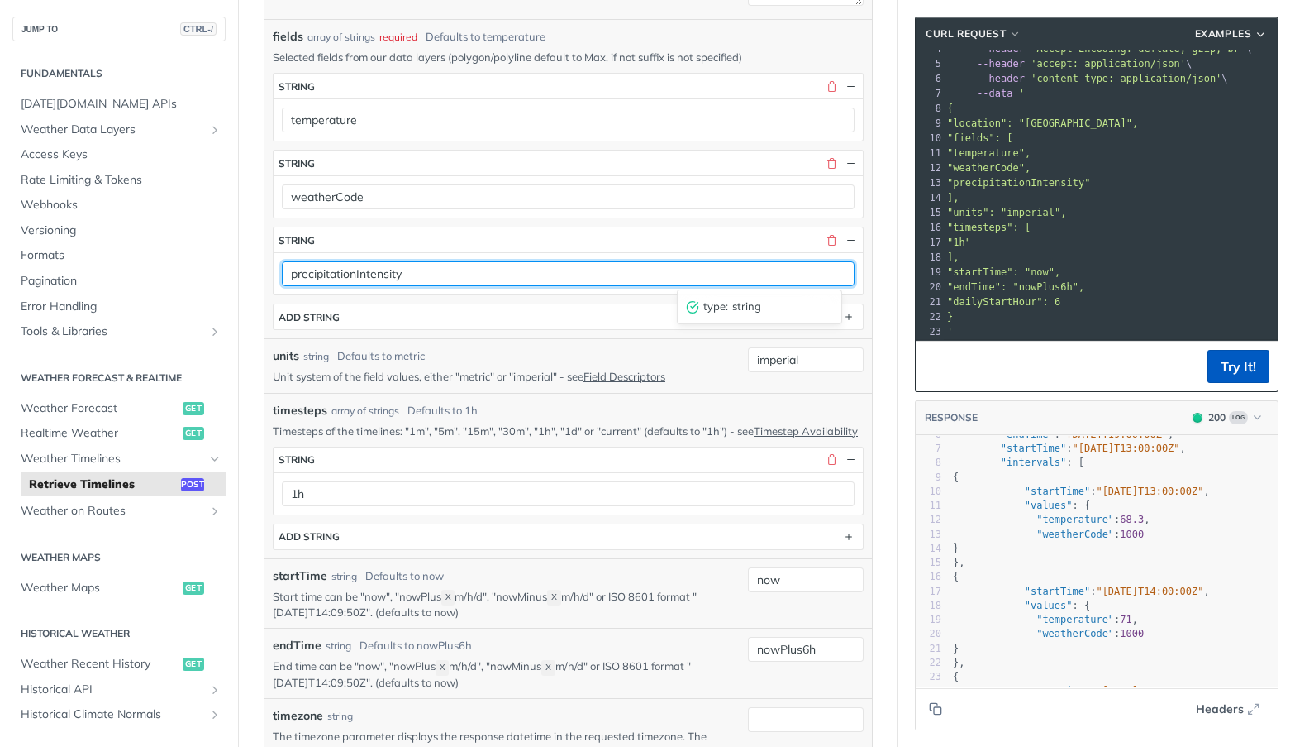
type input "precipitationIntensity"
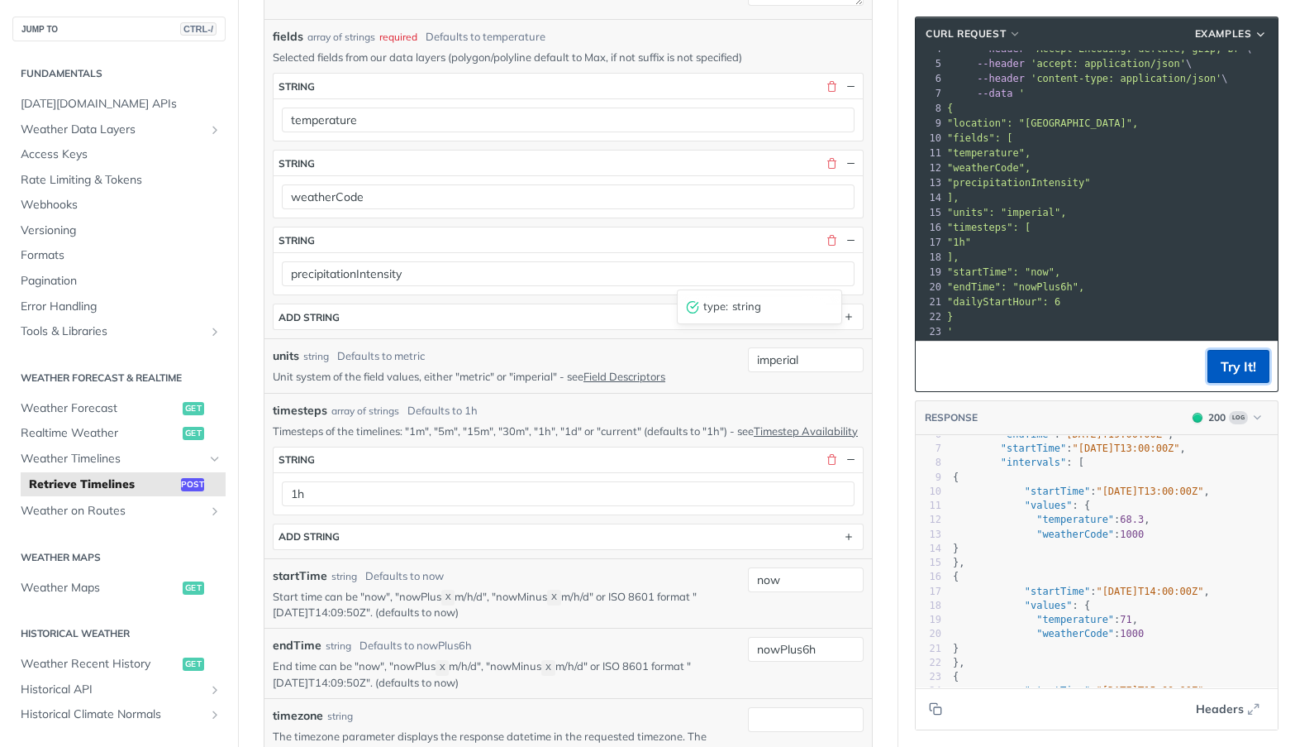
click at [1224, 377] on button "Try It!" at bounding box center [1239, 366] width 62 height 33
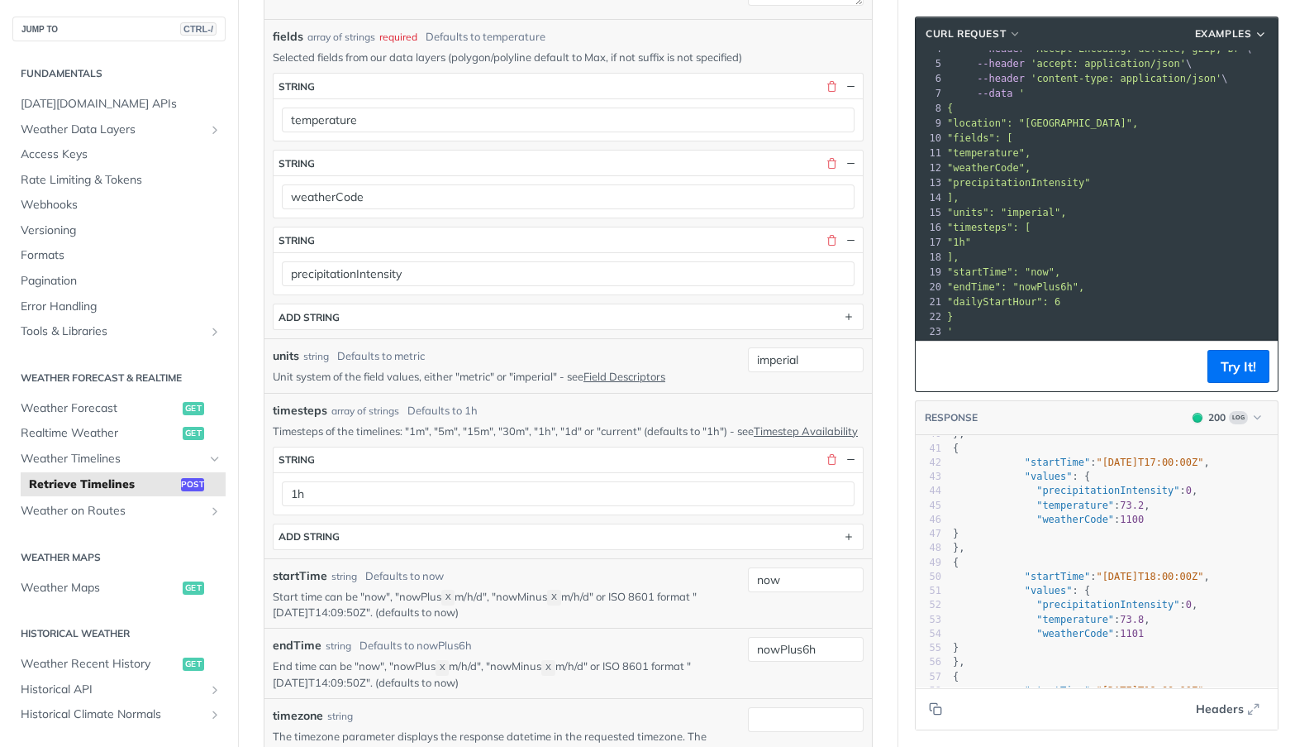
scroll to position [578, 0]
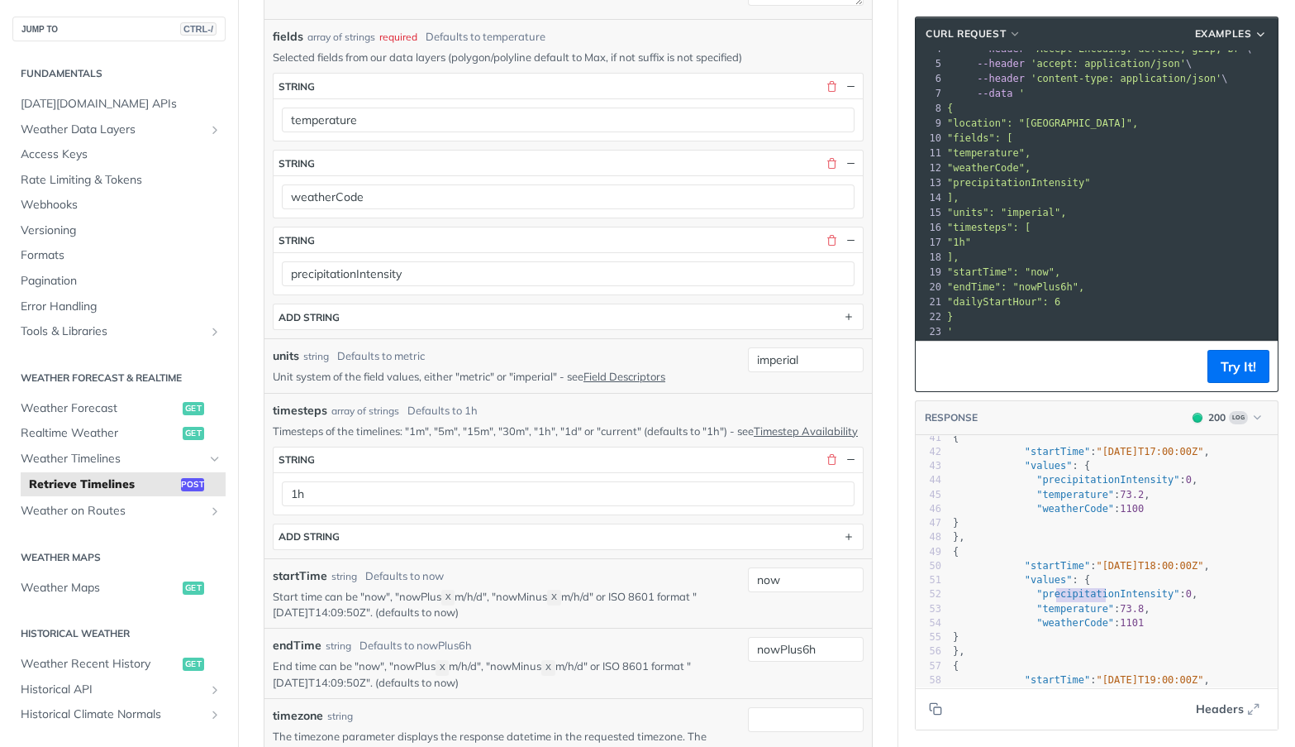
type textarea "precipitation"
drag, startPoint x: 1093, startPoint y: 593, endPoint x: 1021, endPoint y: 595, distance: 72.0
click at [1037, 595] on span ""precipitationIntensity"" at bounding box center [1108, 594] width 143 height 12
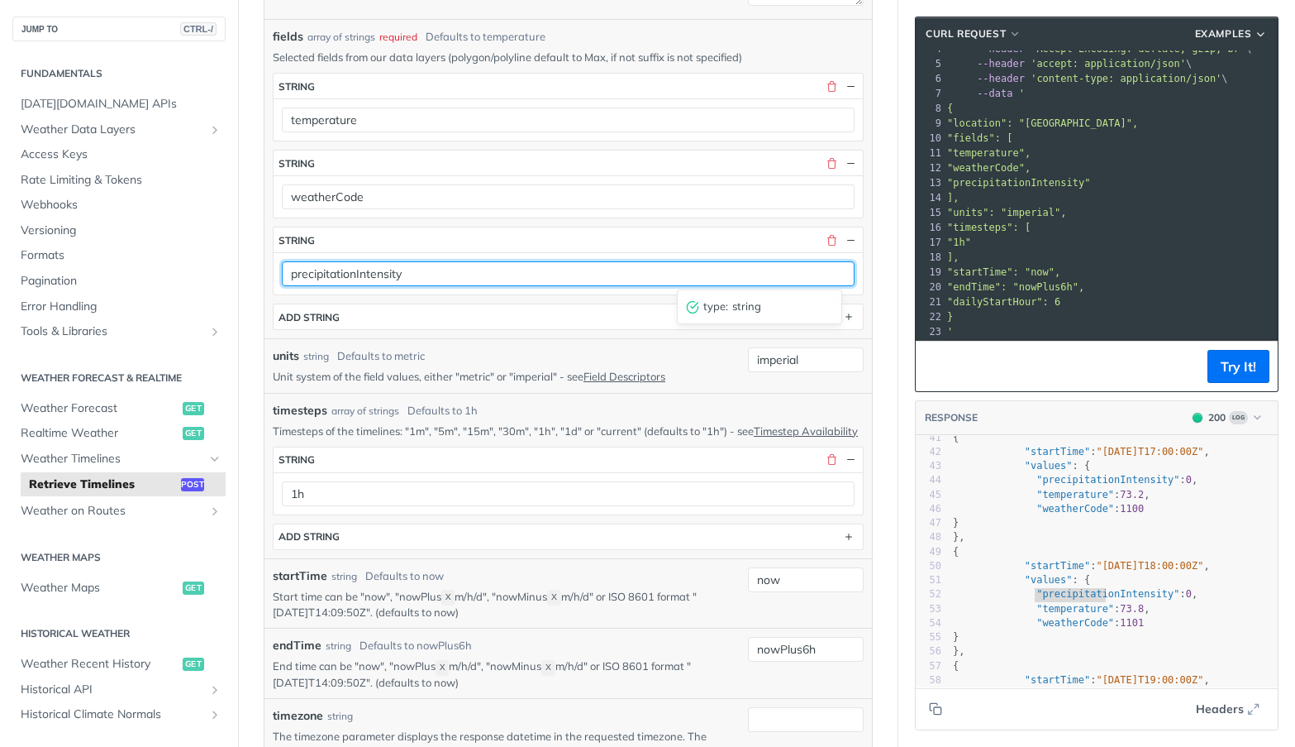
click at [450, 273] on input "precipitationIntensity" at bounding box center [568, 273] width 573 height 25
paste input "Probabil"
type input "precipitationProbability"
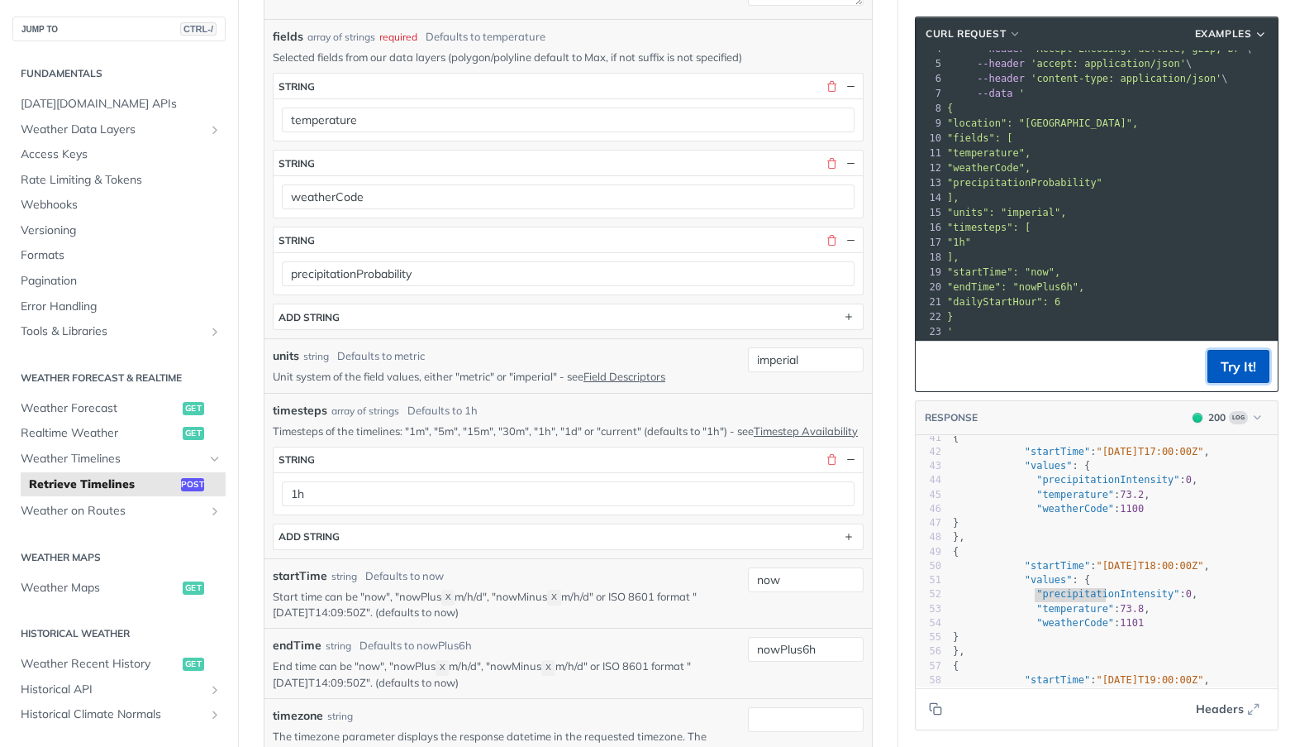
click at [1234, 367] on button "Try It!" at bounding box center [1239, 366] width 62 height 33
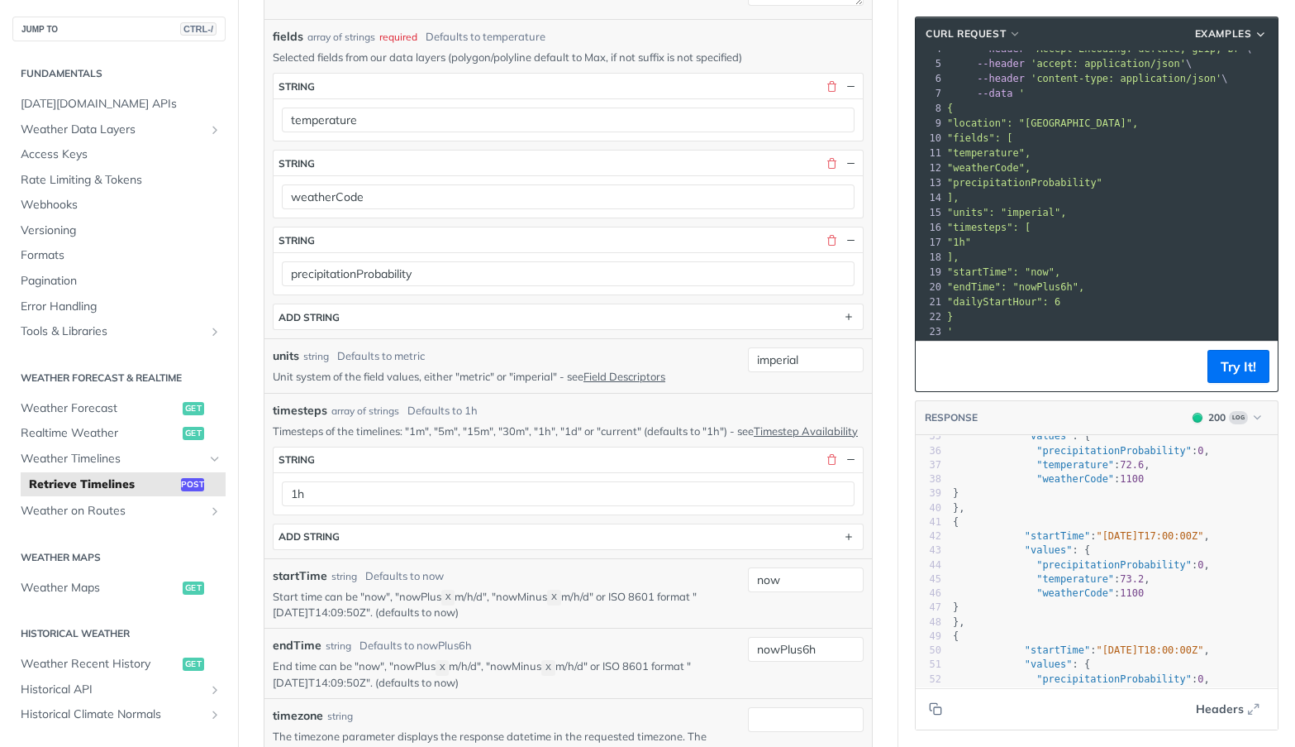
scroll to position [492, 0]
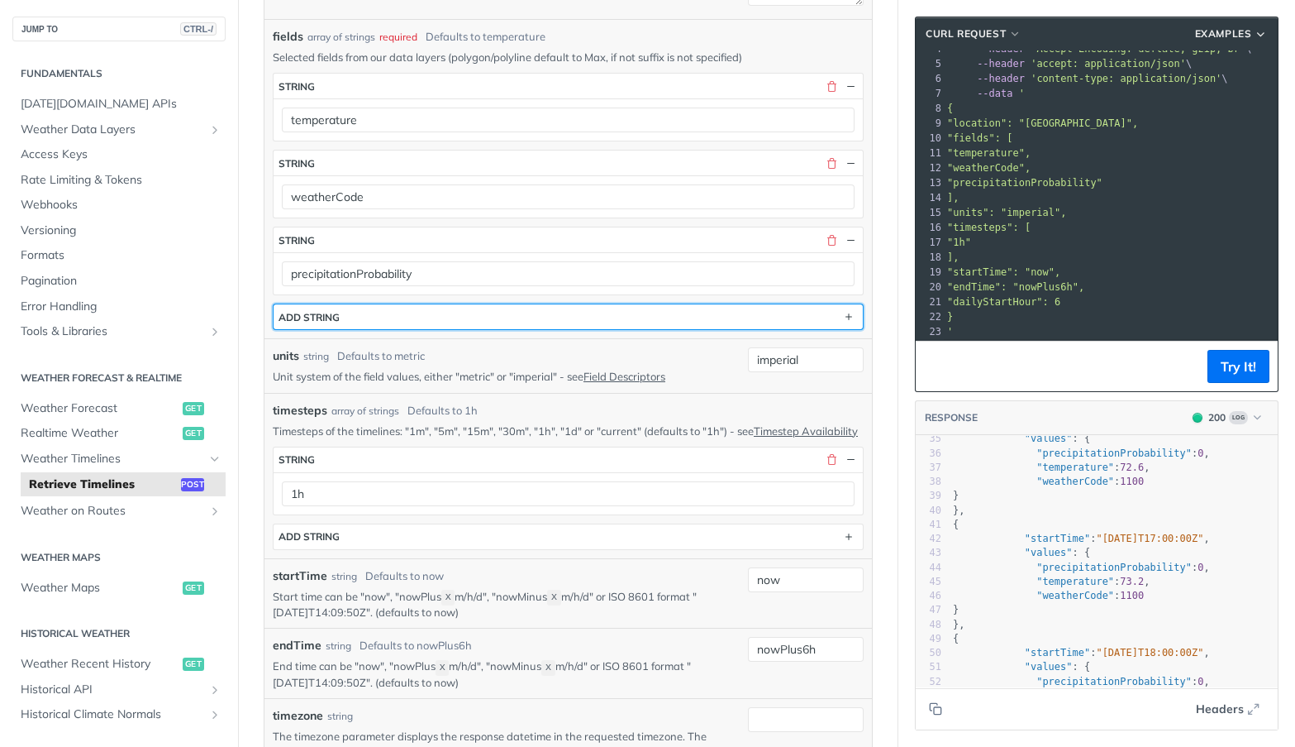
click at [369, 327] on button "ADD string" at bounding box center [568, 316] width 589 height 25
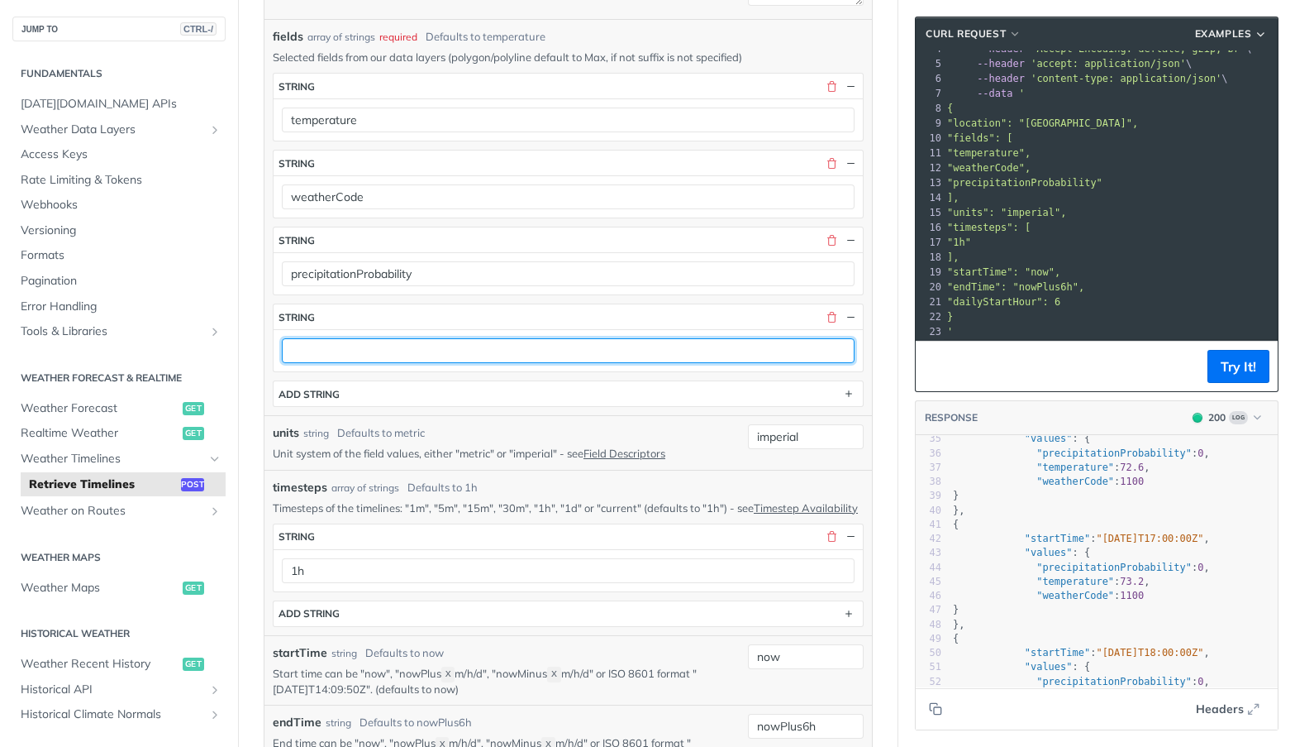
click at [398, 351] on input "text" at bounding box center [568, 350] width 573 height 25
type input "windSpeed"
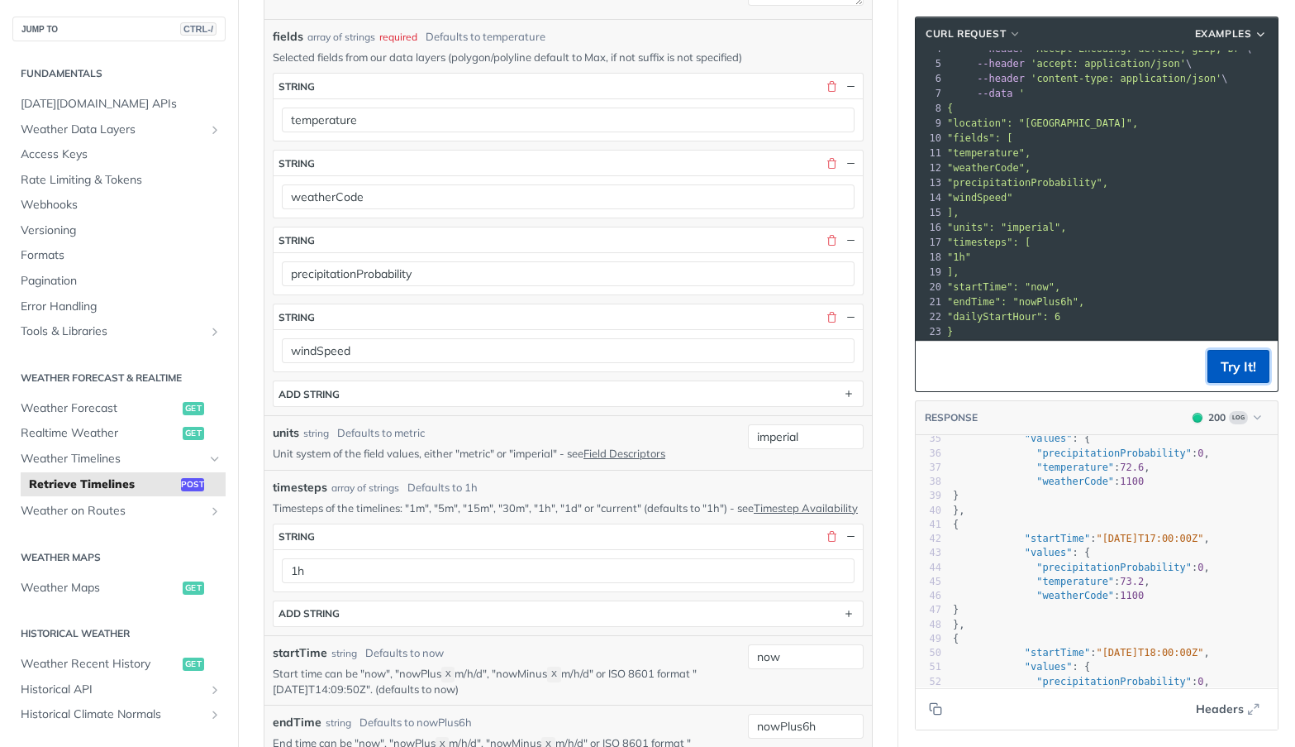
click at [1218, 358] on button "Try It!" at bounding box center [1239, 366] width 62 height 33
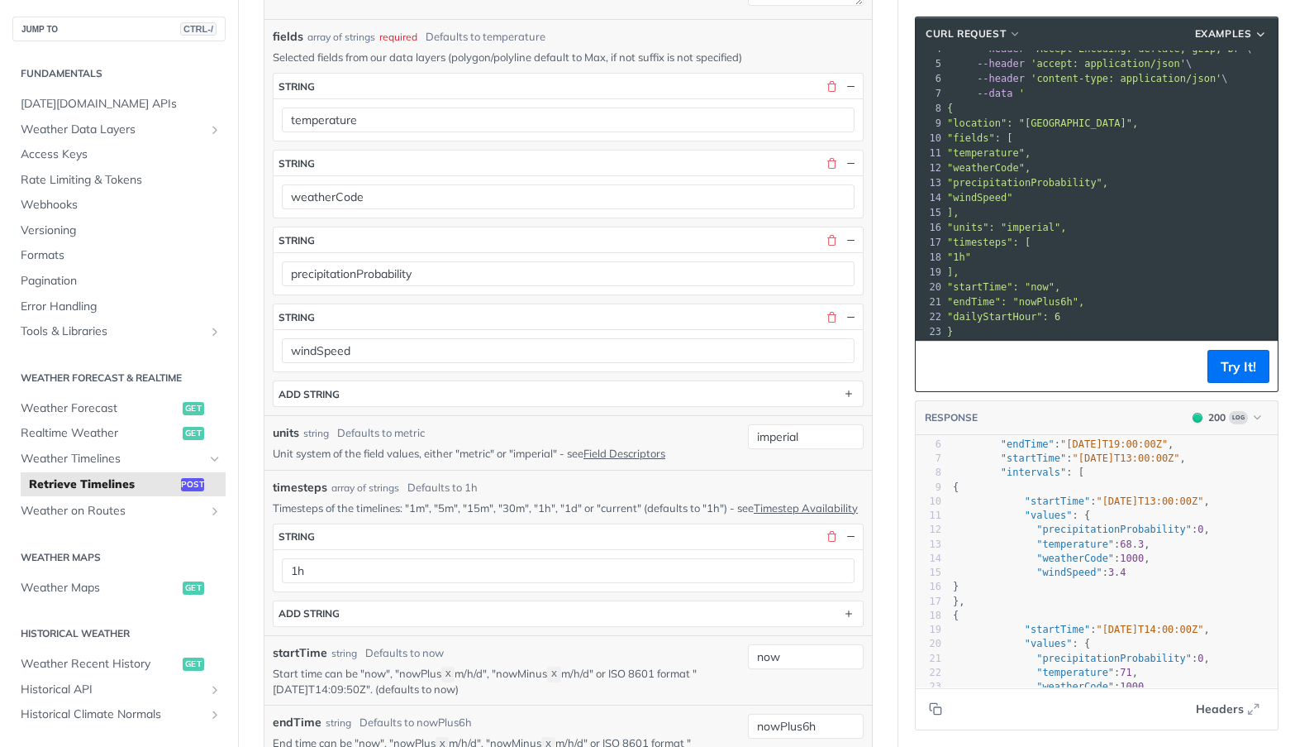
scroll to position [0, 0]
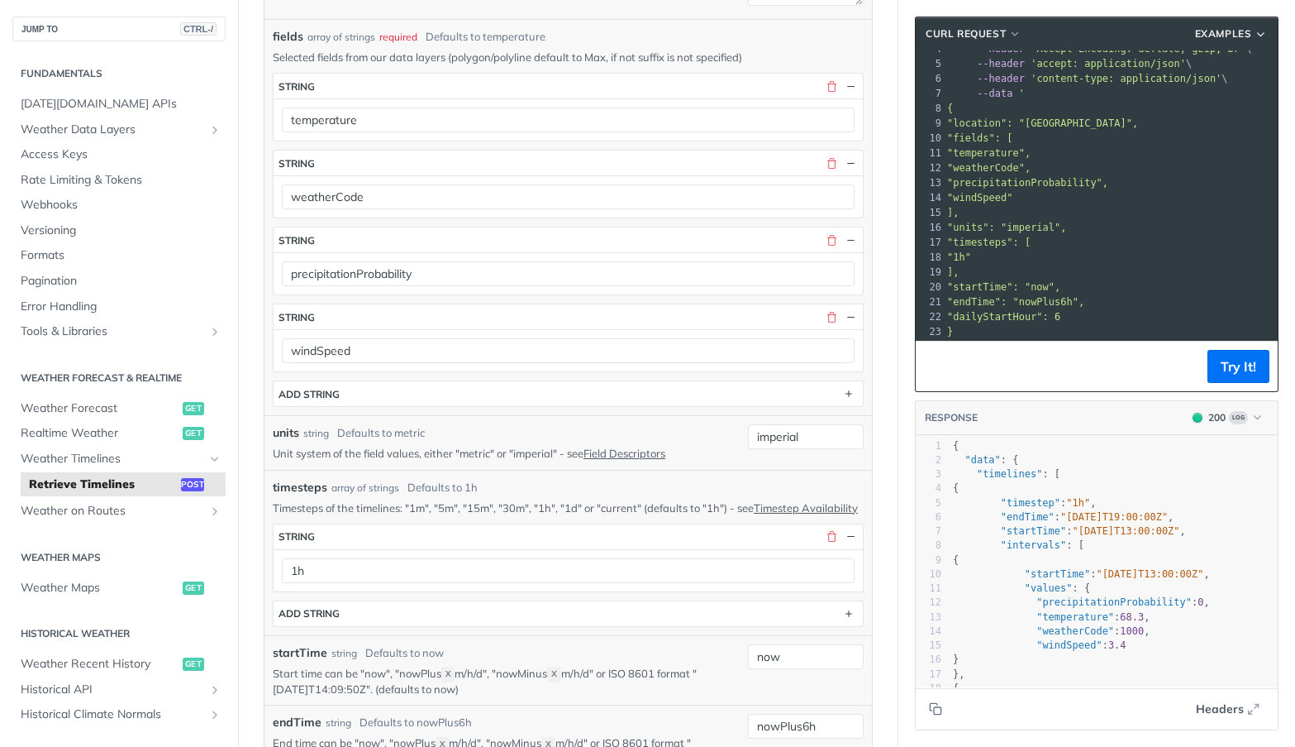
click at [475, 451] on p "Unit system of the field values, either "metric" or "imperial" - see Field Desc…" at bounding box center [498, 453] width 451 height 15
copy p "metric"
click at [807, 439] on input "imperial" at bounding box center [806, 436] width 116 height 25
paste input "metric"
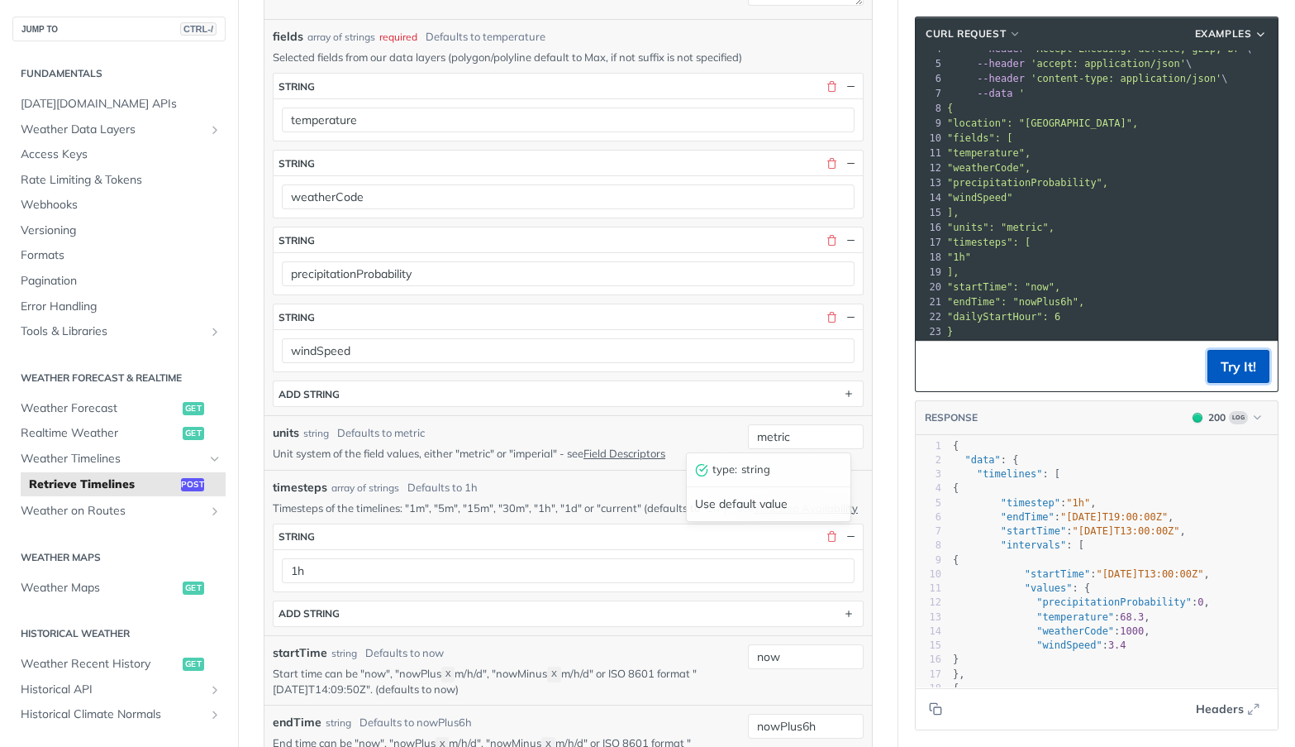
click at [1223, 370] on button "Try It!" at bounding box center [1239, 366] width 62 height 33
click at [751, 436] on input "metric" at bounding box center [806, 436] width 116 height 25
click at [515, 454] on p "Unit system of the field values, either "metric" or "imperial" - see Field Desc…" at bounding box center [498, 453] width 451 height 15
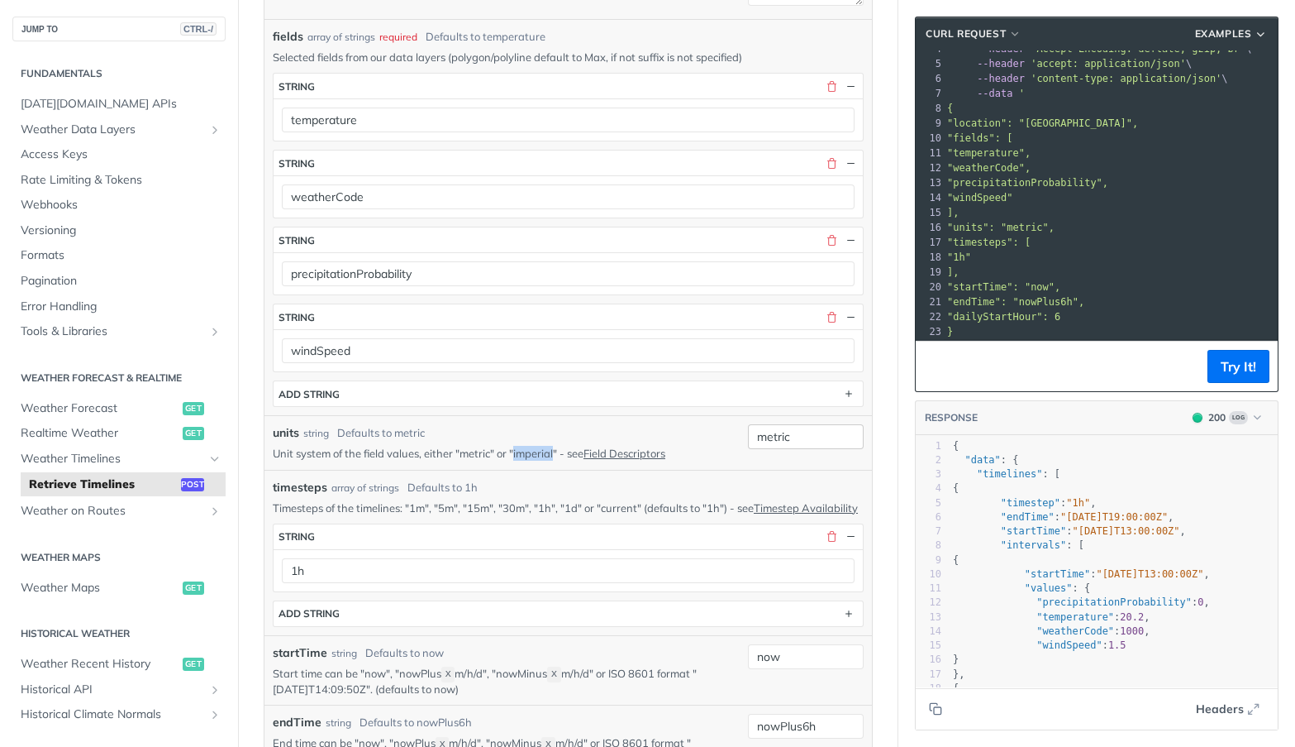
copy p "imperial"
click at [813, 434] on input "metric" at bounding box center [806, 436] width 116 height 25
paste input "imperial"
type input "imperial"
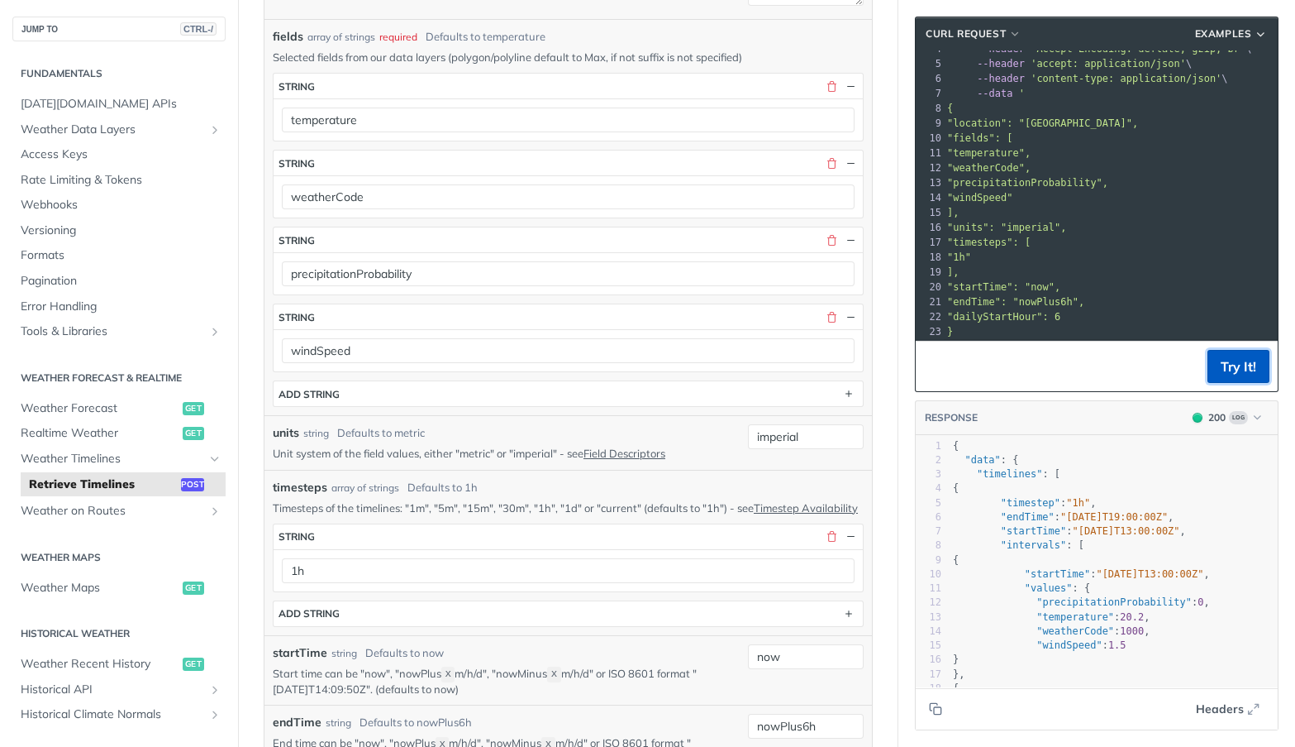
click at [1247, 357] on button "Try It!" at bounding box center [1239, 366] width 62 height 33
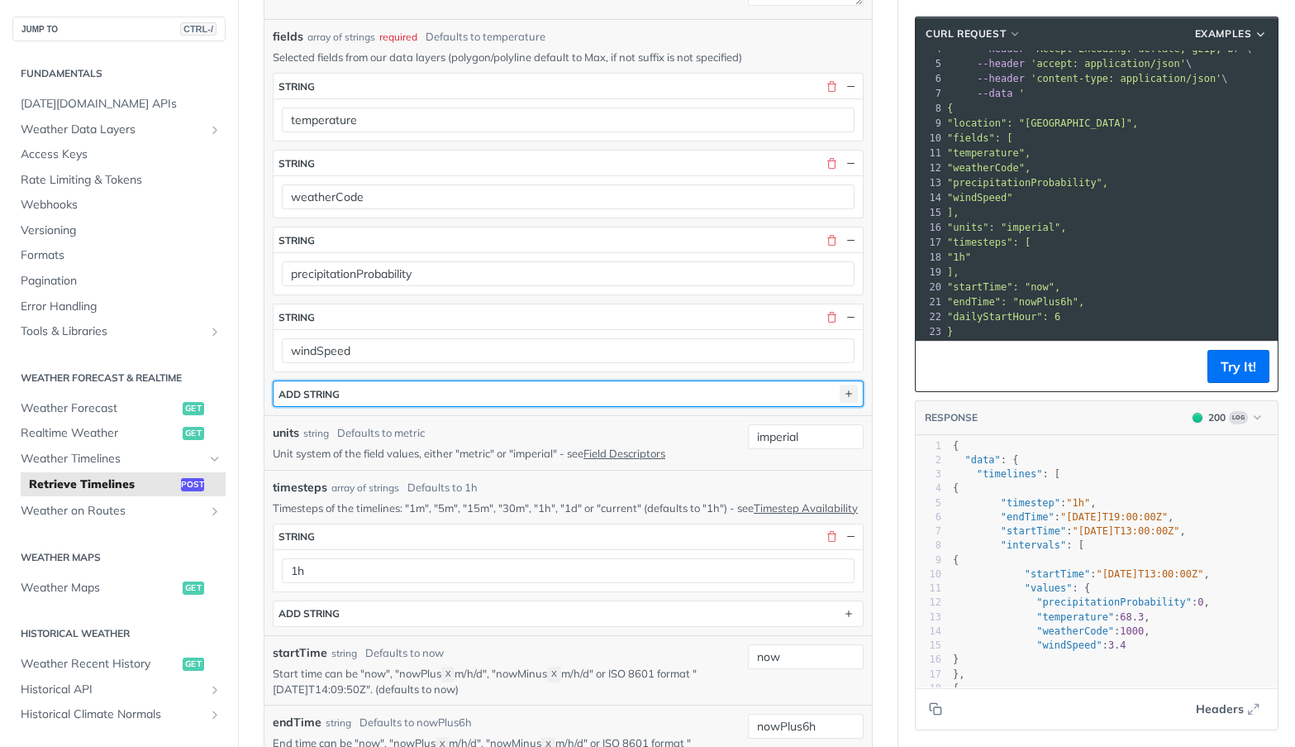
click at [840, 396] on icon "button" at bounding box center [849, 393] width 18 height 18
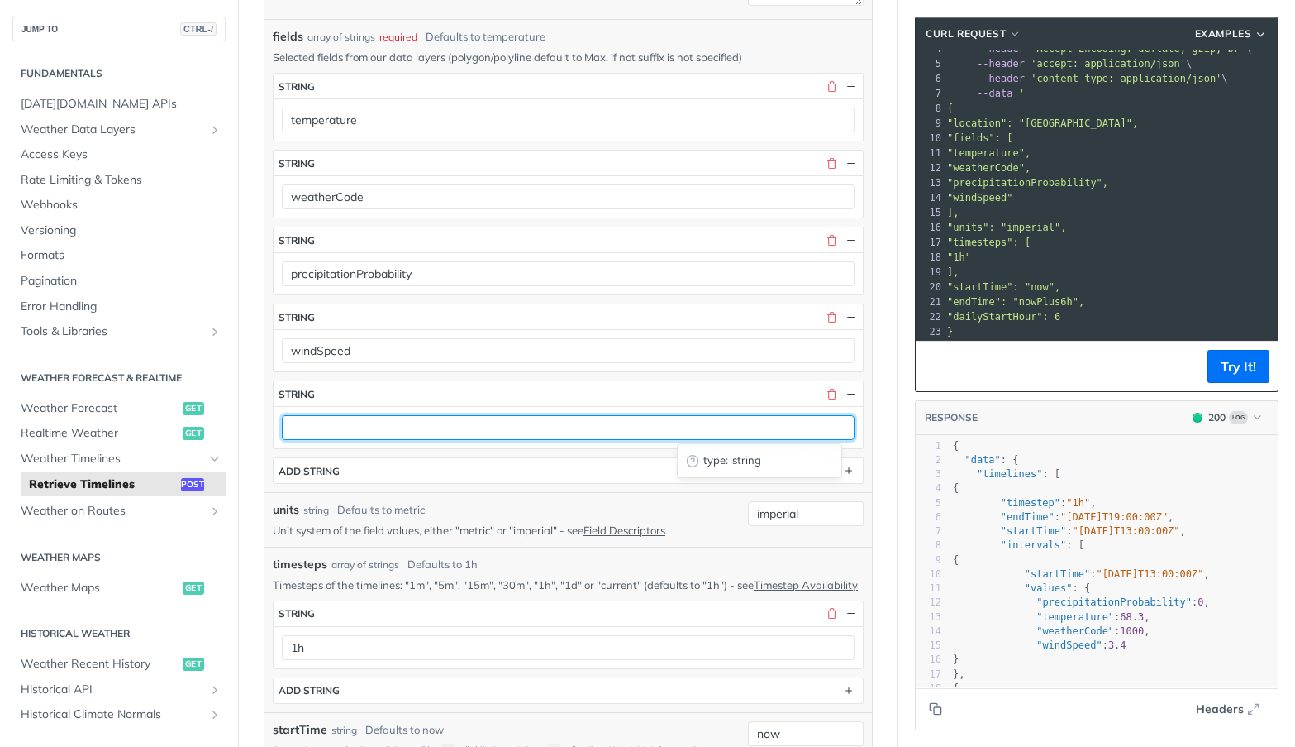
click at [582, 422] on input "text" at bounding box center [568, 427] width 573 height 25
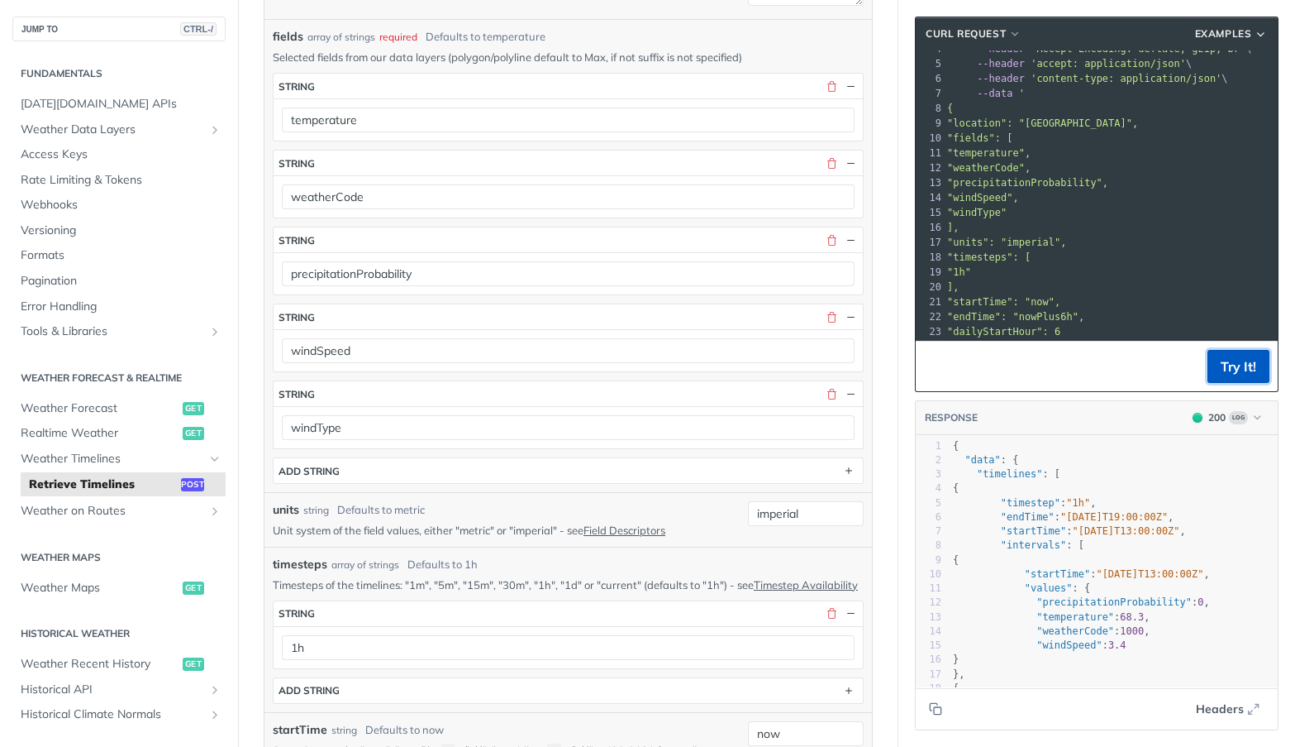
click at [1208, 371] on button "Try It!" at bounding box center [1239, 366] width 62 height 33
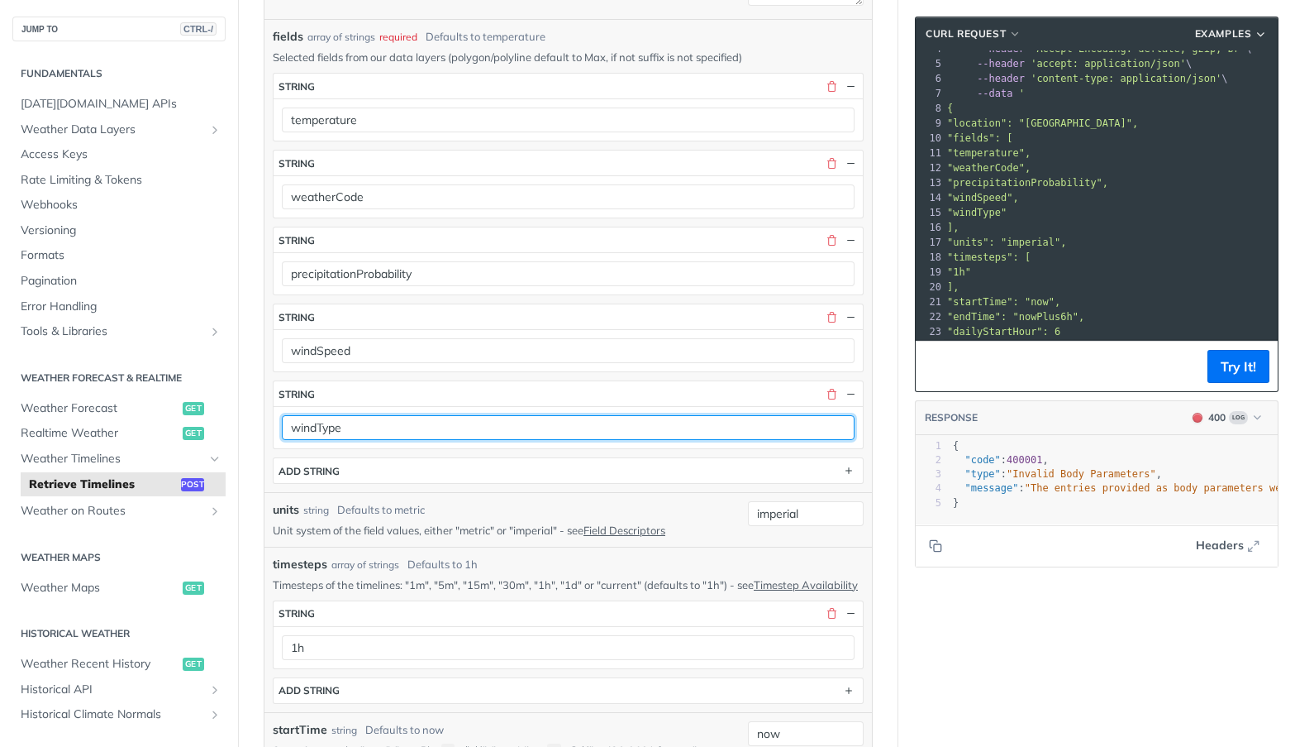
click at [389, 433] on input "windType" at bounding box center [568, 427] width 573 height 25
type input "windDirection"
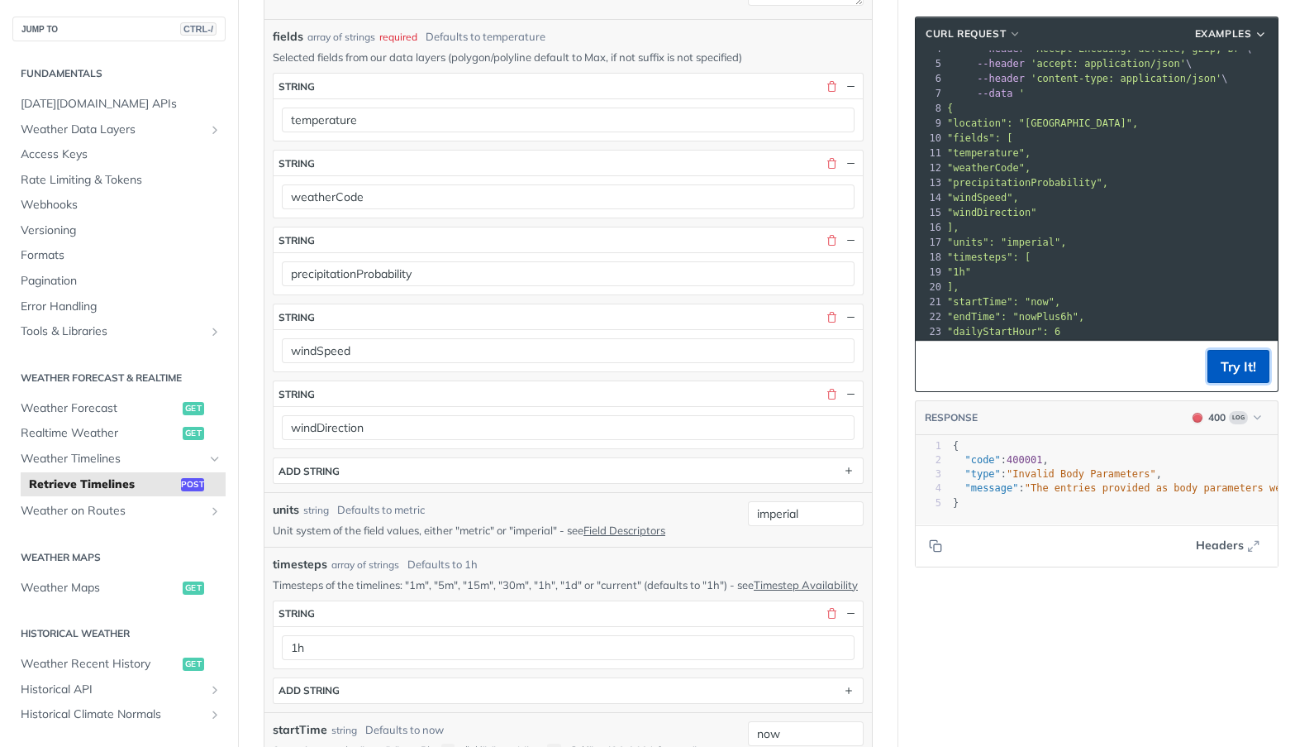
click at [1219, 379] on button "Try It!" at bounding box center [1239, 366] width 62 height 33
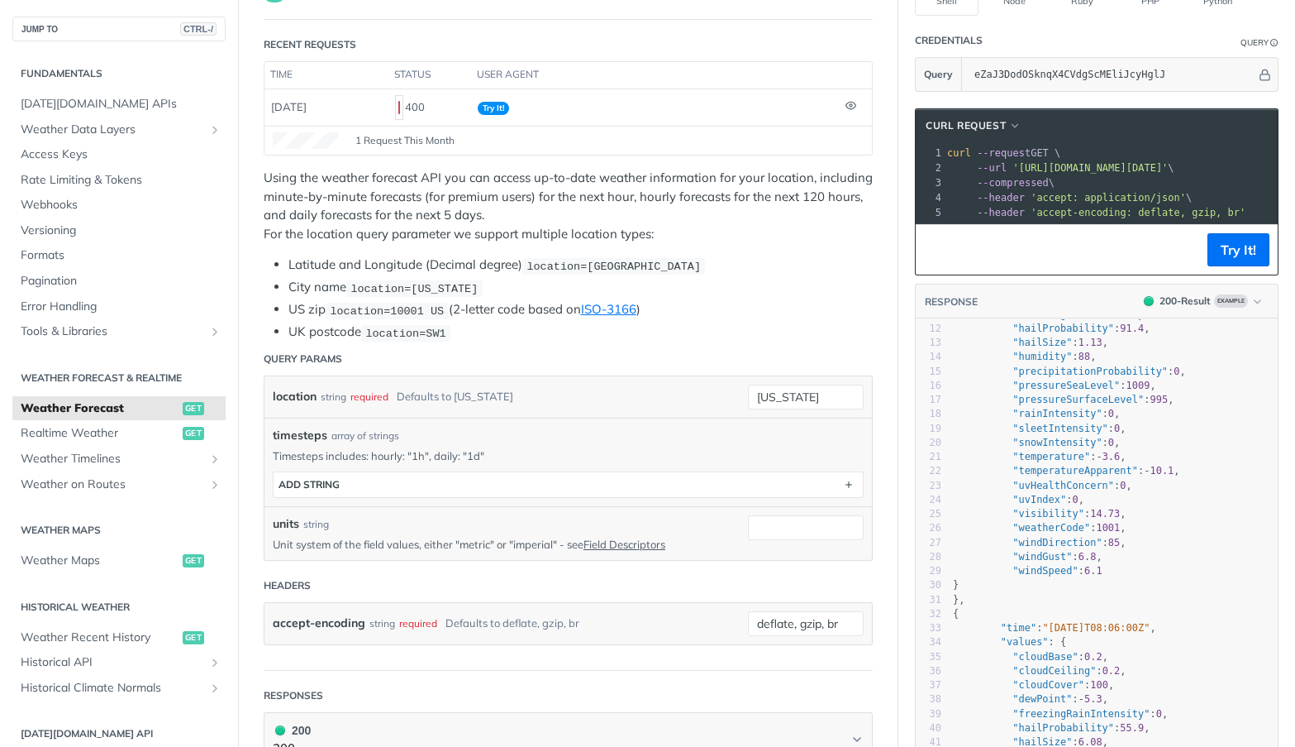
scroll to position [165, 0]
click at [1043, 526] on span ""weatherCode"" at bounding box center [1052, 520] width 78 height 12
type textarea "weatherCode"
click at [1043, 526] on span ""weatherCode"" at bounding box center [1052, 520] width 78 height 12
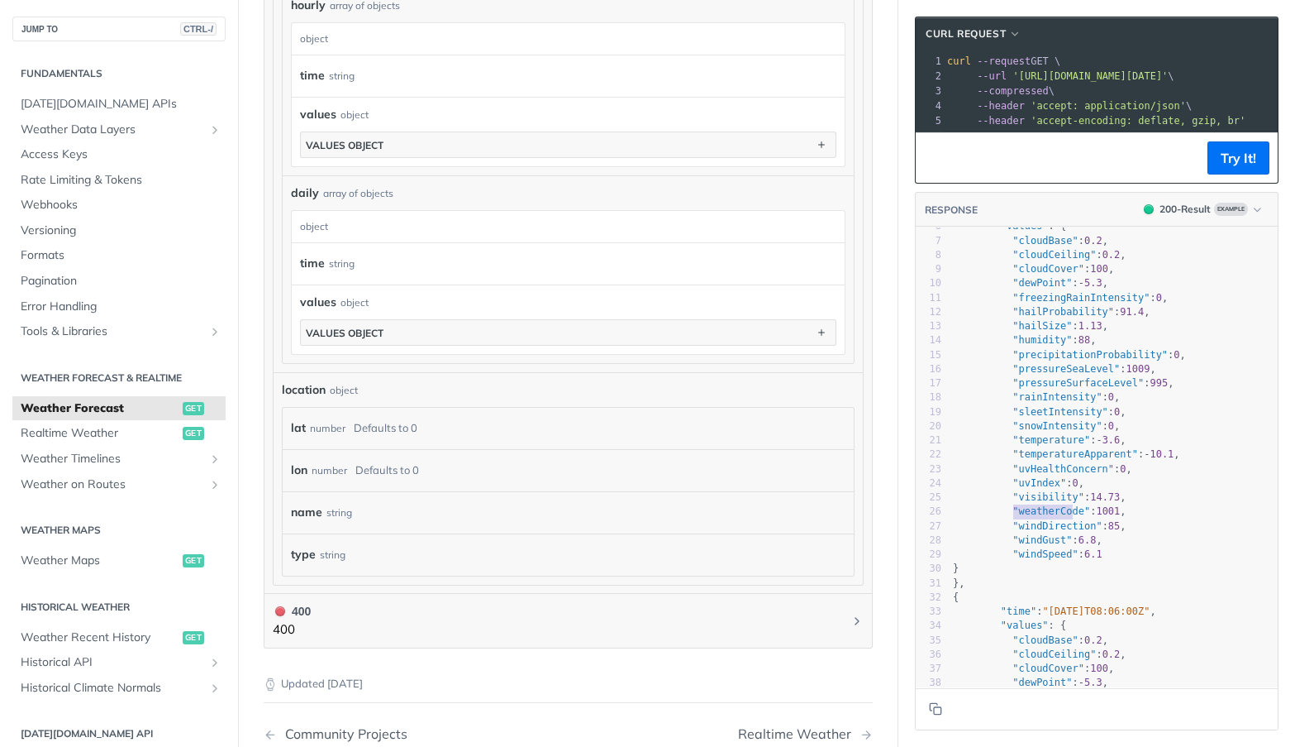
scroll to position [1323, 0]
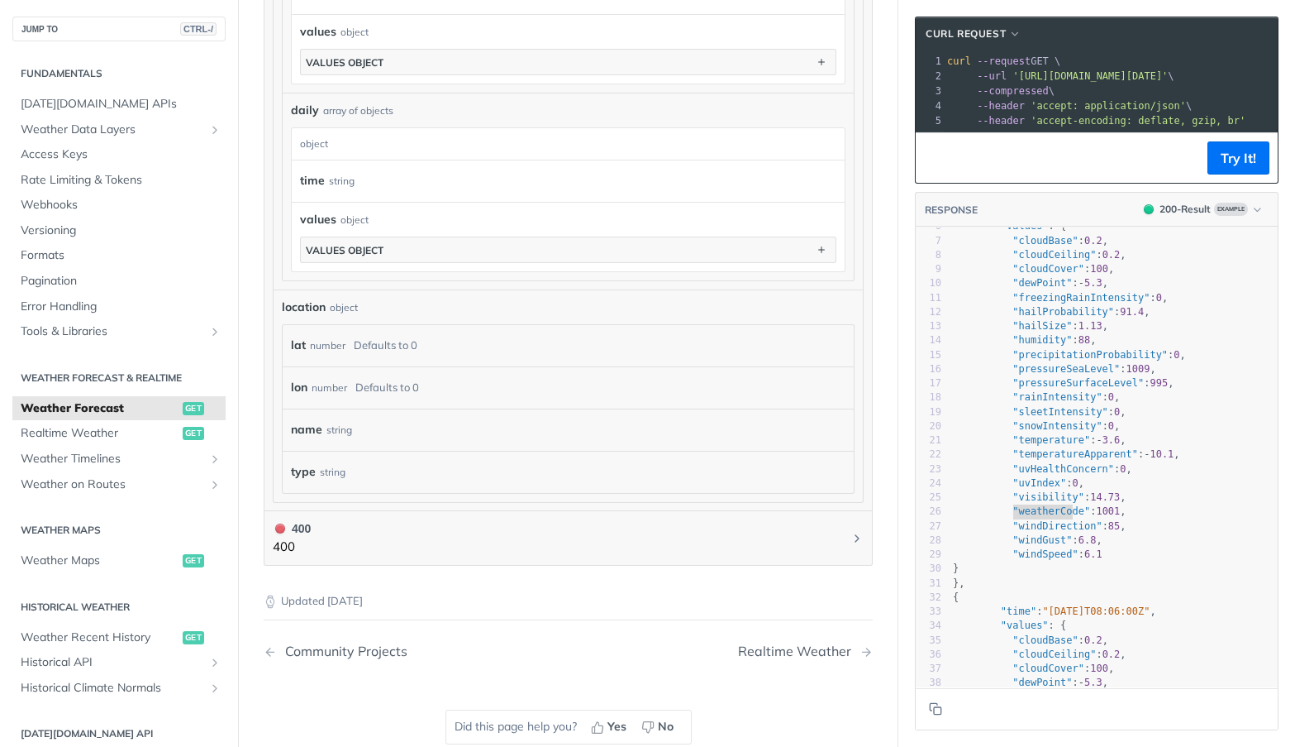
click at [1103, 260] on span "0.2" at bounding box center [1112, 255] width 18 height 12
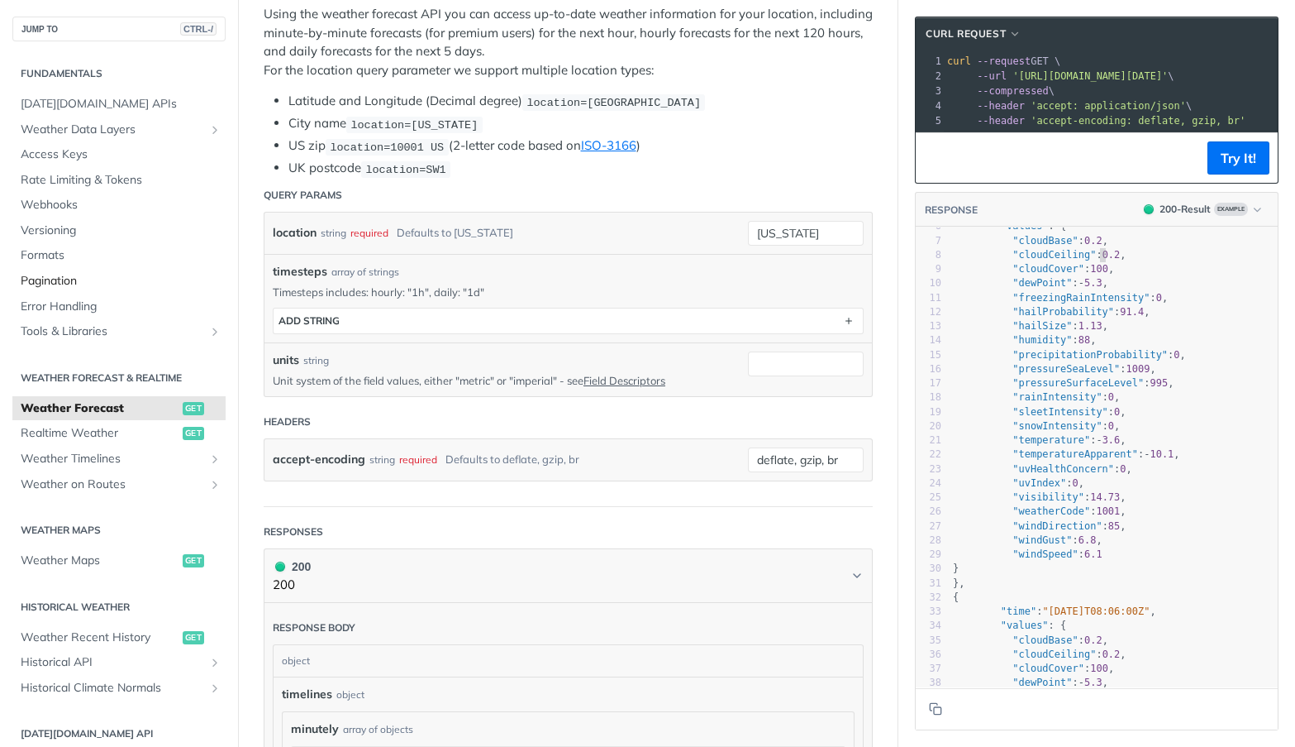
scroll to position [248, 0]
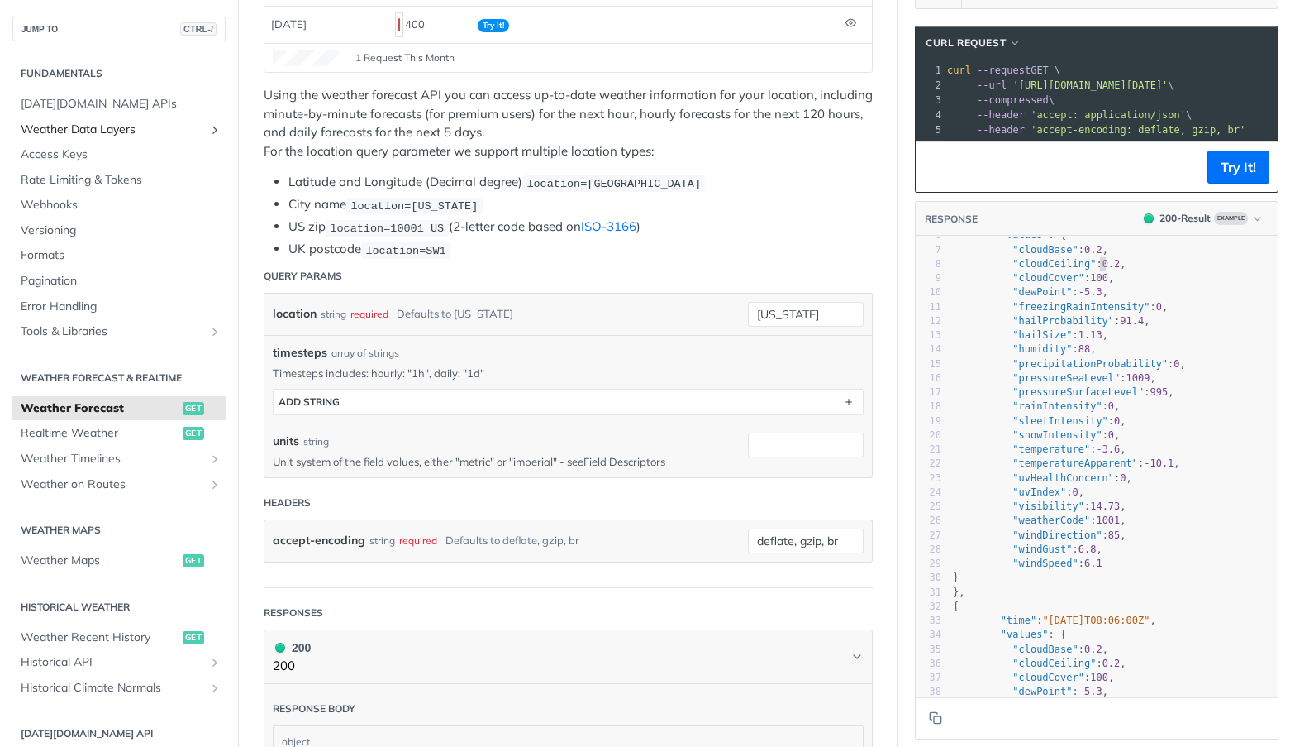
click at [118, 134] on span "Weather Data Layers" at bounding box center [113, 130] width 184 height 17
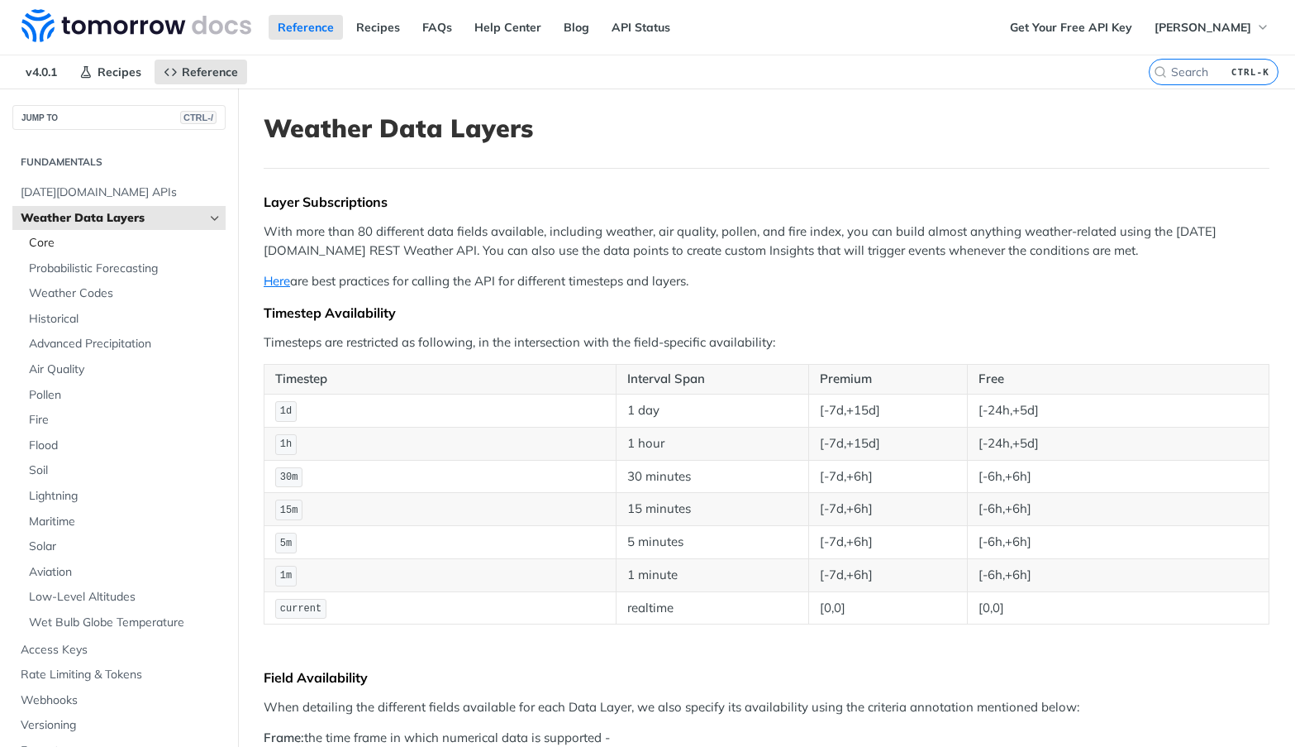
click at [85, 241] on span "Core" at bounding box center [125, 243] width 193 height 17
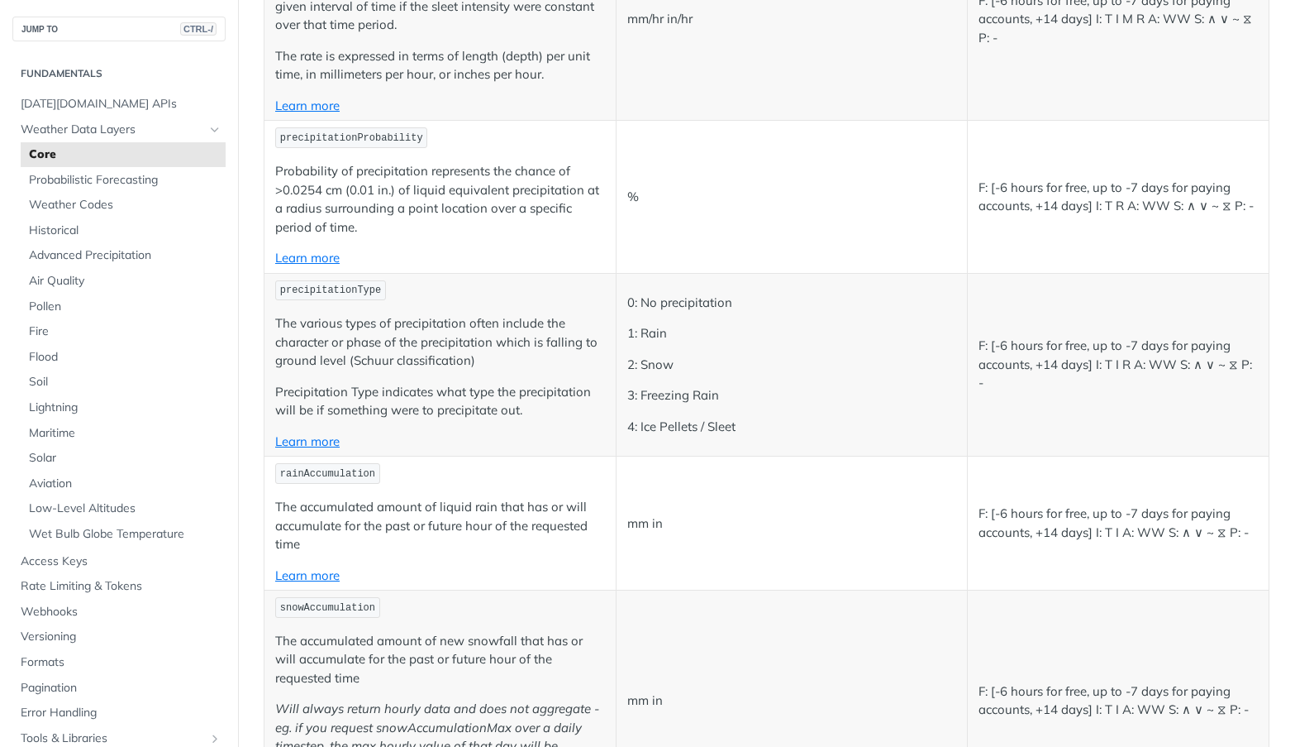
scroll to position [2701, 0]
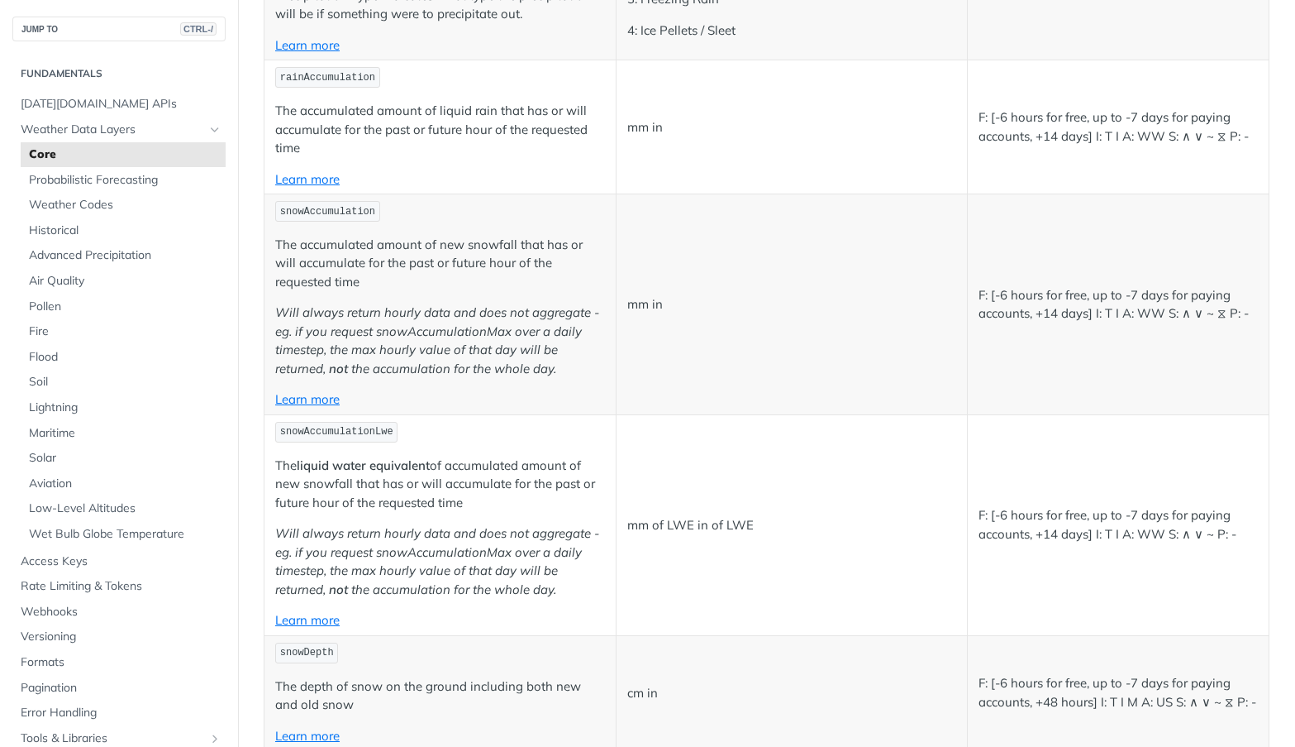
copy span "precipitationIntensity"
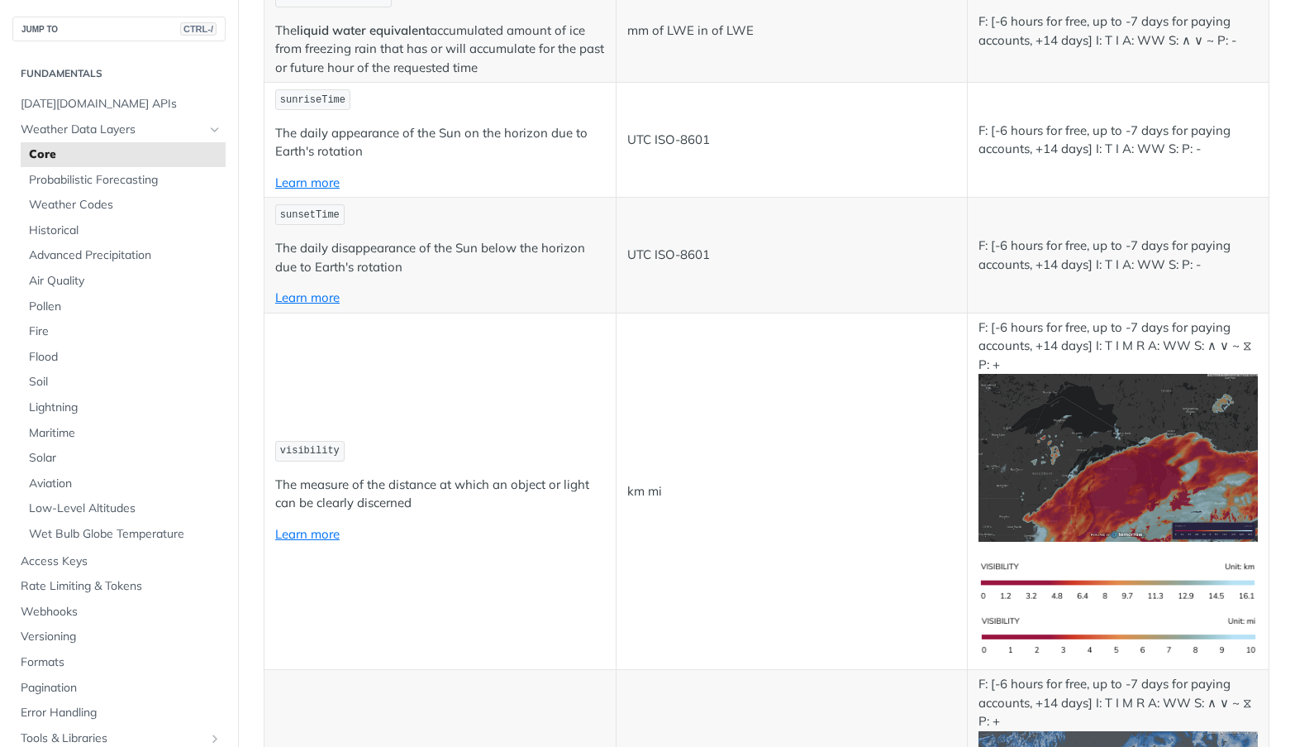
copy span "precipitationProbability"
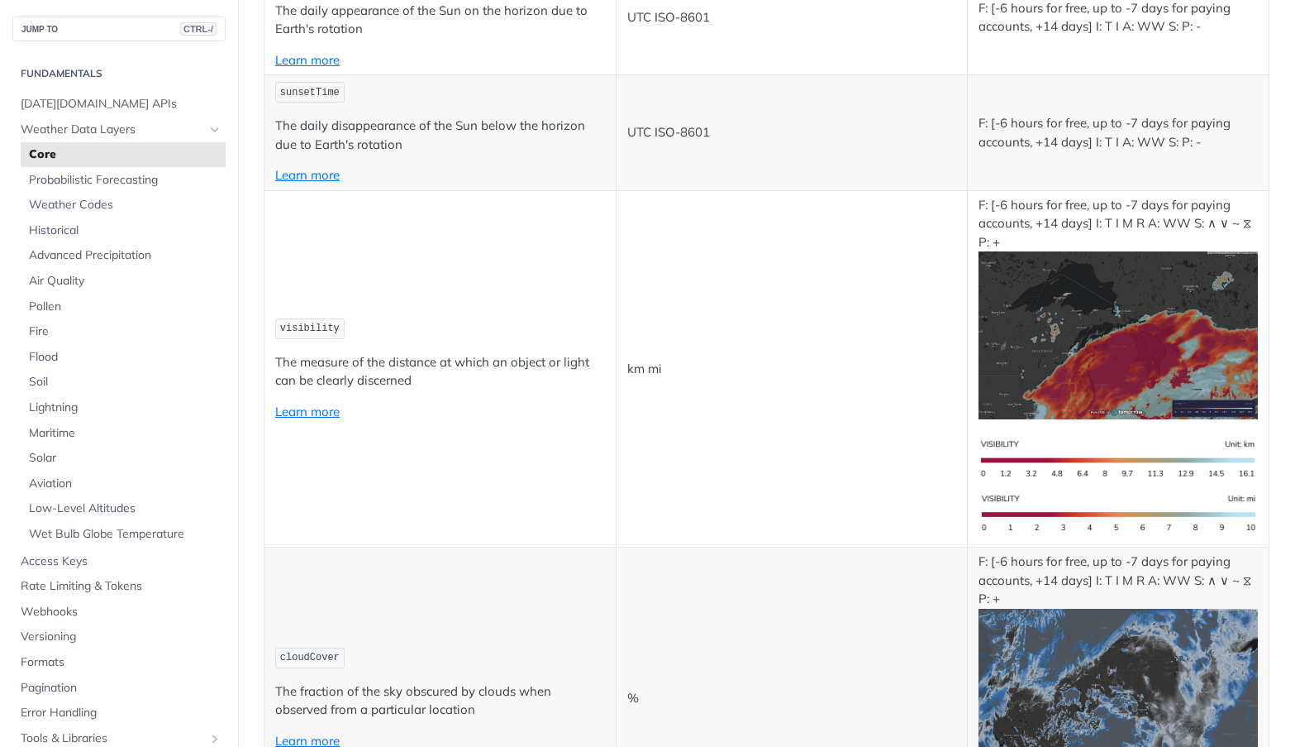
scroll to position [4007, 0]
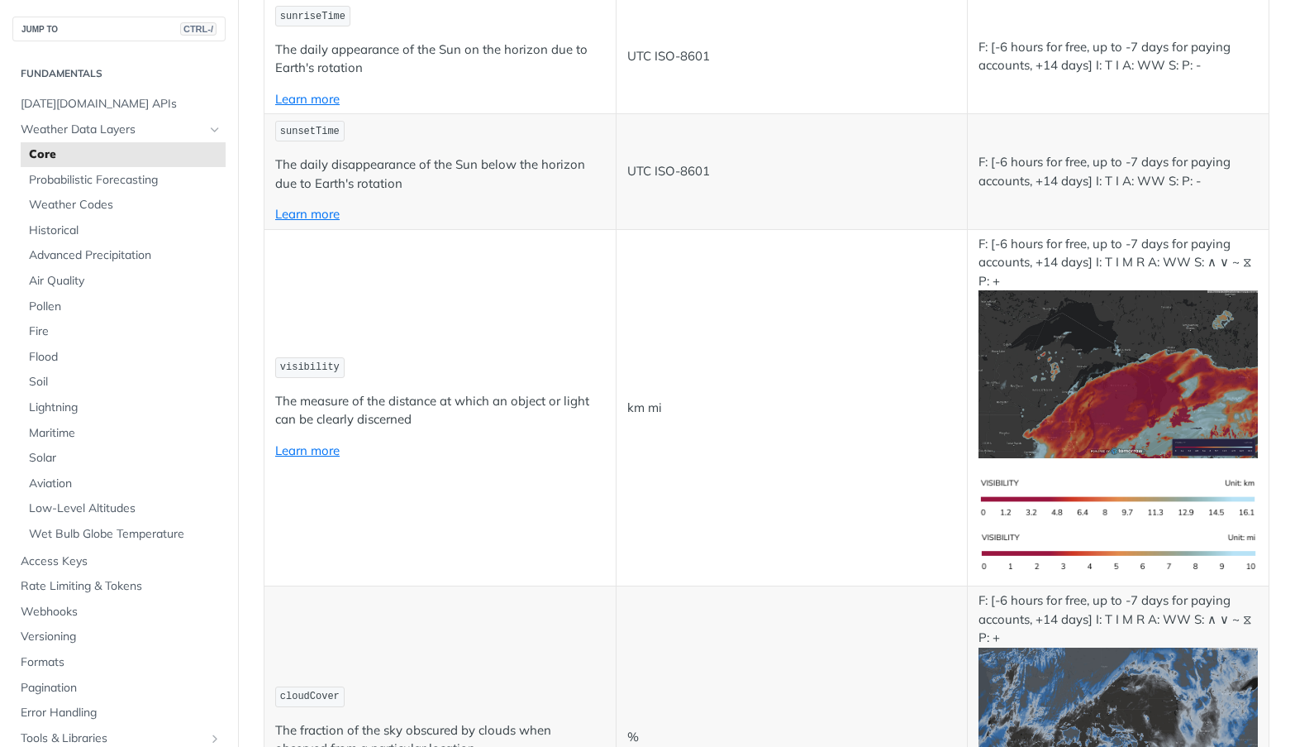
scroll to position [3924, 0]
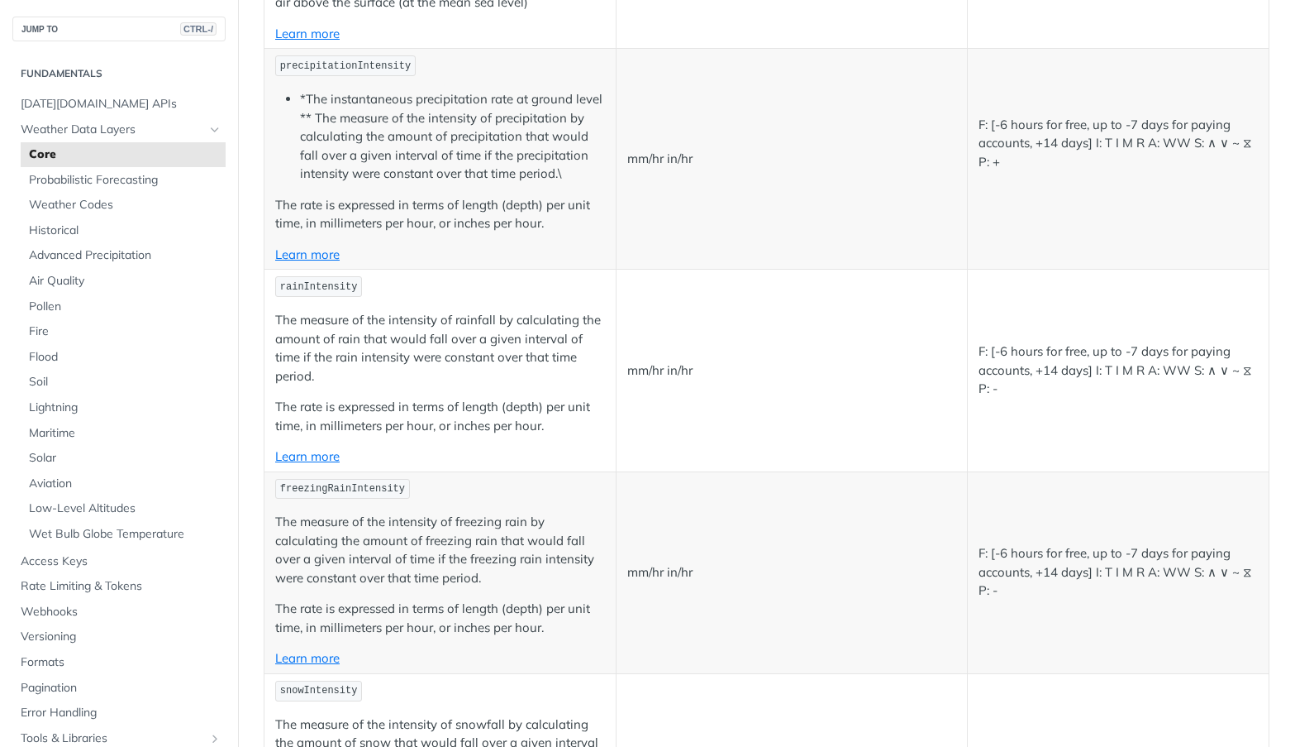
scroll to position [1505, 0]
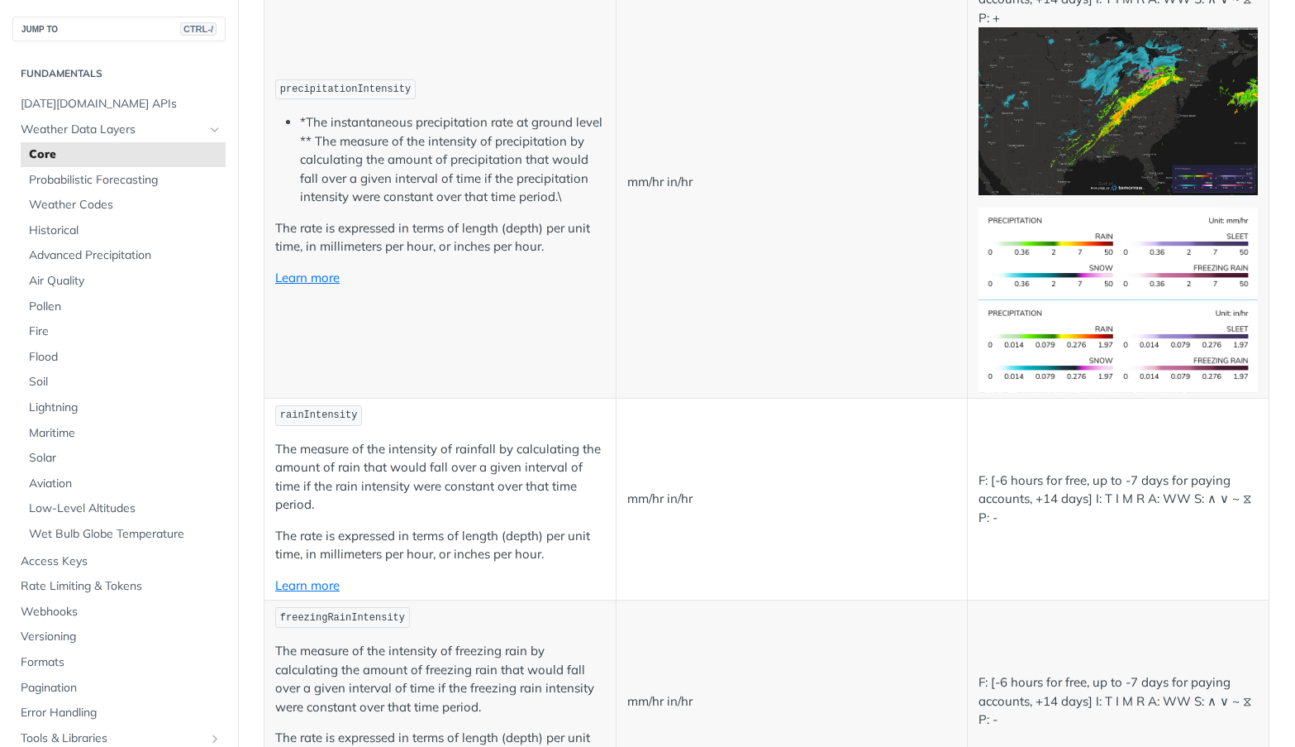
drag, startPoint x: 861, startPoint y: 150, endPoint x: 946, endPoint y: 88, distance: 104.7
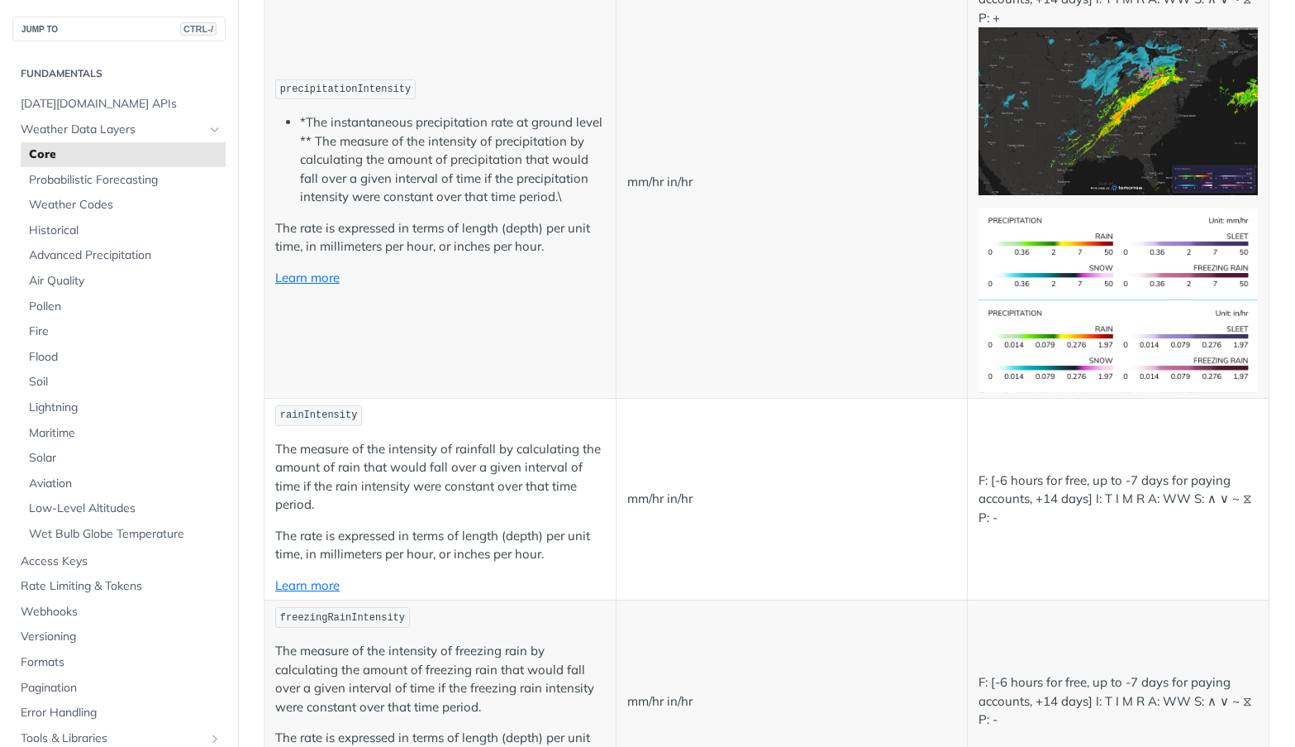
scroll to position [1906, 0]
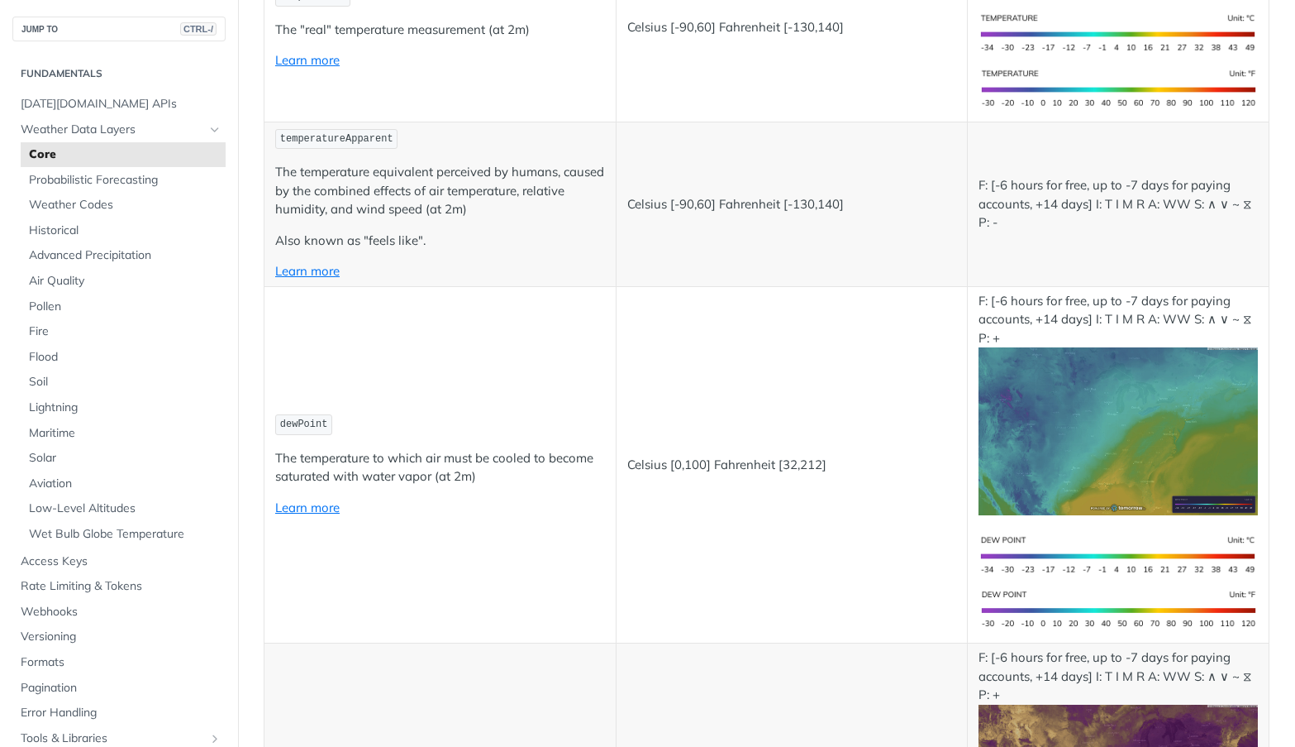
click at [446, 219] on p "The temperature equivalent perceived by humans, caused by the combined effects …" at bounding box center [440, 191] width 330 height 56
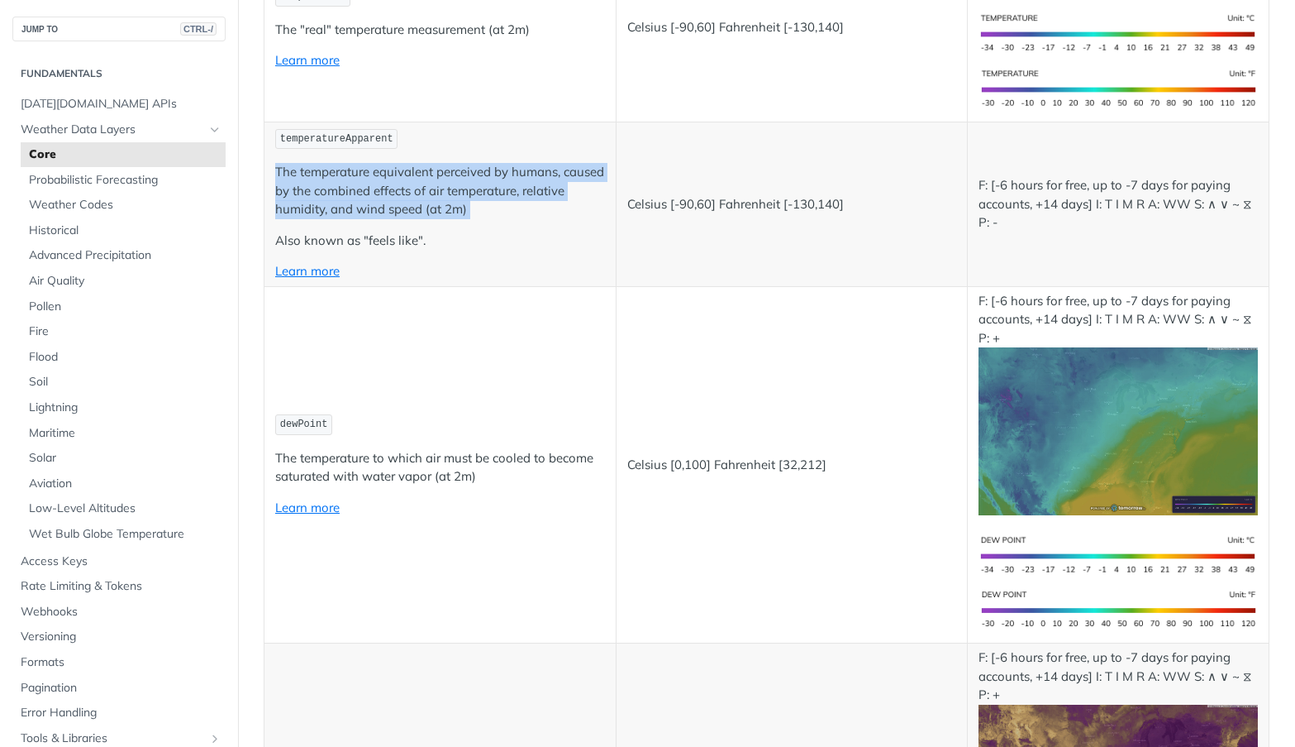
click at [446, 219] on p "The temperature equivalent perceived by humans, caused by the combined effects …" at bounding box center [440, 191] width 330 height 56
drag, startPoint x: 463, startPoint y: 367, endPoint x: 545, endPoint y: 394, distance: 86.0
click at [463, 219] on p "The temperature equivalent perceived by humans, caused by the combined effects …" at bounding box center [440, 191] width 330 height 56
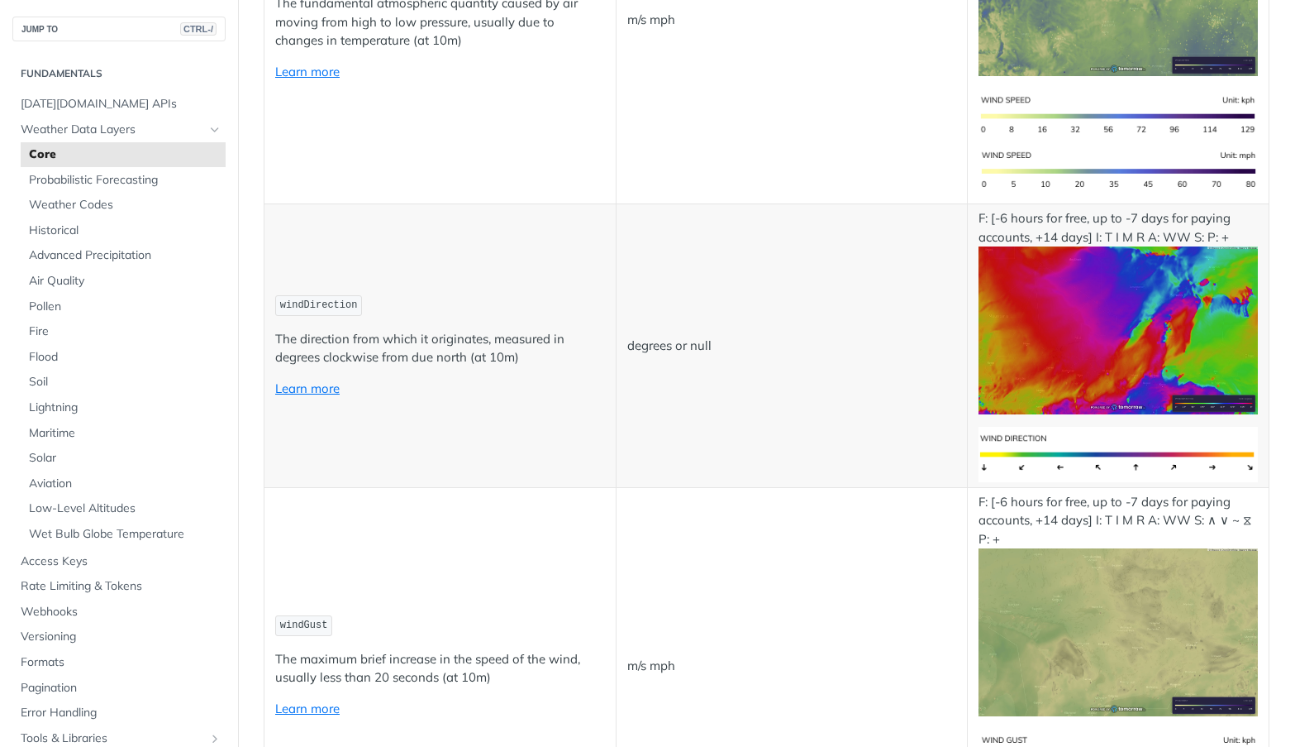
scroll to position [1670, 0]
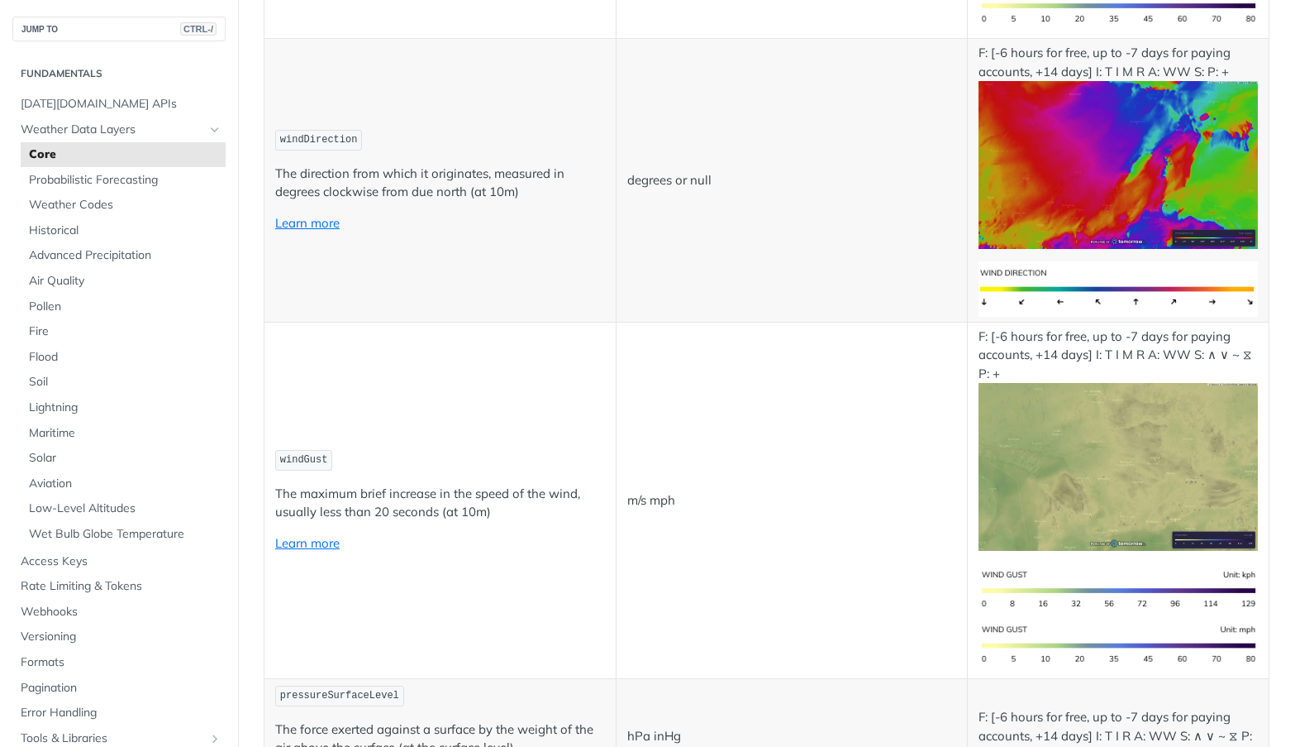
click at [489, 202] on p "The direction from which it originates, measured in degrees clockwise from due …" at bounding box center [440, 183] width 330 height 37
click at [476, 322] on td "windDirection The direction from which it originates, measured in degrees clock…" at bounding box center [441, 180] width 352 height 283
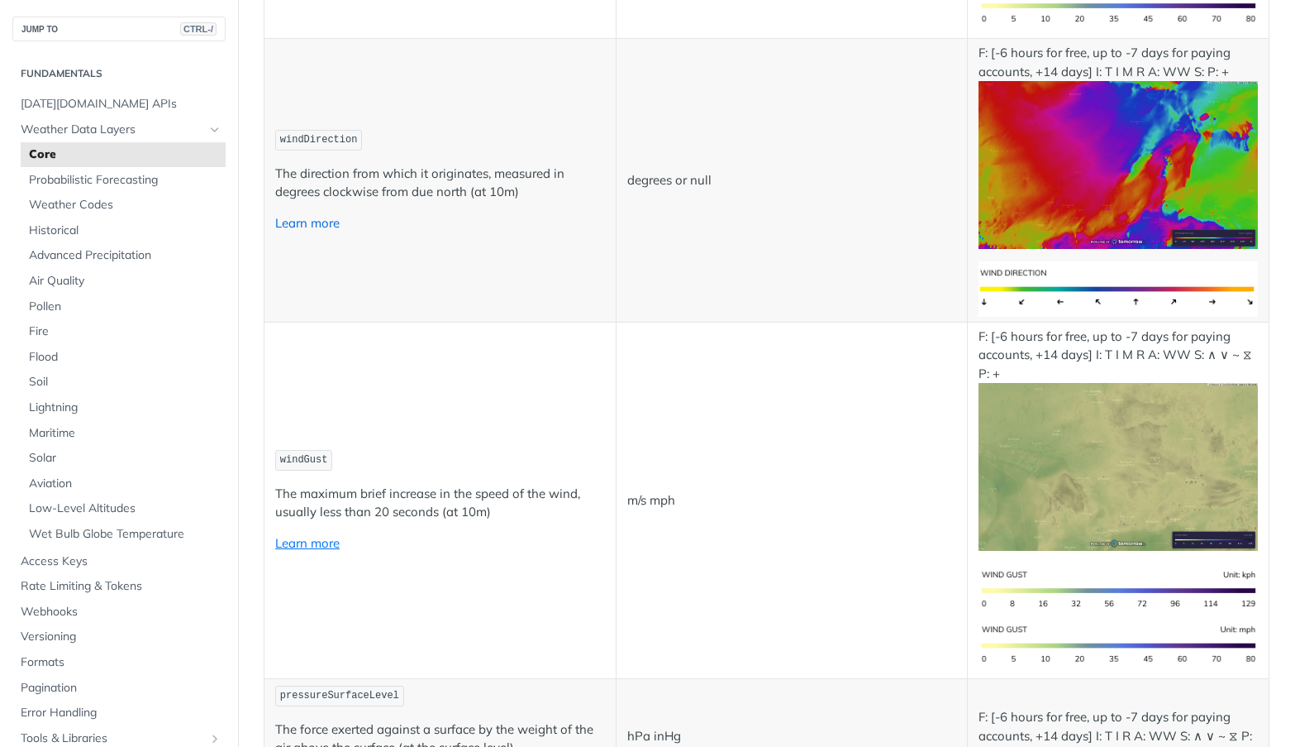
click at [303, 231] on link "Learn more" at bounding box center [307, 223] width 64 height 16
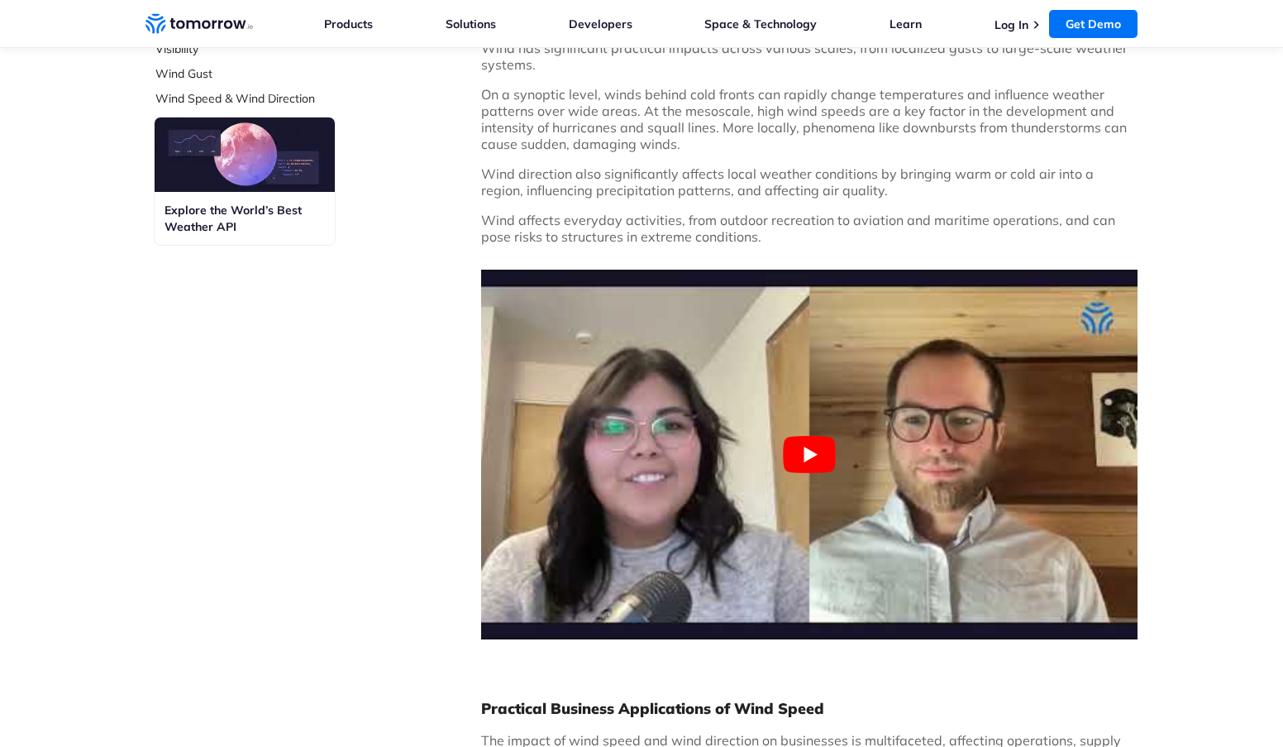
scroll to position [744, 0]
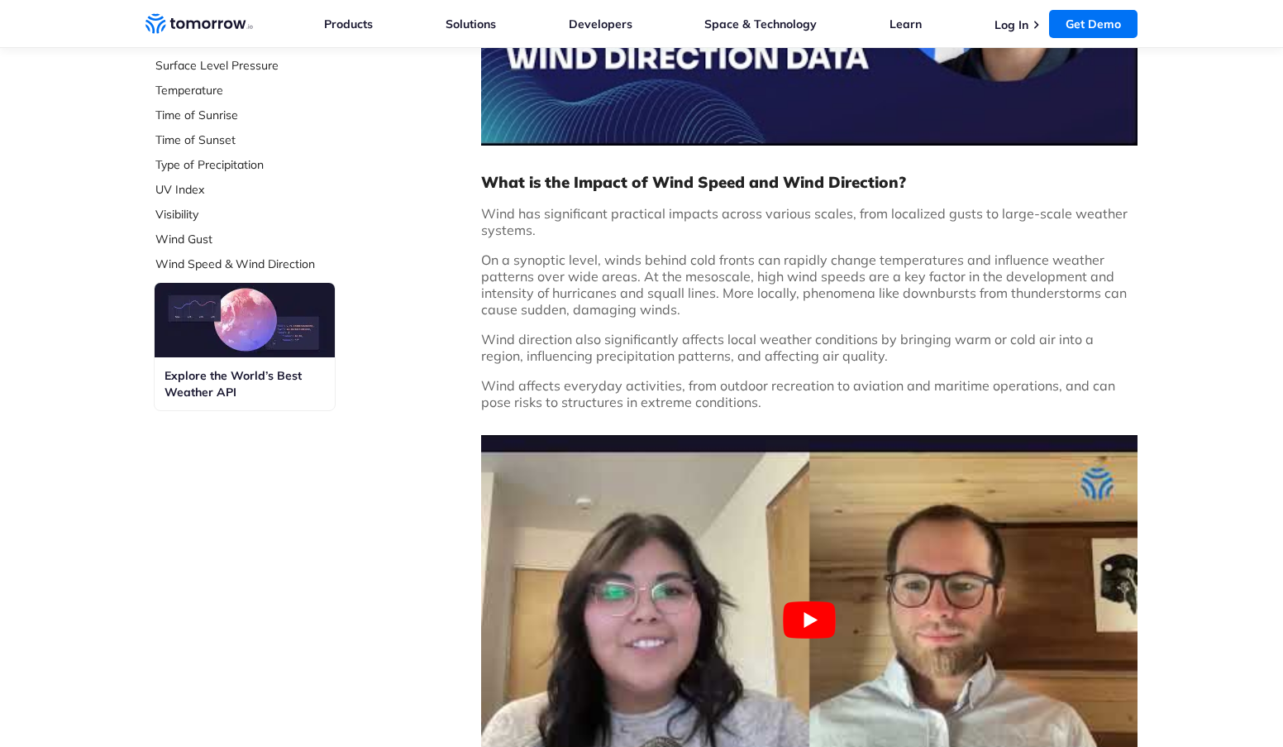
drag, startPoint x: 0, startPoint y: 0, endPoint x: 641, endPoint y: 271, distance: 695.7
click at [641, 271] on p "On a synoptic level, winds behind cold fronts can rapidly change temperatures a…" at bounding box center [809, 284] width 656 height 66
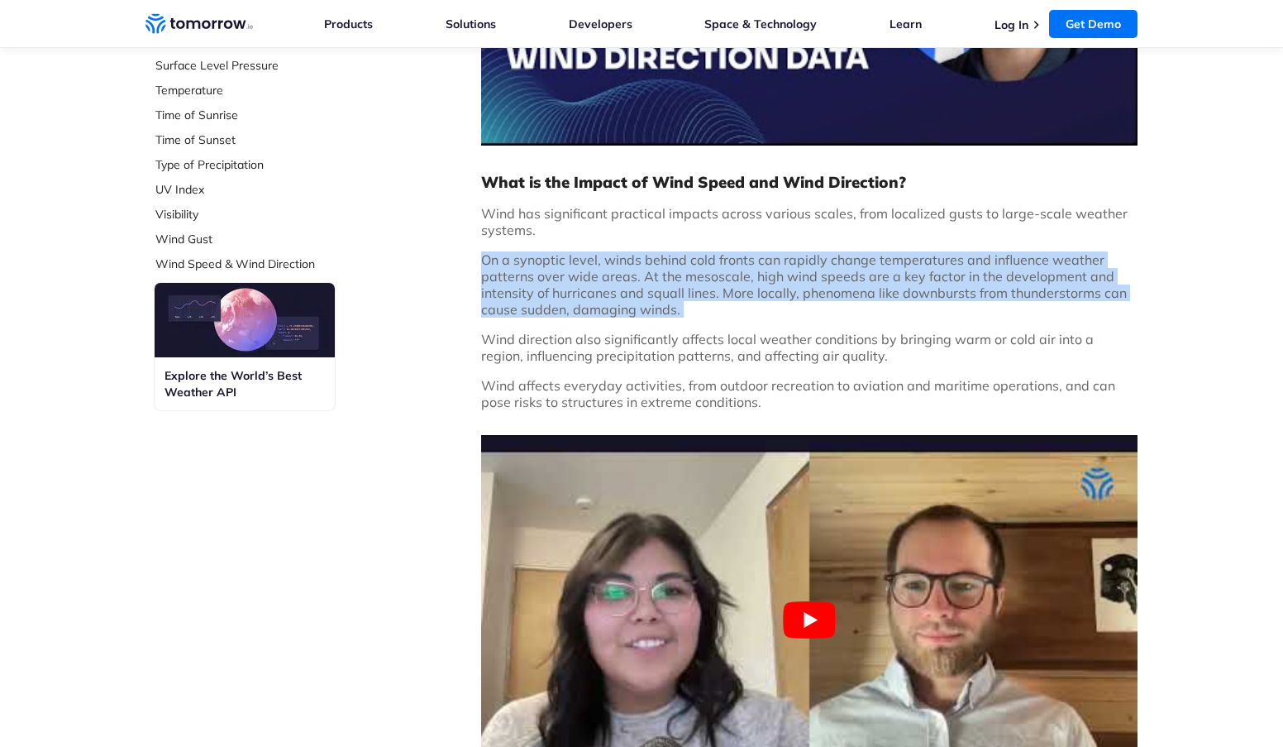
click at [641, 271] on p "On a synoptic level, winds behind cold fronts can rapidly change temperatures a…" at bounding box center [809, 284] width 656 height 66
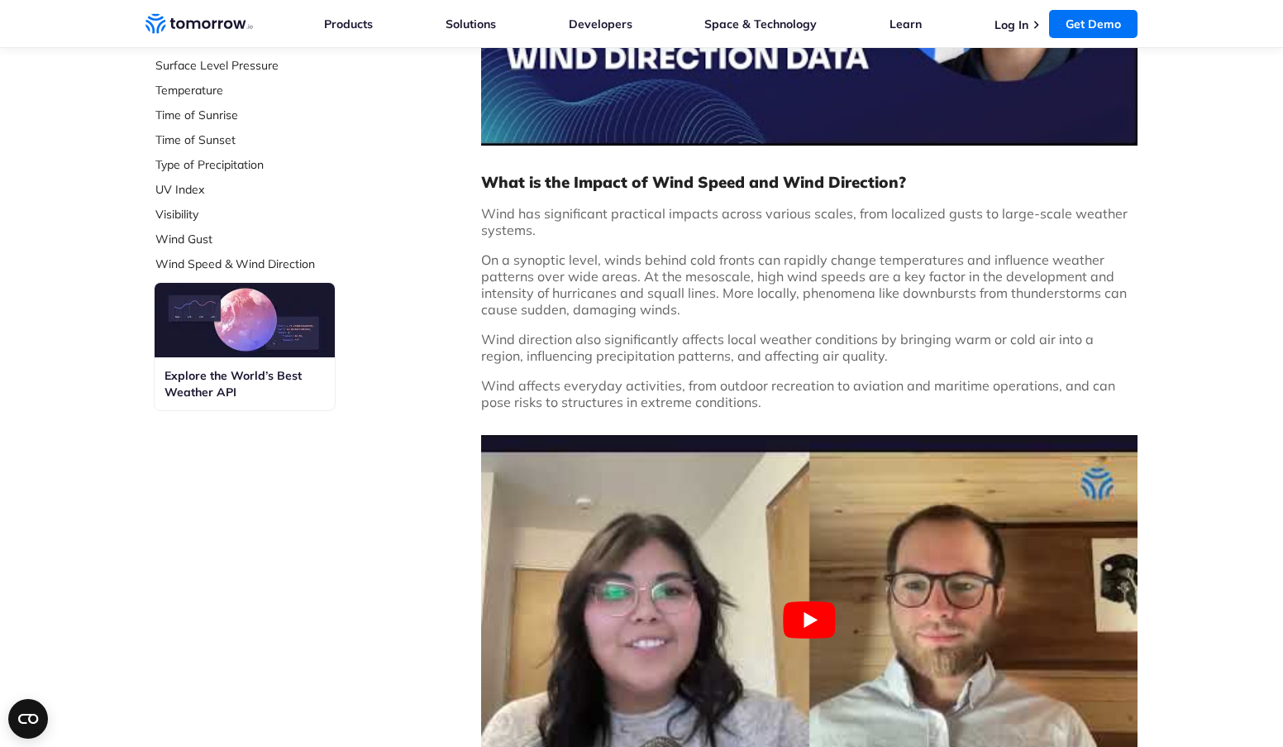
click at [583, 358] on p "Wind direction also significantly affects local weather conditions by bringing …" at bounding box center [809, 347] width 656 height 33
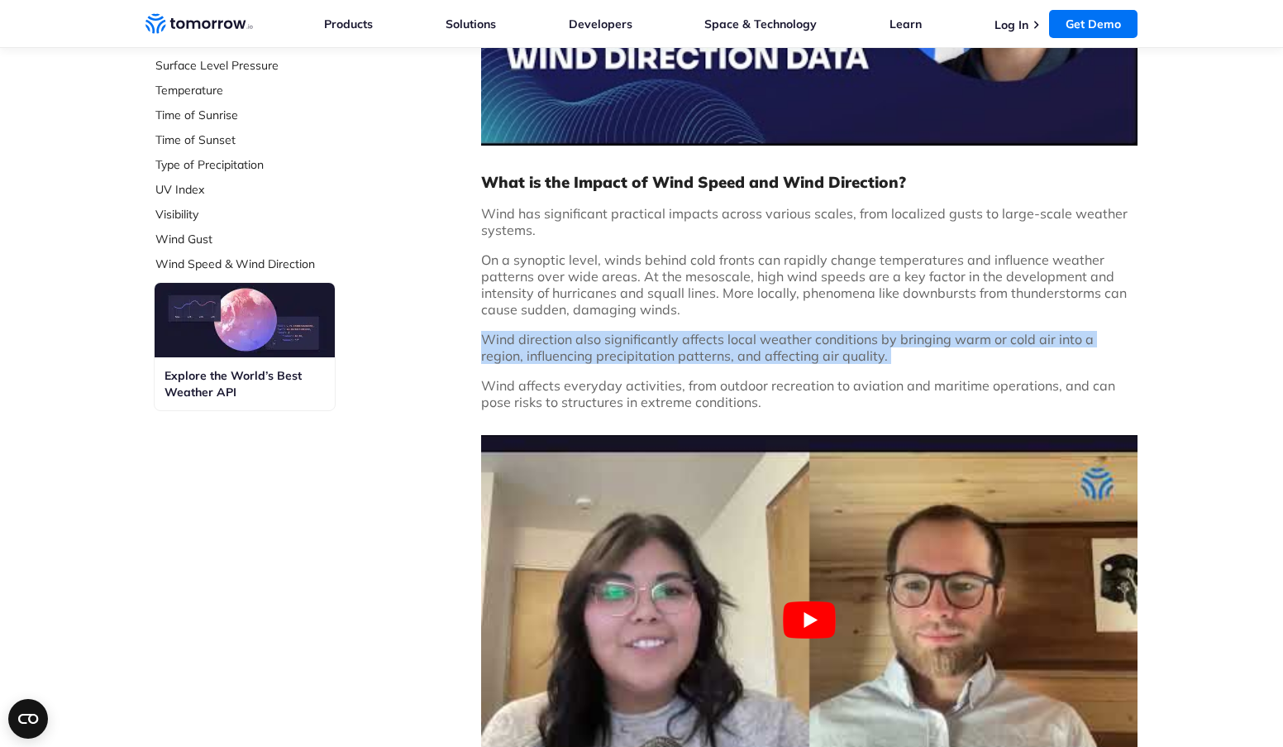
click at [583, 358] on p "Wind direction also significantly affects local weather conditions by bringing …" at bounding box center [809, 347] width 656 height 33
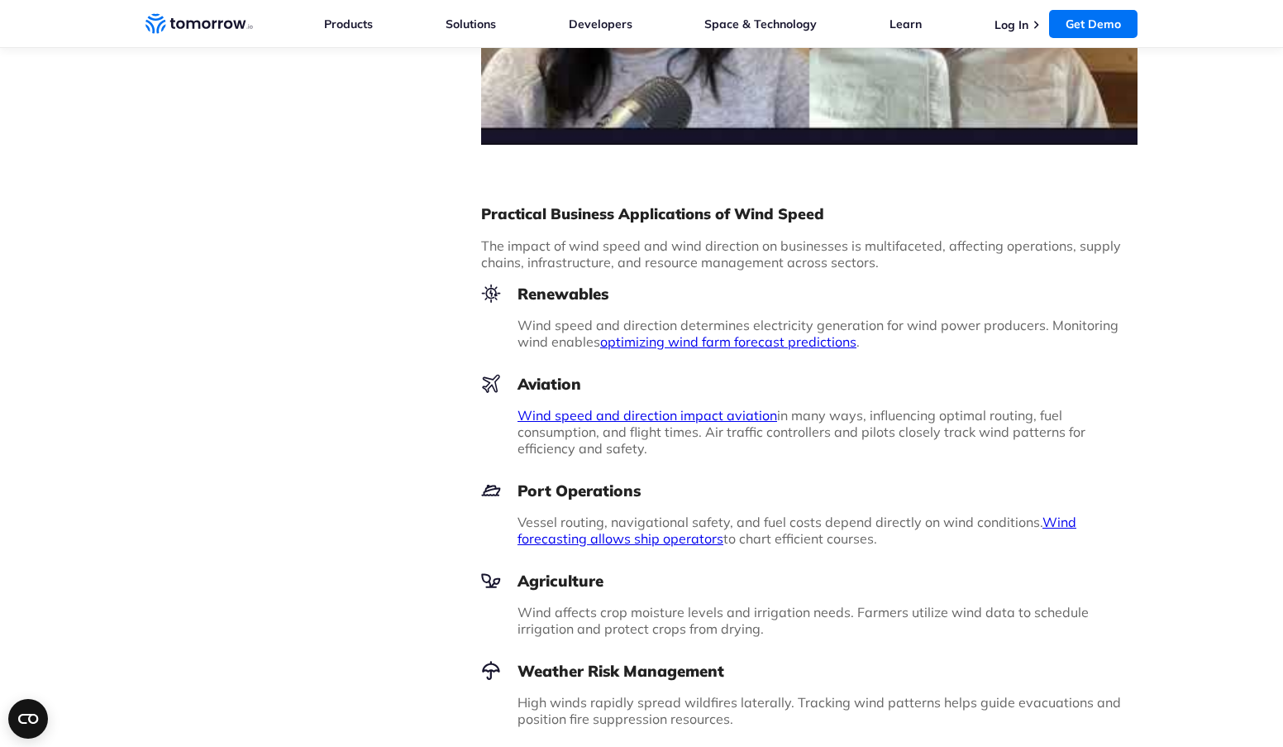
scroll to position [1405, 0]
